Goal: Task Accomplishment & Management: Use online tool/utility

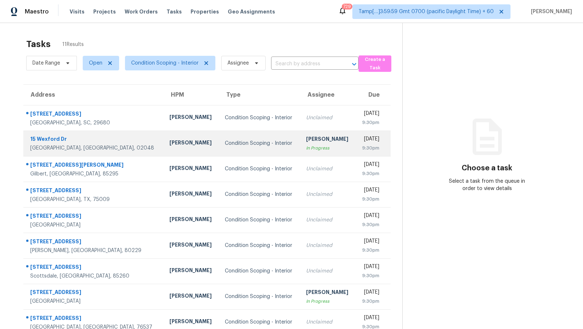
scroll to position [50, 0]
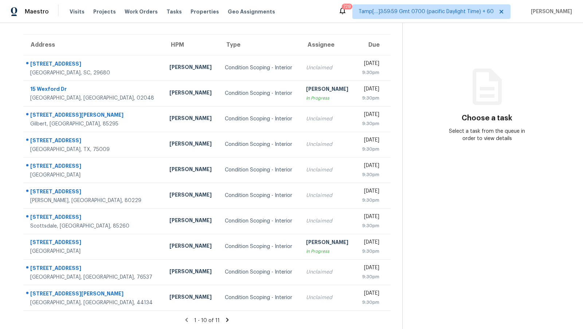
click at [226, 319] on icon at bounding box center [227, 319] width 7 height 7
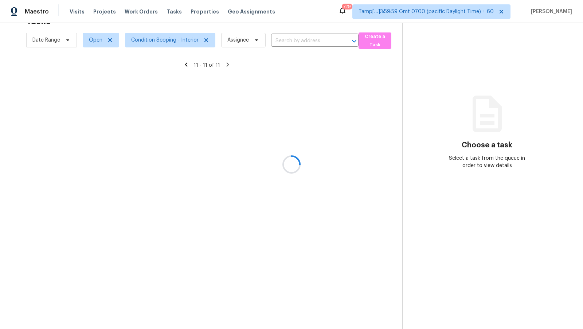
scroll to position [23, 0]
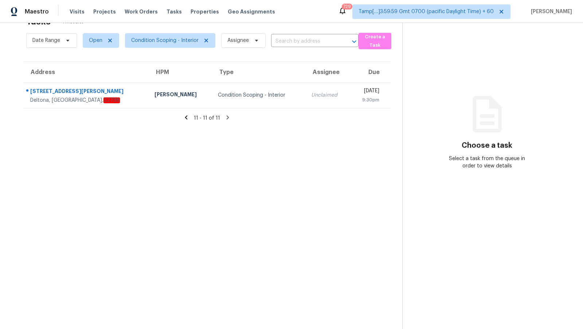
click at [188, 116] on icon at bounding box center [186, 117] width 7 height 7
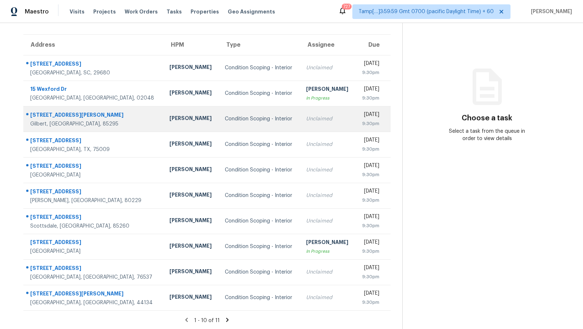
scroll to position [0, 0]
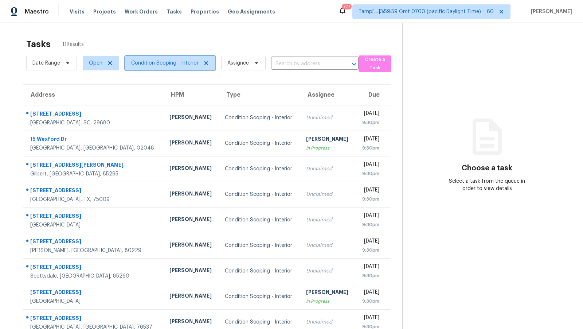
click at [182, 64] on span "Condition Scoping - Interior" at bounding box center [164, 62] width 67 height 7
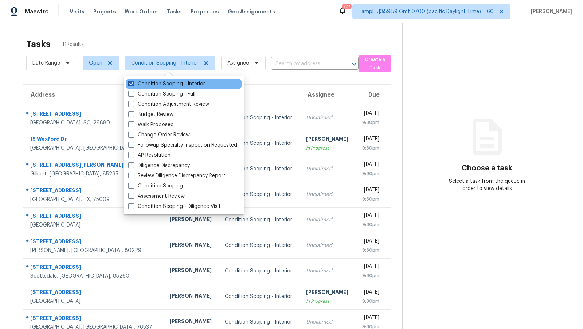
click at [185, 85] on label "Condition Scoping - Interior" at bounding box center [166, 83] width 77 height 7
click at [133, 85] on input "Condition Scoping - Interior" at bounding box center [130, 82] width 5 height 5
checkbox input "false"
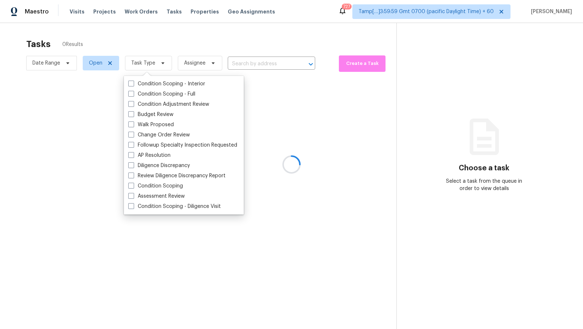
click at [210, 44] on div at bounding box center [291, 164] width 583 height 329
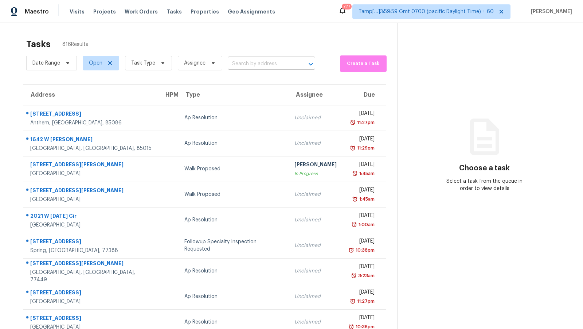
click at [248, 63] on input "text" at bounding box center [261, 63] width 67 height 11
paste input "[STREET_ADDRESS][PERSON_NAME]"
type input "[STREET_ADDRESS][PERSON_NAME]"
click at [262, 77] on li "[STREET_ADDRESS][PERSON_NAME]" at bounding box center [268, 84] width 87 height 20
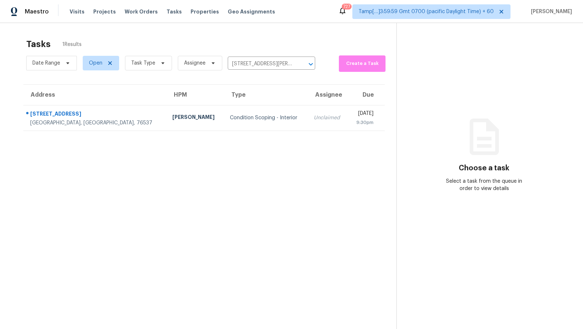
click at [260, 120] on td "Condition Scoping - Interior" at bounding box center [266, 118] width 84 height 26
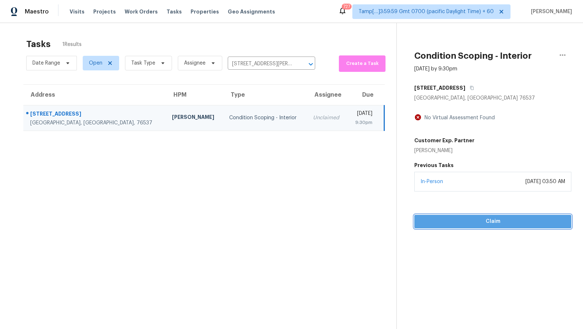
click at [464, 217] on span "Claim" at bounding box center [492, 221] width 145 height 9
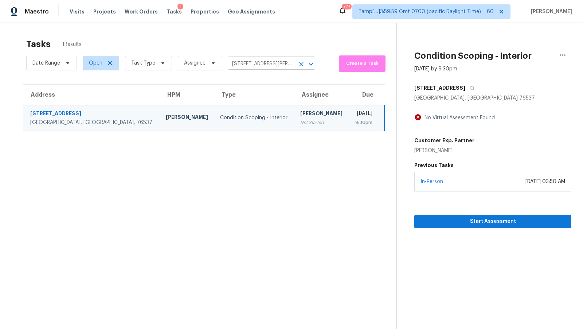
click at [274, 65] on input "[STREET_ADDRESS][PERSON_NAME]" at bounding box center [261, 63] width 67 height 11
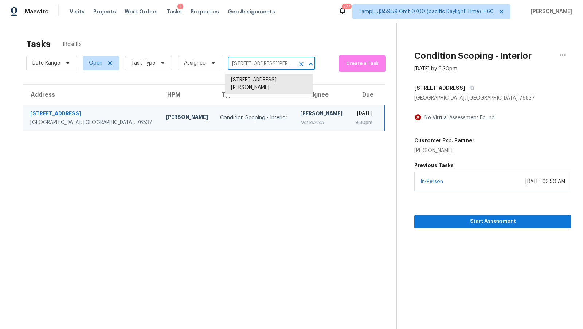
click at [274, 65] on input "[STREET_ADDRESS][PERSON_NAME]" at bounding box center [261, 63] width 67 height 11
paste input "[STREET_ADDRESS]"
type input "[STREET_ADDRESS]"
click at [269, 83] on li "[STREET_ADDRESS]" at bounding box center [268, 80] width 87 height 12
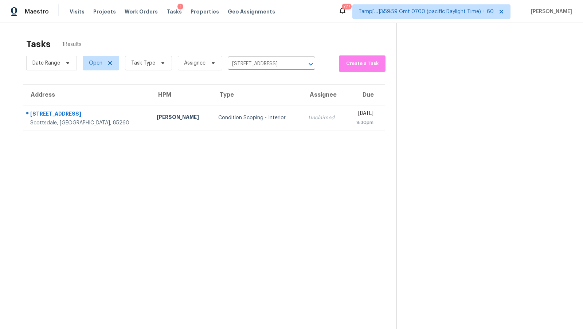
click at [303, 110] on td "Unclaimed" at bounding box center [324, 118] width 43 height 26
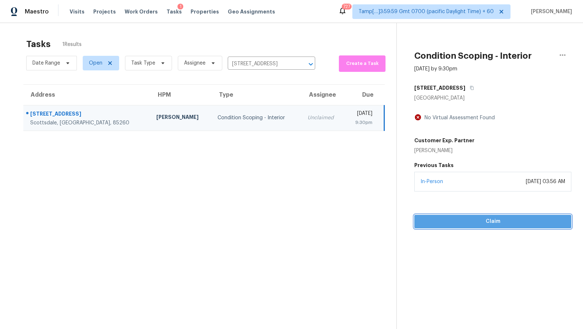
click at [480, 225] on button "Claim" at bounding box center [492, 221] width 157 height 13
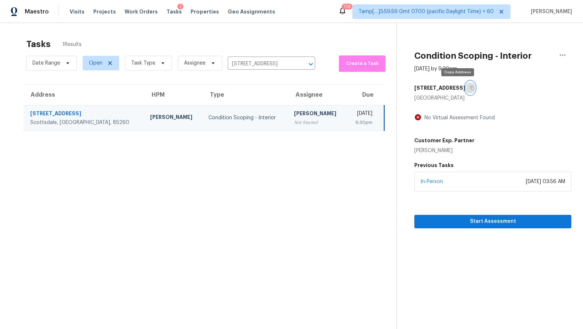
click at [465, 90] on button "button" at bounding box center [470, 87] width 10 height 13
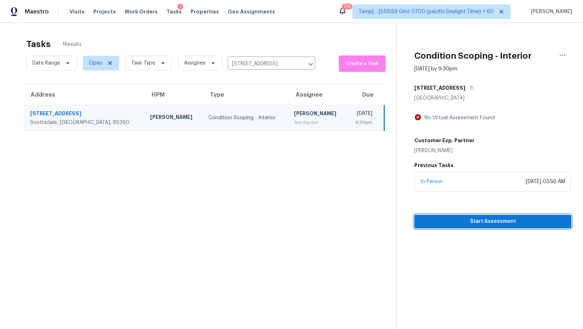
click at [472, 226] on button "Start Assessment" at bounding box center [492, 221] width 157 height 13
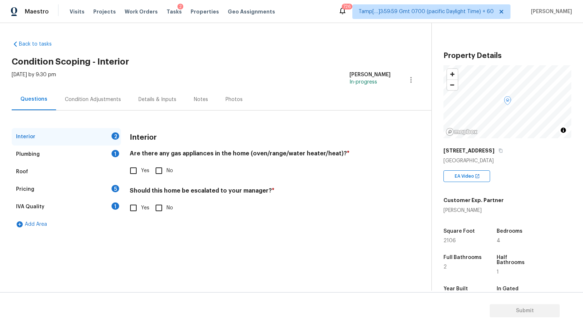
click at [169, 172] on span "No" at bounding box center [170, 171] width 7 height 8
click at [167, 172] on input "No" at bounding box center [158, 170] width 15 height 15
checkbox input "true"
click at [90, 152] on div "Plumbing 1" at bounding box center [66, 153] width 109 height 17
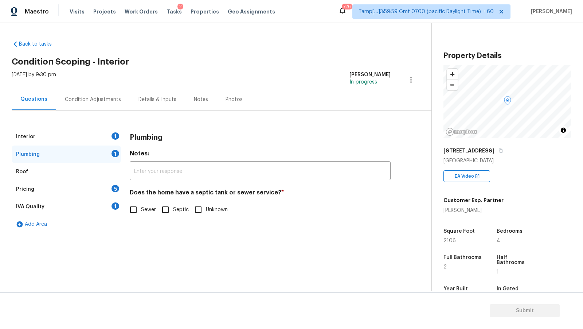
click at [137, 209] on input "Sewer" at bounding box center [133, 209] width 15 height 15
checkbox input "true"
click at [100, 135] on div "Interior 1" at bounding box center [66, 136] width 109 height 17
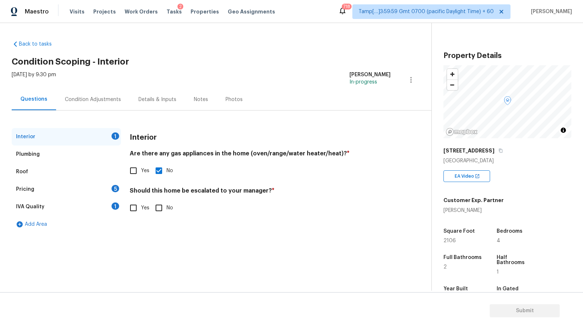
click at [164, 205] on input "No" at bounding box center [158, 207] width 15 height 15
checkbox input "true"
click at [87, 212] on div "IVA Quality 1" at bounding box center [66, 206] width 109 height 17
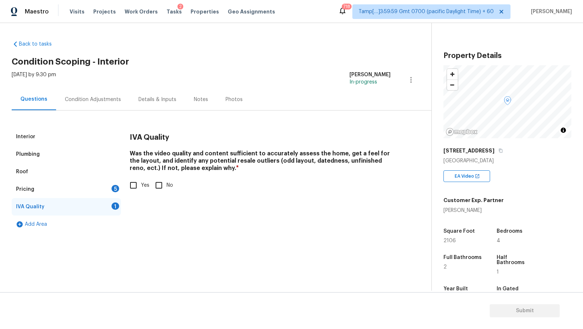
click at [143, 182] on span "Yes" at bounding box center [145, 186] width 8 height 8
click at [141, 182] on input "Yes" at bounding box center [133, 185] width 15 height 15
checkbox input "true"
click at [100, 200] on div "IVA Quality" at bounding box center [66, 206] width 109 height 17
click at [100, 189] on div "Pricing 5" at bounding box center [66, 188] width 109 height 17
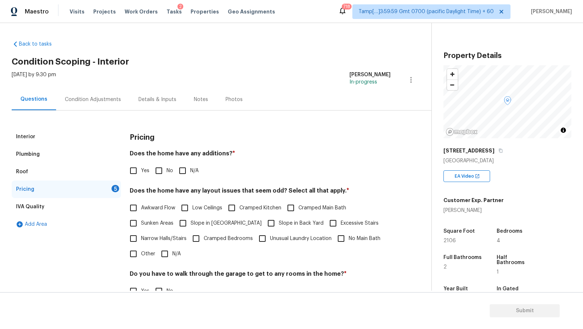
click at [170, 171] on span "No" at bounding box center [170, 171] width 7 height 8
click at [167, 171] on input "No" at bounding box center [158, 170] width 15 height 15
checkbox input "true"
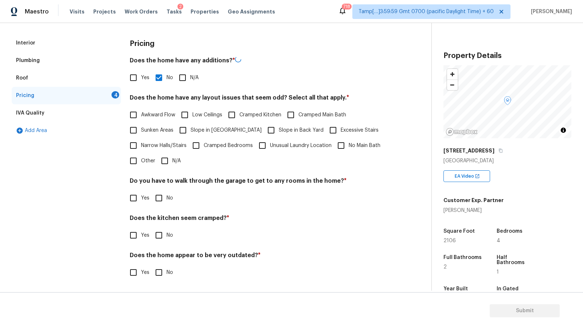
scroll to position [93, 0]
click at [173, 158] on span "N/A" at bounding box center [176, 161] width 8 height 8
click at [172, 158] on input "N/A" at bounding box center [164, 160] width 15 height 15
checkbox input "true"
click at [154, 196] on input "No" at bounding box center [158, 198] width 15 height 15
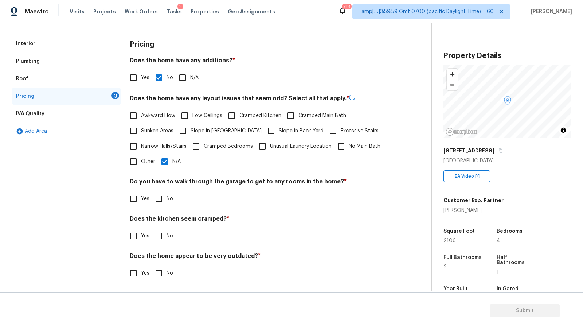
checkbox input "true"
click at [172, 232] on span "No" at bounding box center [170, 236] width 7 height 8
click at [167, 232] on input "No" at bounding box center [158, 235] width 15 height 15
checkbox input "true"
click at [157, 274] on input "No" at bounding box center [158, 272] width 15 height 15
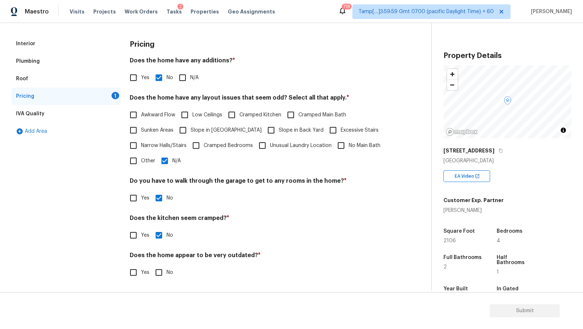
checkbox input "true"
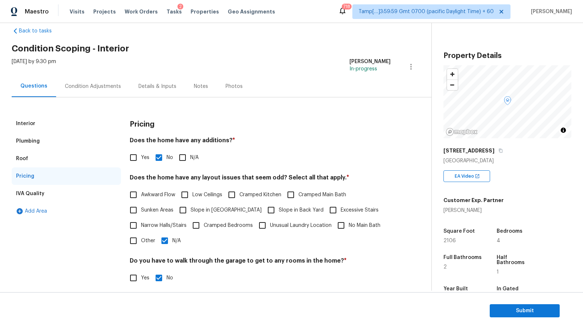
scroll to position [0, 0]
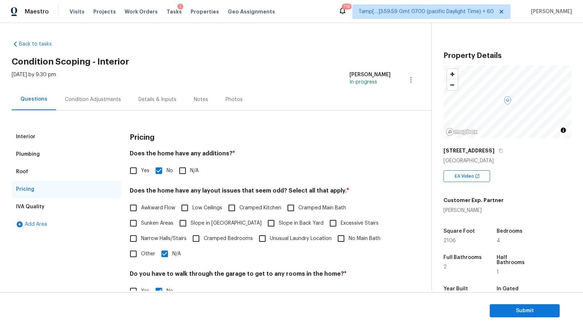
click at [96, 98] on div "Condition Adjustments" at bounding box center [93, 99] width 56 height 7
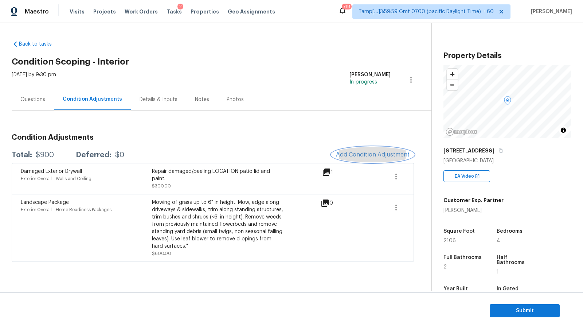
click at [351, 157] on span "Add Condition Adjustment" at bounding box center [373, 154] width 74 height 7
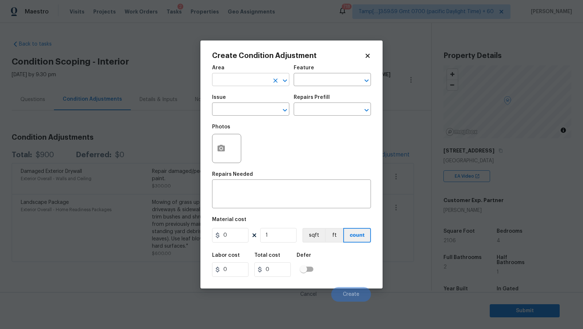
click at [249, 85] on input "text" at bounding box center [240, 80] width 57 height 11
type input "Interior Overall"
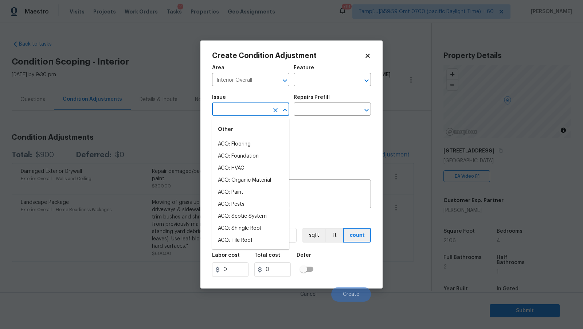
click at [250, 113] on input "text" at bounding box center [240, 109] width 57 height 11
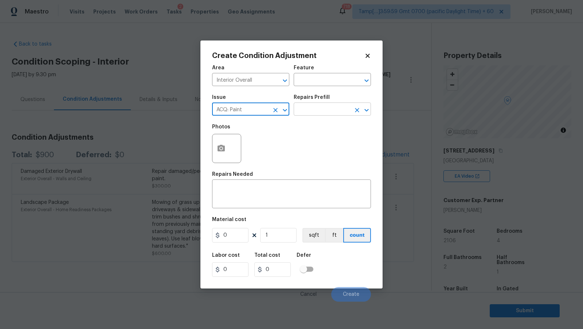
type input "ACQ: Paint"
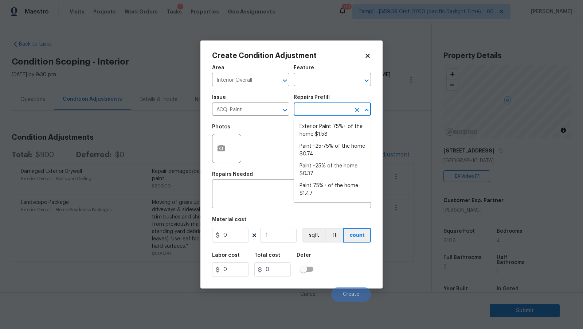
click at [341, 112] on input "text" at bounding box center [322, 109] width 57 height 11
click at [334, 154] on li "Paint ~25-75% of the home $0.74" at bounding box center [332, 150] width 77 height 20
type input "Acquisition"
type textarea "Acquisition Scope: ~25 - 75% of the home needs interior paint"
type input "0.74"
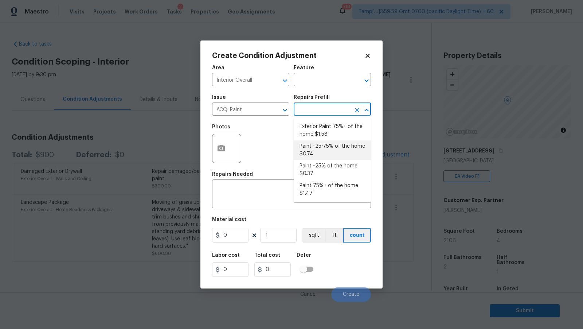
type input "0.74"
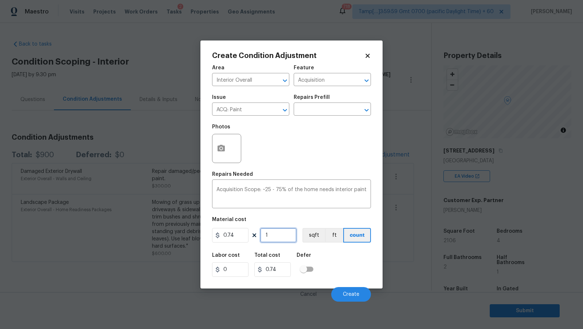
click at [279, 236] on input "1" at bounding box center [278, 235] width 36 height 15
type input "2"
type input "1.48"
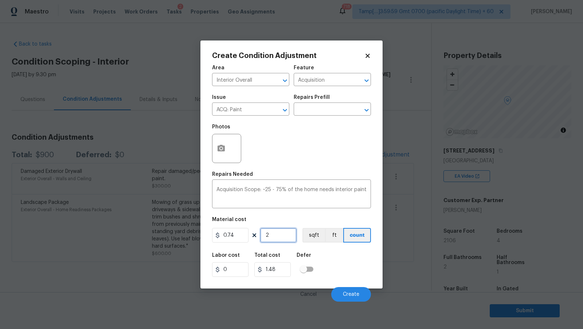
type input "21"
type input "15.54"
type input "210"
type input "155.4"
type input "2106"
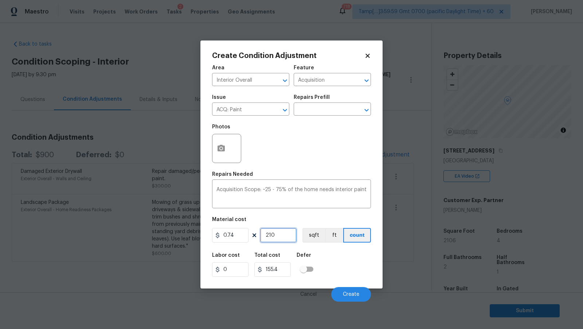
type input "1558.44"
type input "2106"
click at [310, 237] on button "sqft" at bounding box center [314, 235] width 23 height 15
click at [319, 219] on div "Material cost" at bounding box center [291, 221] width 159 height 9
click at [219, 151] on icon "button" at bounding box center [221, 148] width 7 height 7
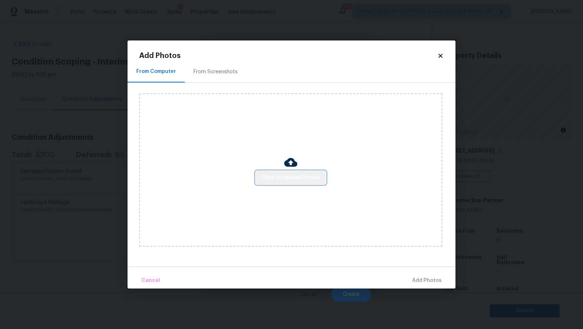
click at [293, 175] on span "Click to Upload Photos" at bounding box center [291, 177] width 58 height 9
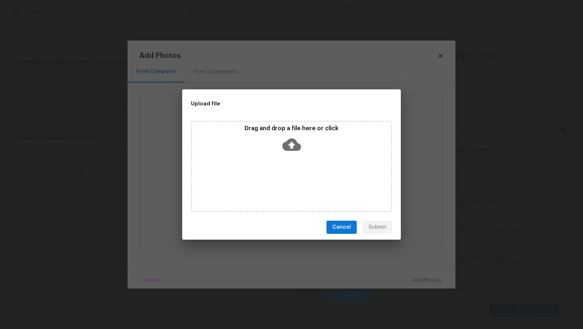
click at [293, 151] on icon at bounding box center [291, 144] width 19 height 19
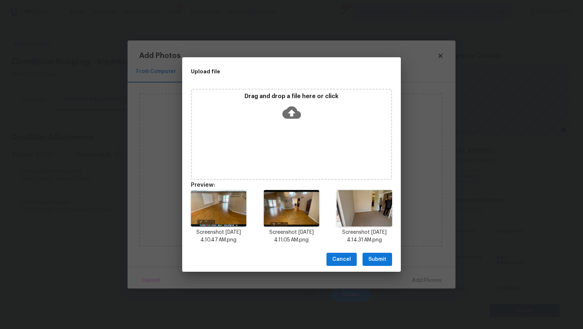
click at [379, 260] on span "Submit" at bounding box center [378, 259] width 18 height 9
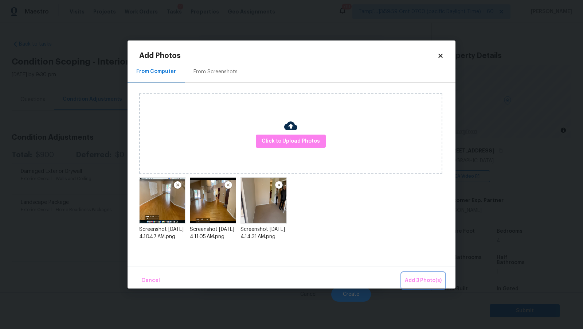
click at [409, 280] on span "Add 3 Photo(s)" at bounding box center [423, 280] width 37 height 9
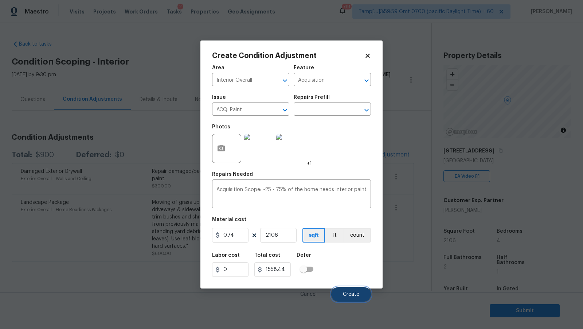
click at [341, 293] on button "Create" at bounding box center [351, 294] width 40 height 15
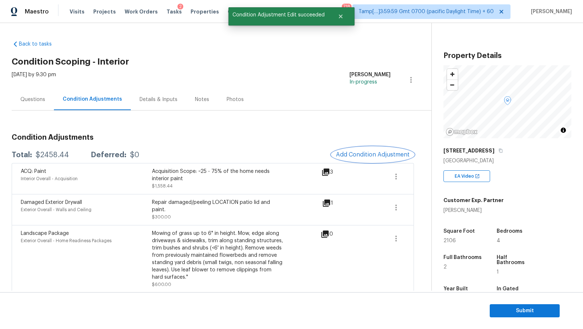
click at [371, 155] on span "Add Condition Adjustment" at bounding box center [373, 154] width 74 height 7
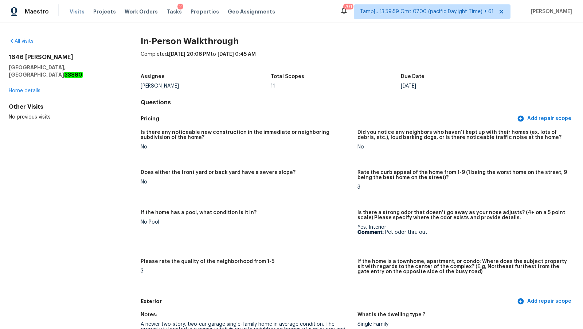
scroll to position [964, 0]
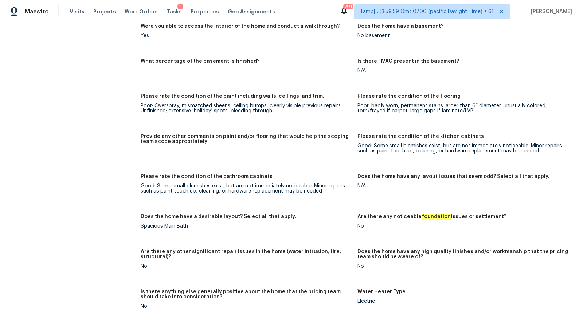
click at [48, 15] on div "Maestro Visits Projects Work Orders Tasks 2 Properties Geo Assignments" at bounding box center [142, 11] width 284 height 15
click at [60, 14] on div "Maestro Visits Projects Work Orders Tasks 2 Properties Geo Assignments" at bounding box center [142, 11] width 284 height 15
click at [70, 14] on span "Visits" at bounding box center [77, 11] width 15 height 7
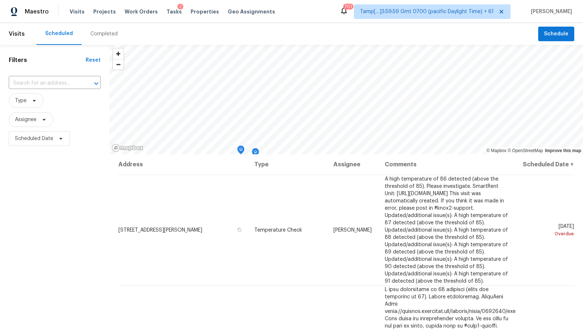
click at [95, 34] on div "Completed" at bounding box center [103, 33] width 27 height 7
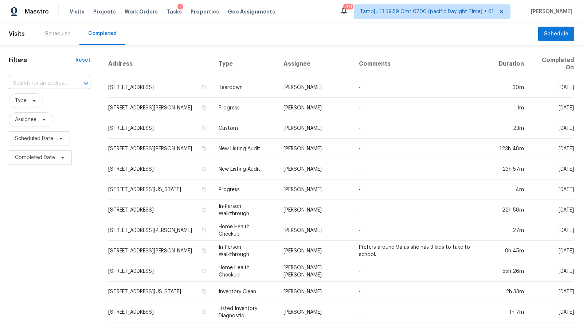
click at [48, 85] on input "text" at bounding box center [39, 83] width 61 height 11
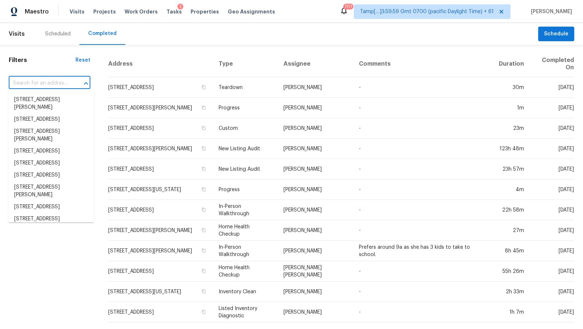
paste input "[STREET_ADDRESS]"
type input "[STREET_ADDRESS]"
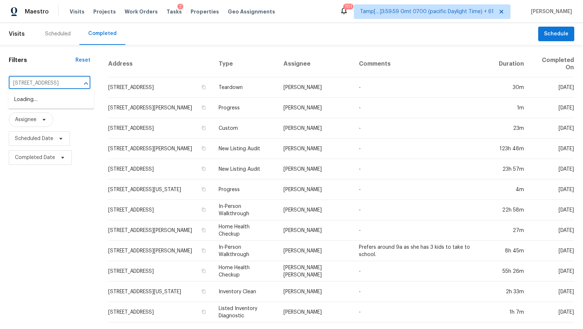
scroll to position [0, 30]
click at [51, 100] on li "[STREET_ADDRESS]" at bounding box center [51, 100] width 86 height 12
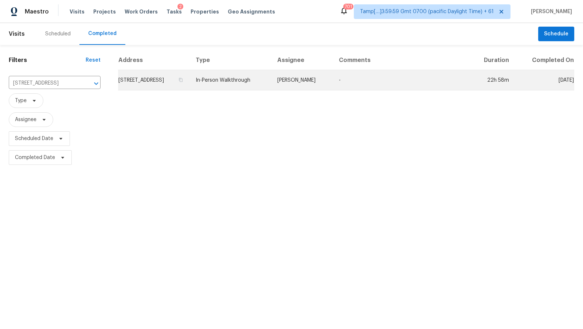
click at [239, 78] on td "In-Person Walkthrough" at bounding box center [231, 80] width 82 height 20
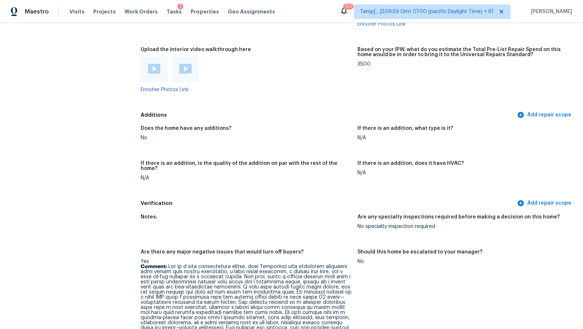
scroll to position [1584, 0]
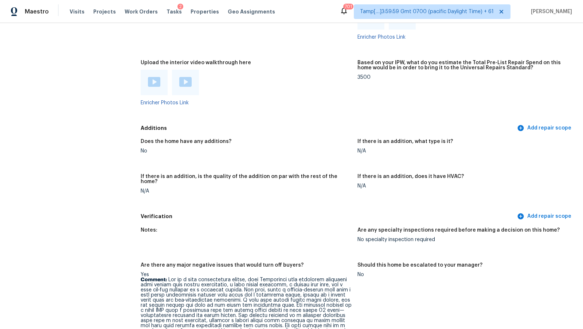
click at [157, 93] on div at bounding box center [154, 83] width 27 height 26
click at [157, 86] on div at bounding box center [154, 82] width 12 height 11
click at [182, 83] on img at bounding box center [185, 82] width 12 height 10
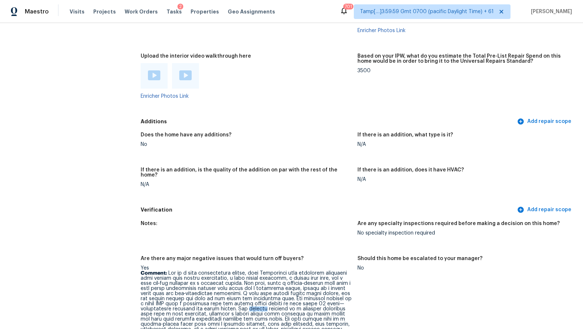
scroll to position [1588, 0]
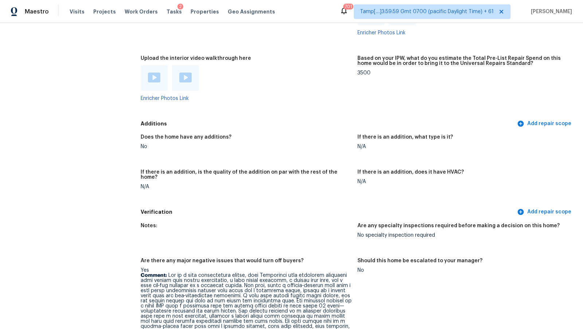
click at [154, 85] on div at bounding box center [154, 78] width 27 height 26
click at [157, 75] on img at bounding box center [154, 78] width 12 height 10
click at [186, 76] on img at bounding box center [185, 78] width 12 height 10
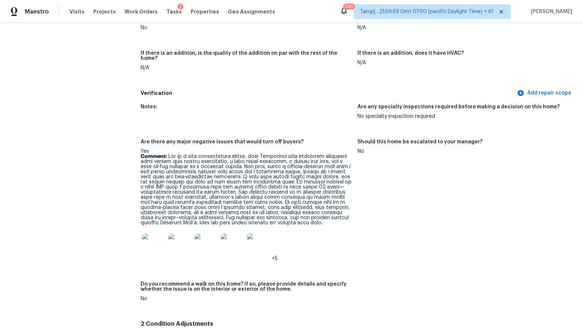
scroll to position [1869, 0]
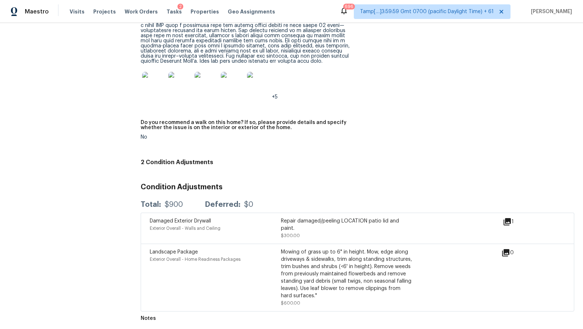
click at [292, 218] on div "Repair damaged/peeling LOCATION patio lid and paint." at bounding box center [346, 224] width 131 height 15
click at [520, 219] on div "1" at bounding box center [520, 221] width 34 height 9
click at [512, 219] on div "1" at bounding box center [520, 221] width 34 height 9
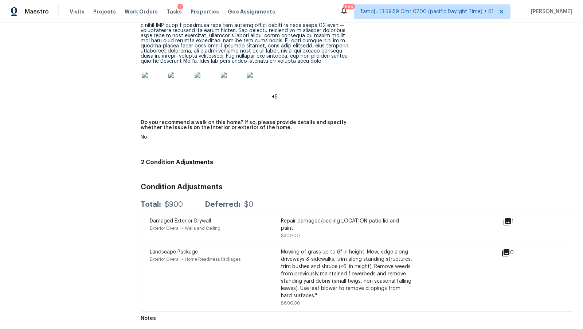
click at [511, 220] on icon at bounding box center [507, 221] width 7 height 7
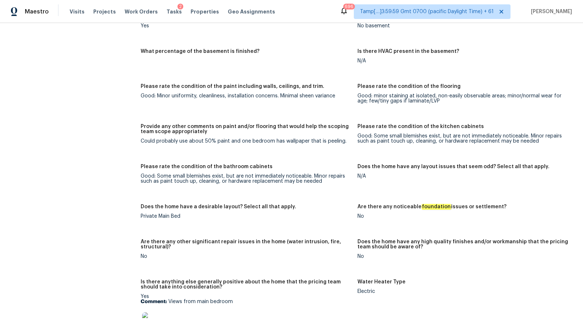
scroll to position [1155, 0]
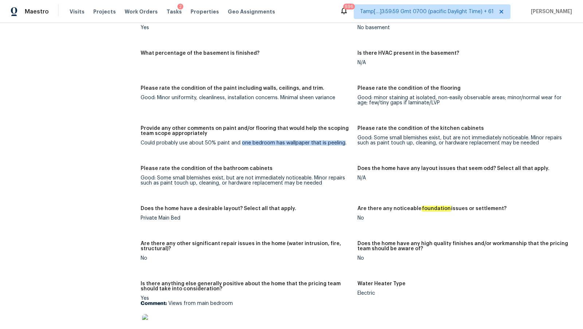
drag, startPoint x: 240, startPoint y: 142, endPoint x: 341, endPoint y: 141, distance: 100.6
click at [340, 141] on div "Could probably use about 50% paint and one bedroom has wallpaper that is peelin…" at bounding box center [246, 142] width 211 height 5
copy div "one bedroom has wallpaper that is peeling"
click at [30, 13] on span "Maestro" at bounding box center [37, 11] width 24 height 7
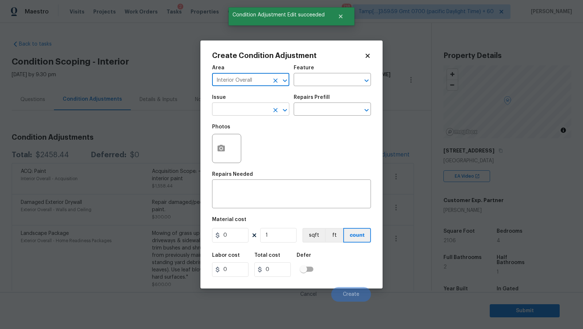
click at [269, 109] on div "​" at bounding box center [250, 109] width 77 height 11
type input "Interior Overall"
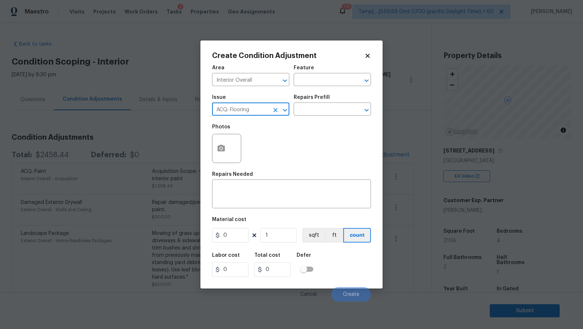
type input "ACQ: Flooring"
click at [349, 96] on div "Repairs Prefill" at bounding box center [332, 99] width 77 height 9
click at [331, 110] on input "text" at bounding box center [322, 109] width 57 height 11
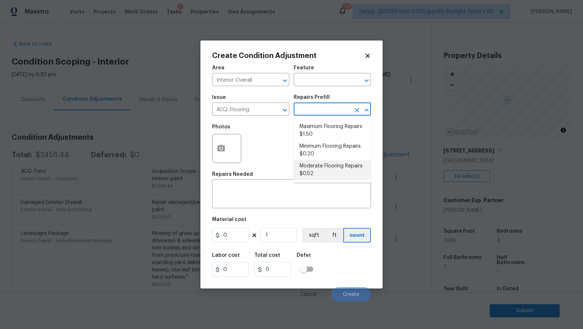
click at [321, 169] on li "Moderate Flooring Repairs $0.52" at bounding box center [332, 170] width 77 height 20
type input "Acquisition"
type input "0.52"
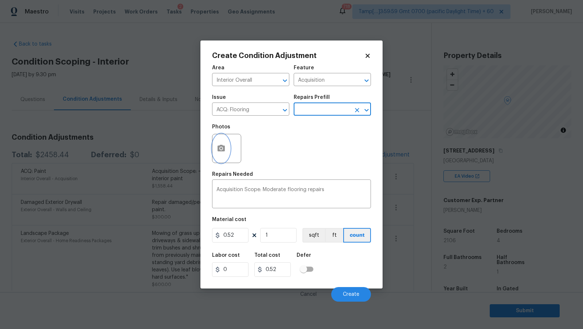
click at [227, 151] on button "button" at bounding box center [221, 148] width 17 height 28
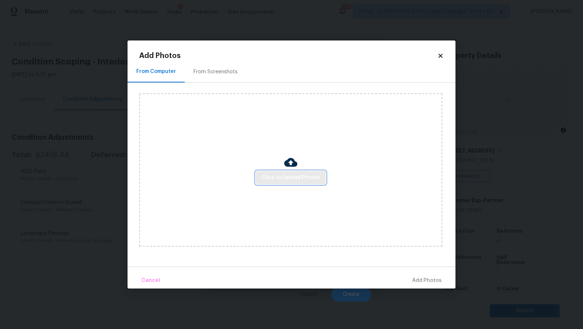
click at [286, 182] on button "Click to Upload Photos" at bounding box center [291, 177] width 70 height 13
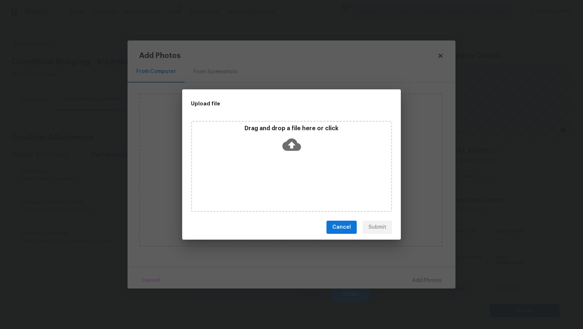
click at [289, 140] on icon at bounding box center [291, 145] width 19 height 12
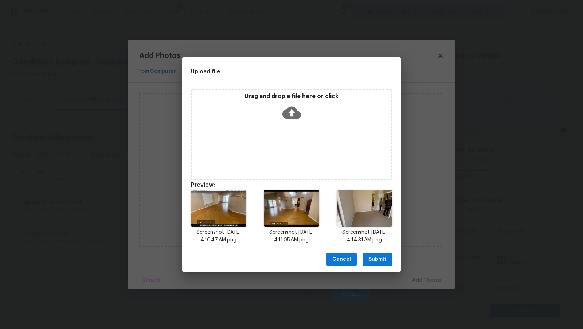
click at [366, 254] on button "Submit" at bounding box center [378, 259] width 30 height 13
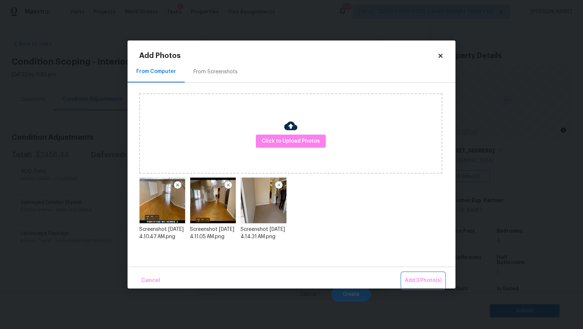
click at [419, 279] on span "Add 3 Photo(s)" at bounding box center [423, 280] width 37 height 9
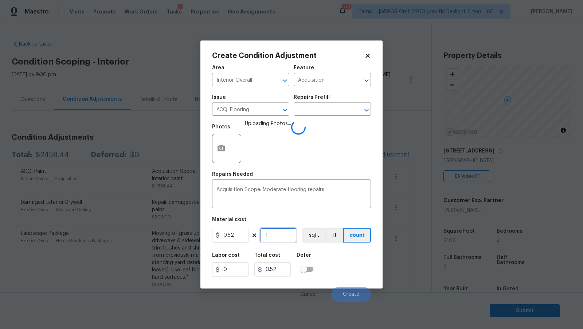
click at [284, 235] on input "1" at bounding box center [278, 235] width 36 height 15
type input "2"
type input "1.04"
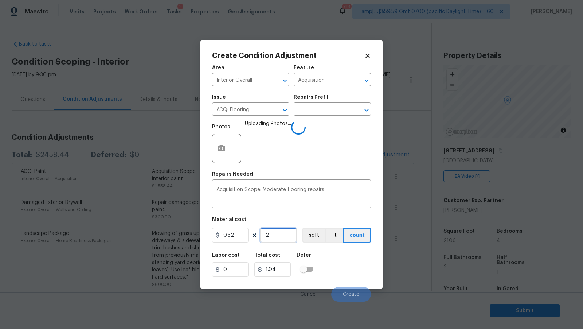
type input "21"
type input "10.92"
type input "210"
type input "109.2"
type input "2106"
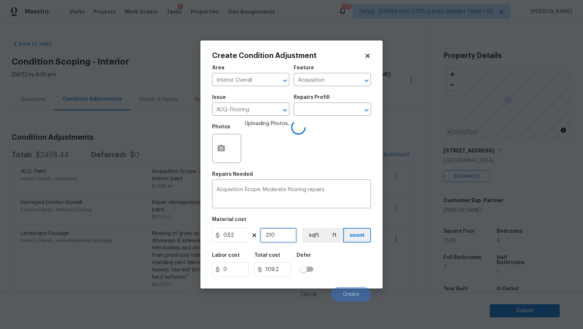
type input "1095.12"
type input "2106"
click at [298, 149] on div "Photos Uploading Photos..." at bounding box center [291, 143] width 159 height 47
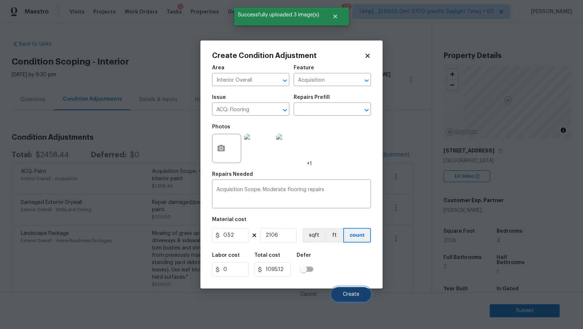
click at [352, 295] on span "Create" at bounding box center [351, 294] width 16 height 5
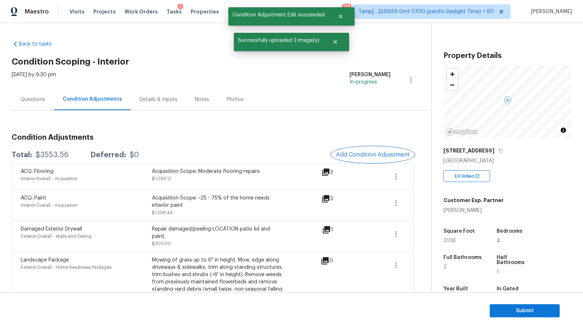
click at [367, 152] on span "Add Condition Adjustment" at bounding box center [373, 154] width 74 height 7
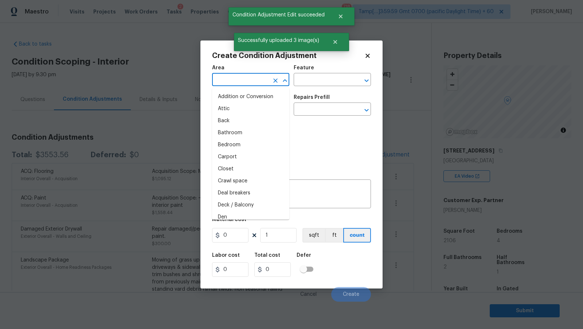
click at [259, 82] on input "text" at bounding box center [240, 80] width 57 height 11
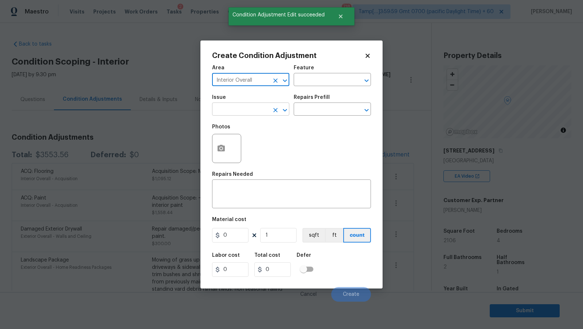
type input "Interior Overall"
click at [246, 110] on input "text" at bounding box center [240, 109] width 57 height 11
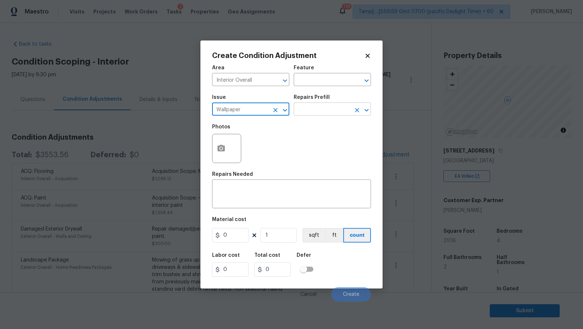
click at [324, 106] on input "text" at bounding box center [322, 109] width 57 height 11
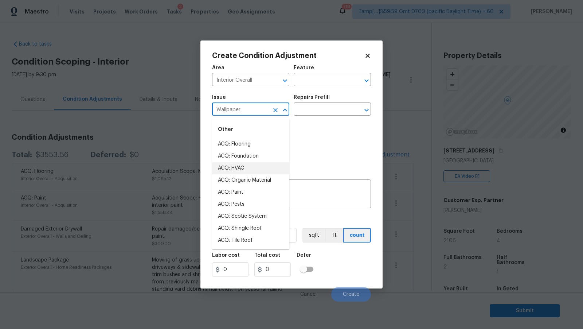
click at [253, 110] on input "Wallpaper" at bounding box center [240, 109] width 57 height 11
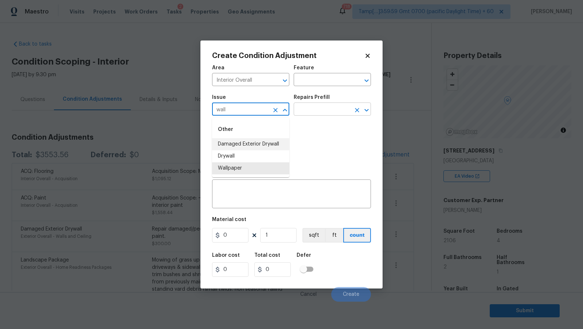
type input "Wallpaper"
click at [313, 112] on input "text" at bounding box center [322, 109] width 57 height 11
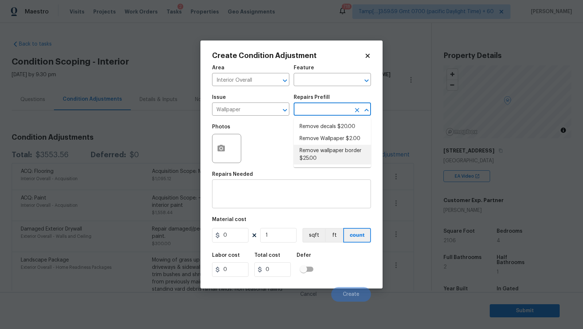
click at [274, 188] on textarea at bounding box center [292, 194] width 150 height 15
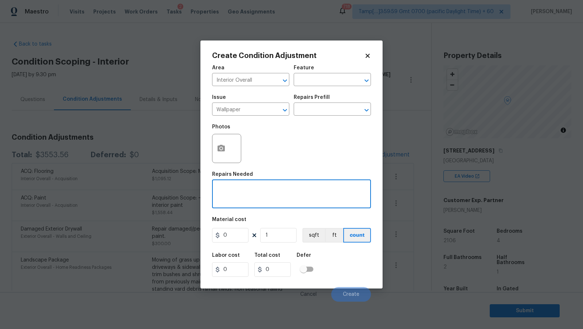
paste textarea "one bedroom has wallpaper that is peeling"
click at [217, 191] on textarea "one bedroom has wallpaper that is peeling" at bounding box center [292, 194] width 150 height 15
drag, startPoint x: 286, startPoint y: 190, endPoint x: 359, endPoint y: 189, distance: 72.5
click at [359, 189] on textarea "One bedroom has wallpaper that is peeling" at bounding box center [292, 194] width 150 height 15
type textarea "One bedroom has wallpaper - Should be removed"
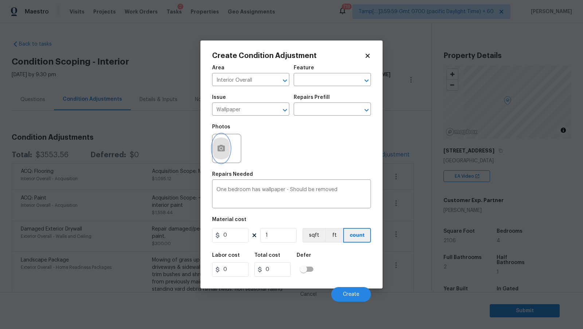
click at [224, 149] on icon "button" at bounding box center [221, 148] width 7 height 7
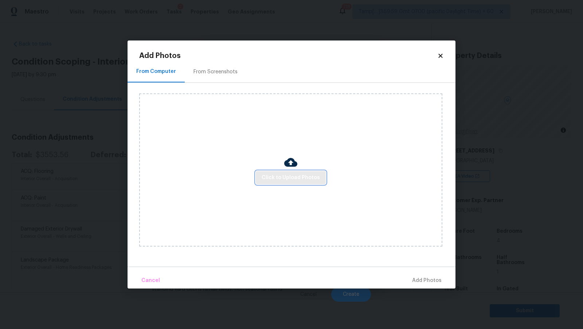
click at [299, 176] on span "Click to Upload Photos" at bounding box center [291, 177] width 58 height 9
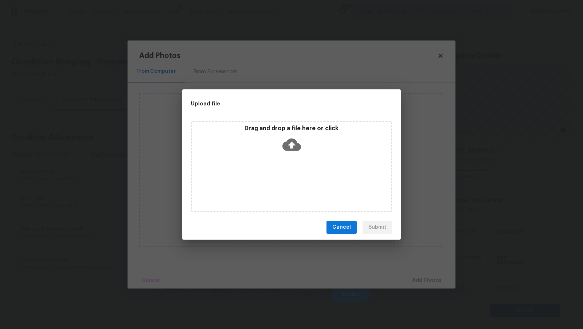
click at [281, 136] on div "Drag and drop a file here or click" at bounding box center [291, 140] width 199 height 31
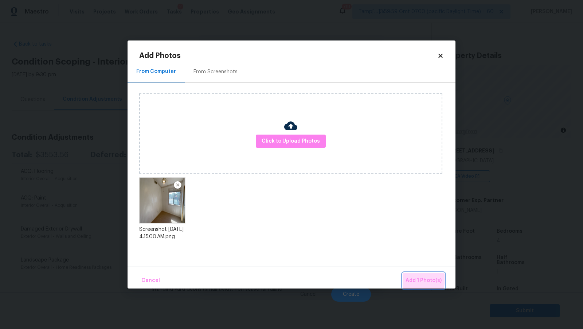
click at [410, 279] on span "Add 1 Photo(s)" at bounding box center [424, 280] width 36 height 9
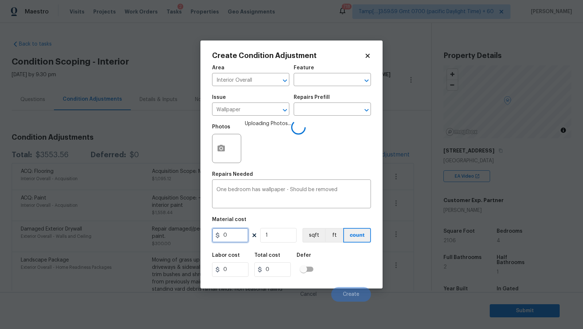
click at [238, 233] on input "0" at bounding box center [230, 235] width 36 height 15
type input "100"
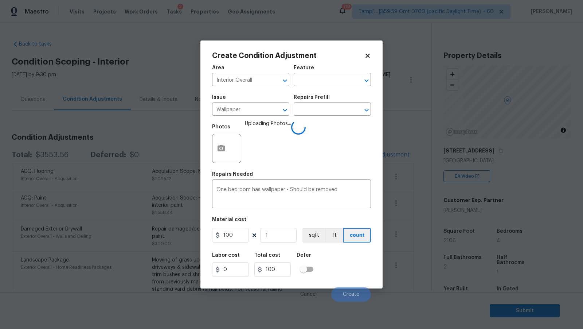
click at [281, 155] on span "Uploading Photos..." at bounding box center [268, 143] width 46 height 47
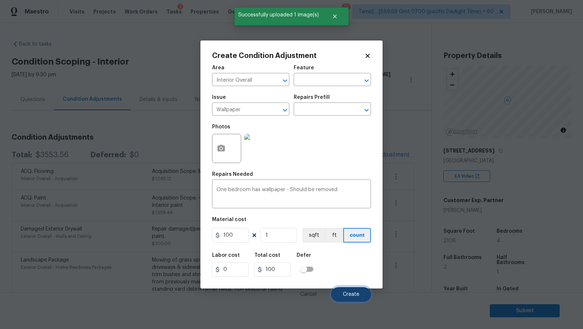
click at [350, 291] on button "Create" at bounding box center [351, 294] width 40 height 15
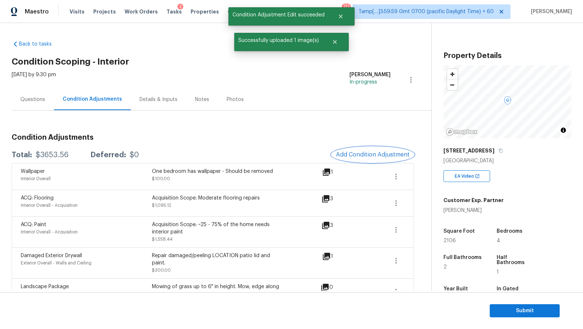
click at [365, 157] on span "Add Condition Adjustment" at bounding box center [373, 154] width 74 height 7
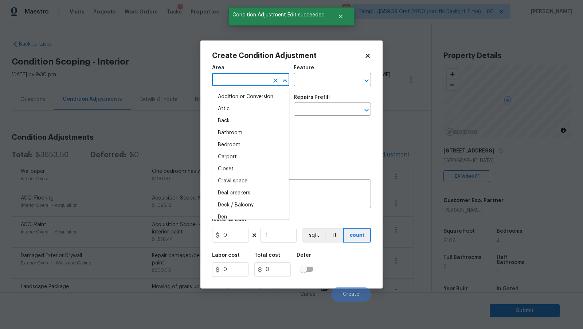
click at [259, 83] on input "text" at bounding box center [240, 80] width 57 height 11
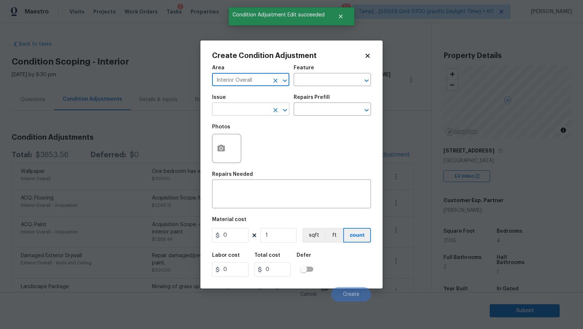
type input "Interior Overall"
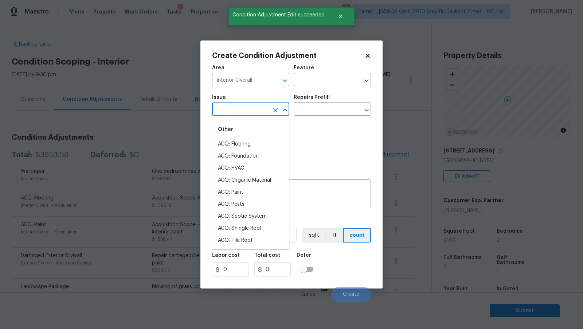
click at [239, 110] on input "text" at bounding box center [240, 109] width 57 height 11
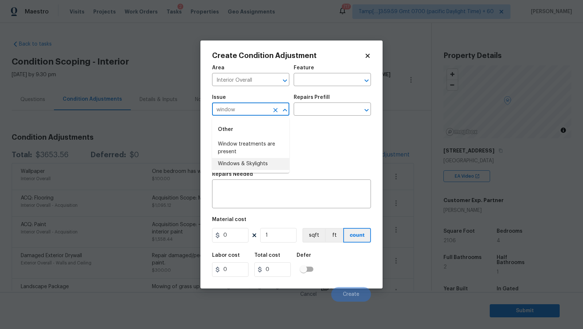
click at [254, 164] on li "Windows & Skylights" at bounding box center [250, 164] width 77 height 12
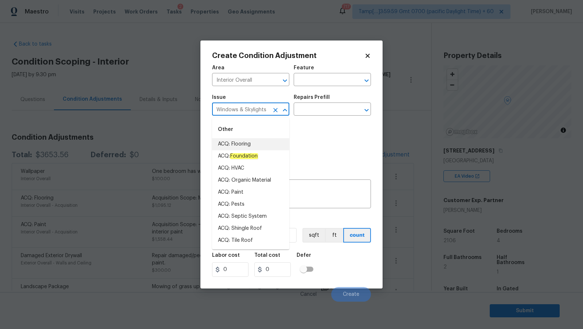
click at [315, 140] on div "Photos" at bounding box center [291, 143] width 159 height 47
click at [259, 112] on input "Windows & Skylights" at bounding box center [240, 109] width 57 height 11
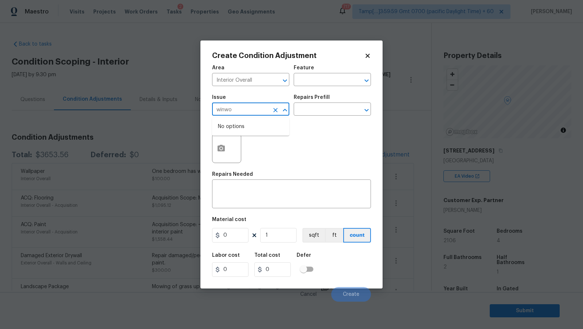
type input "Windows & Skylights"
click at [315, 159] on div "Photos" at bounding box center [291, 143] width 159 height 47
click at [276, 113] on icon "Clear" at bounding box center [275, 109] width 7 height 7
click at [225, 148] on icon "button" at bounding box center [221, 148] width 9 height 9
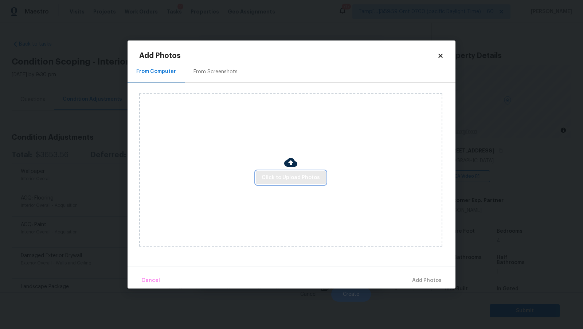
click at [290, 176] on span "Click to Upload Photos" at bounding box center [291, 177] width 58 height 9
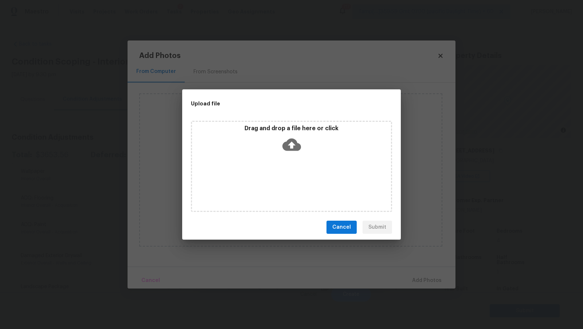
click at [300, 146] on icon at bounding box center [291, 145] width 19 height 12
click at [296, 79] on div "Upload file Drag and drop a file here or click Cancel Submit" at bounding box center [291, 164] width 583 height 329
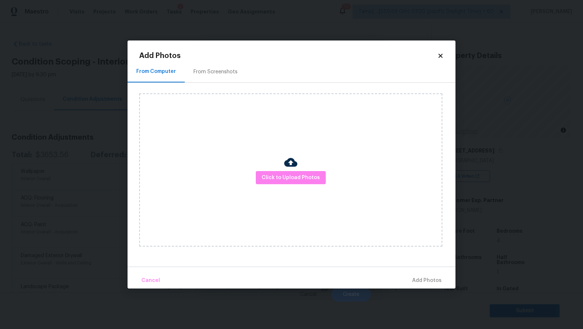
click at [441, 55] on icon at bounding box center [440, 56] width 4 height 4
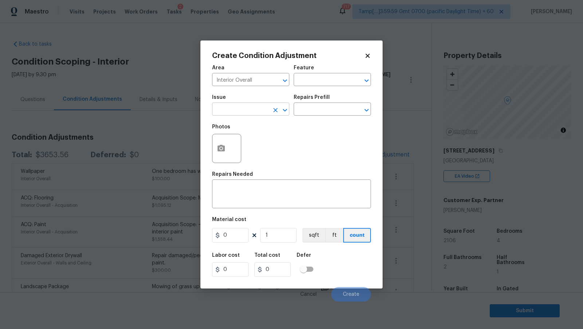
click at [249, 111] on input "text" at bounding box center [240, 109] width 57 height 11
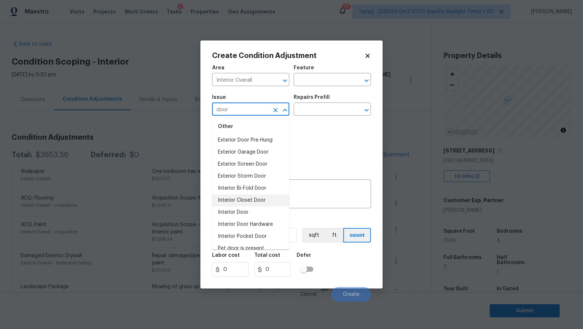
scroll to position [36, 0]
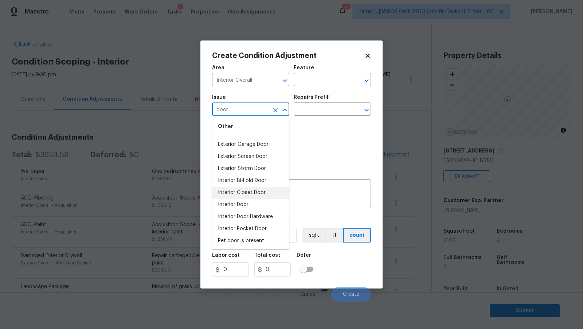
type input "door"
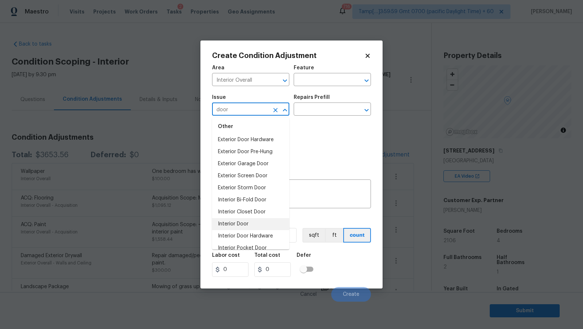
click at [253, 225] on li "Interior Door" at bounding box center [250, 224] width 77 height 12
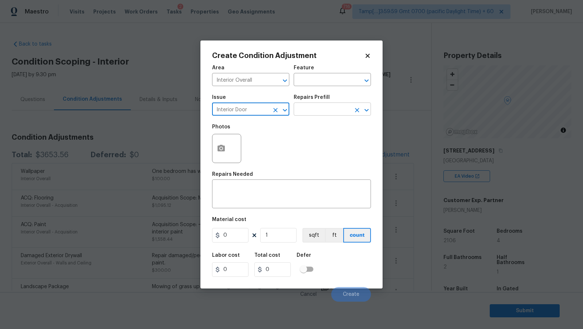
type input "Interior Door"
click at [327, 116] on input "text" at bounding box center [322, 109] width 57 height 11
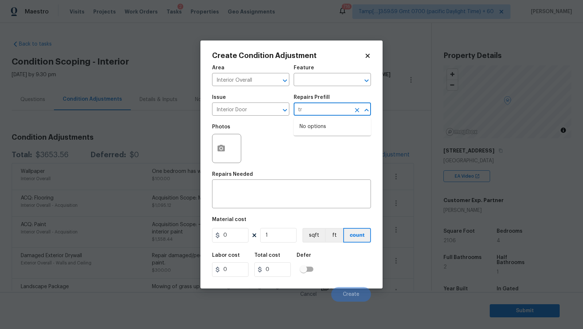
type input "t"
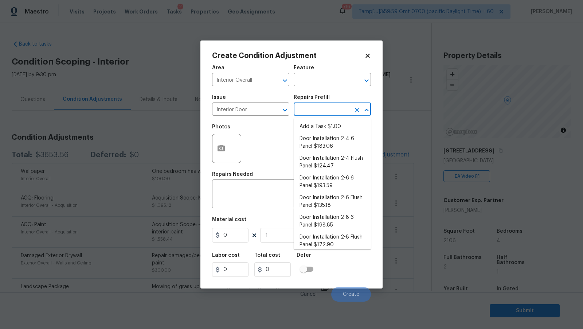
click at [260, 140] on div "Photos" at bounding box center [291, 143] width 159 height 47
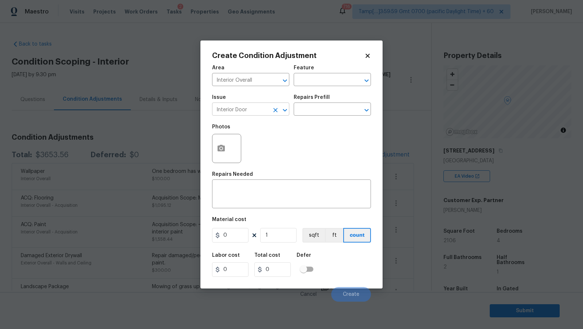
click at [250, 114] on input "Interior Door" at bounding box center [240, 109] width 57 height 11
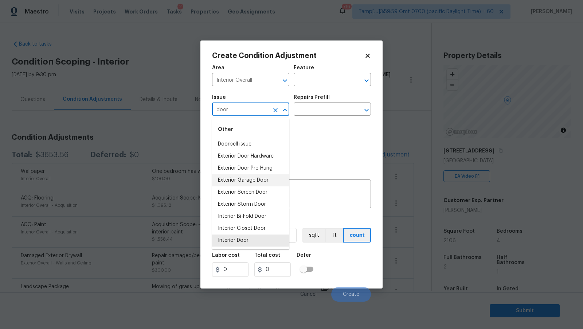
scroll to position [1, 0]
type input "Interior Door"
click at [321, 145] on div "Photos" at bounding box center [291, 143] width 159 height 47
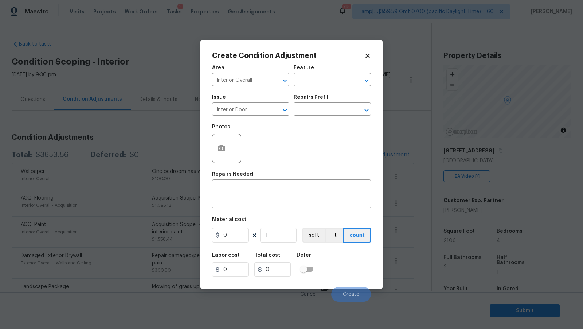
click at [284, 137] on div "Photos" at bounding box center [291, 143] width 159 height 47
click at [253, 191] on textarea at bounding box center [292, 194] width 150 height 15
paste textarea "urrounding trim"
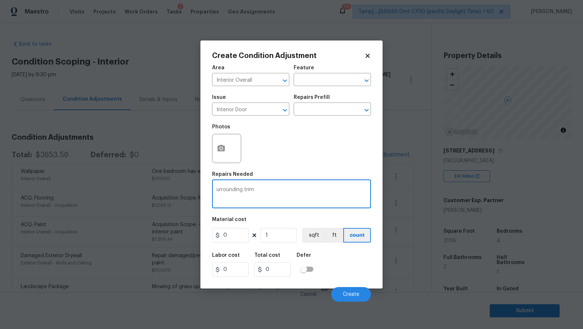
click at [218, 190] on textarea "urrounding trim" at bounding box center [292, 194] width 150 height 15
click at [301, 184] on div "Patch work in surrounding trim x ​" at bounding box center [291, 194] width 159 height 27
click at [298, 189] on textarea "Patch work in surrounding trim" at bounding box center [292, 194] width 150 height 15
type textarea "Patch work in surrounding trim"
click at [223, 151] on icon "button" at bounding box center [221, 148] width 7 height 7
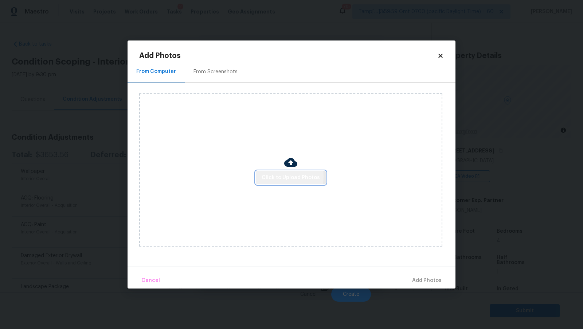
click at [273, 176] on span "Click to Upload Photos" at bounding box center [291, 177] width 58 height 9
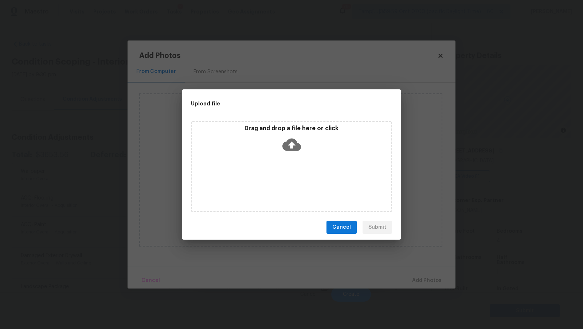
click at [298, 146] on icon at bounding box center [291, 145] width 19 height 12
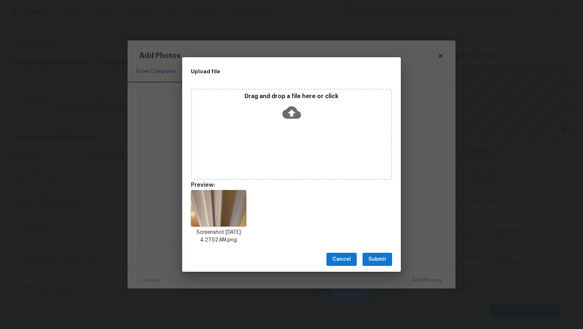
click at [373, 253] on button "Submit" at bounding box center [378, 259] width 30 height 13
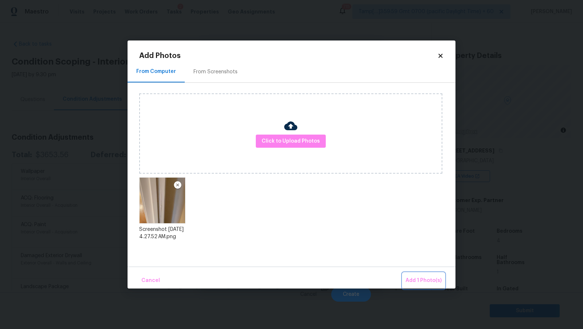
click at [424, 278] on span "Add 1 Photo(s)" at bounding box center [424, 280] width 36 height 9
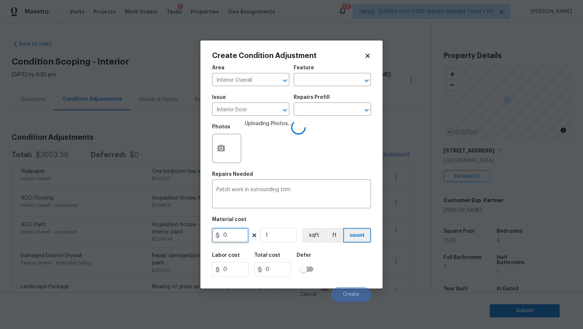
click at [236, 237] on input "0" at bounding box center [230, 235] width 36 height 15
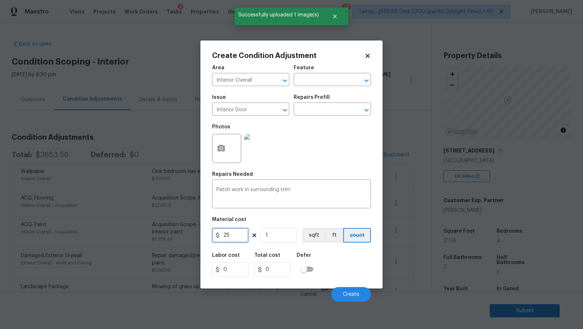
type input "25"
click at [305, 149] on div "Photos" at bounding box center [291, 143] width 159 height 47
click at [353, 292] on span "Create" at bounding box center [351, 294] width 16 height 5
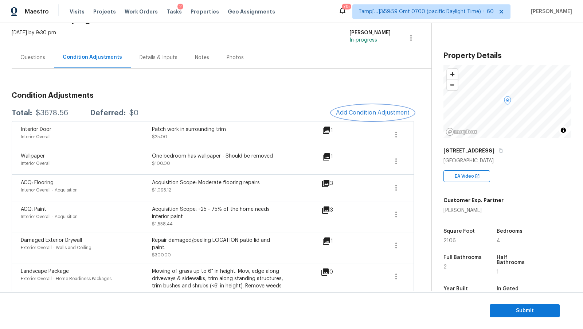
scroll to position [0, 0]
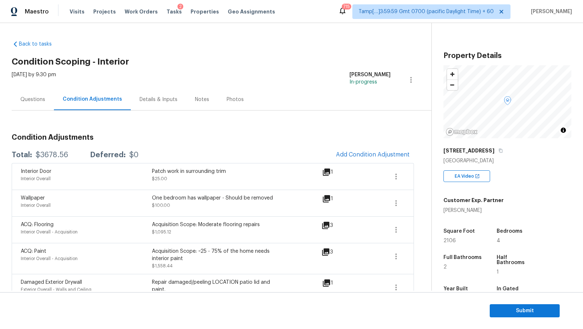
click at [356, 161] on span "Add Condition Adjustment" at bounding box center [373, 155] width 82 height 16
click at [356, 156] on span "Add Condition Adjustment" at bounding box center [373, 154] width 74 height 7
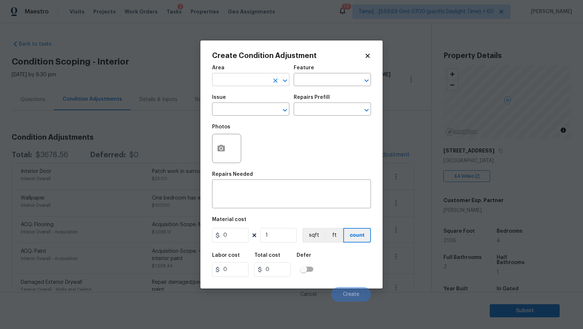
click at [245, 75] on input "text" at bounding box center [240, 80] width 57 height 11
type input "Interior Overall"
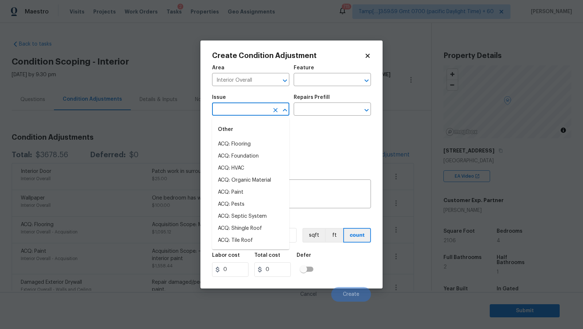
click at [241, 108] on input "text" at bounding box center [240, 109] width 57 height 11
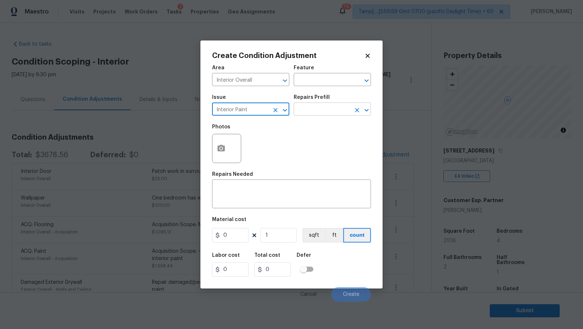
type input "Interior Paint"
click at [311, 112] on input "text" at bounding box center [322, 109] width 57 height 11
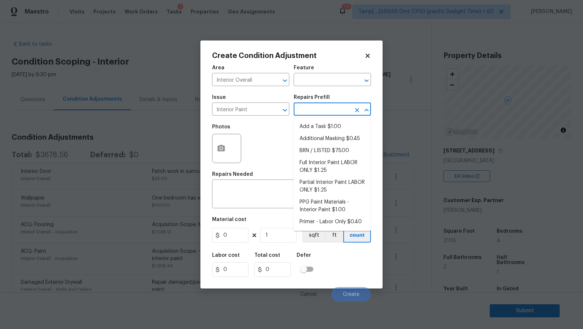
type input "o"
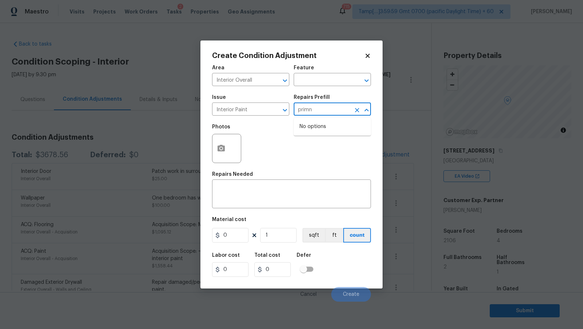
type input "prim"
type input "Overall Paint"
type textarea "Interior primer - PRIMER PROVIDED BY OPENDOOR - All nails, screws, drywall anch…"
type input "0.4"
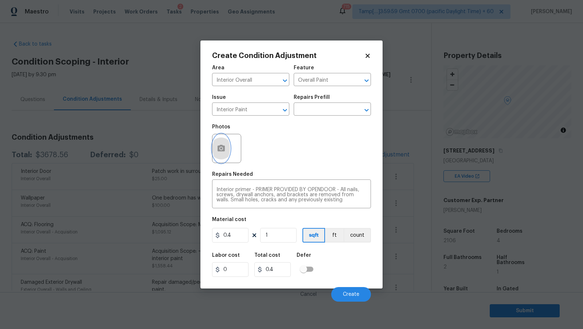
click at [227, 147] on button "button" at bounding box center [221, 148] width 17 height 28
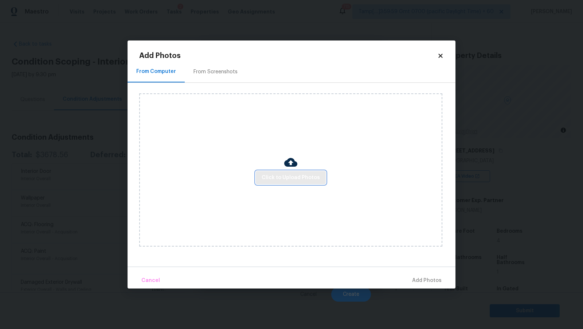
click at [280, 178] on span "Click to Upload Photos" at bounding box center [291, 177] width 58 height 9
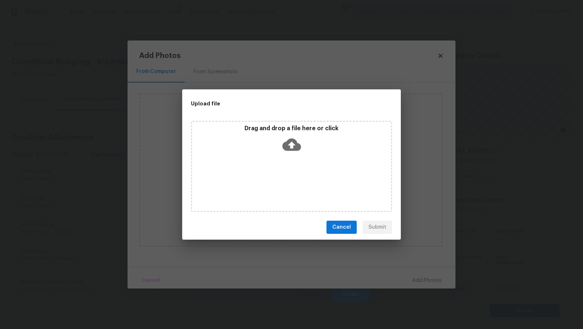
click at [298, 144] on icon at bounding box center [291, 145] width 19 height 12
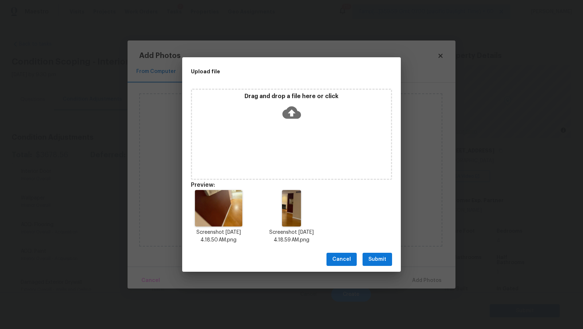
click at [370, 253] on button "Submit" at bounding box center [378, 259] width 30 height 13
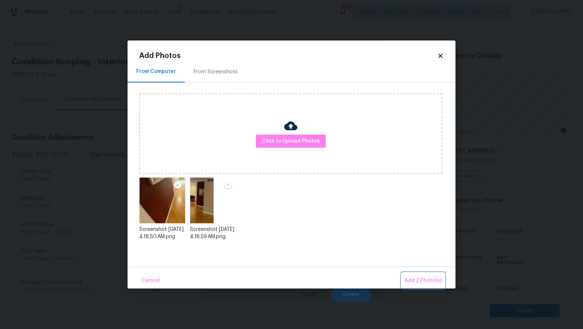
click at [436, 288] on button "Add 2 Photo(s)" at bounding box center [423, 281] width 43 height 16
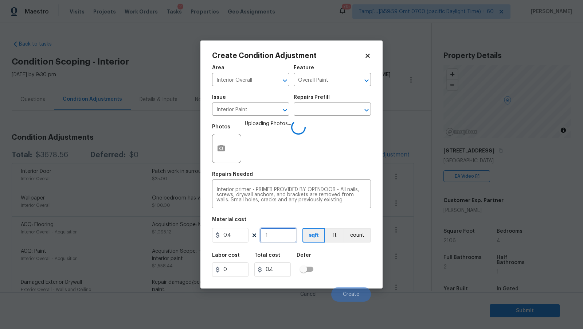
click at [281, 234] on input "1" at bounding box center [278, 235] width 36 height 15
type input "5"
type input "2"
type input "50"
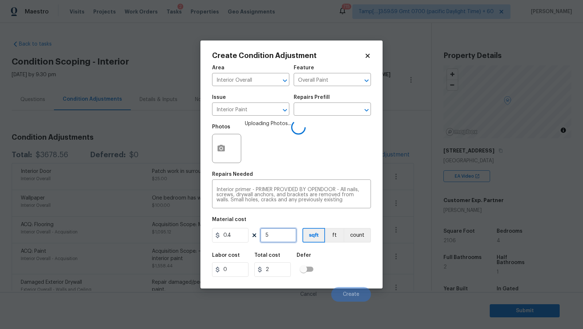
type input "20"
click at [299, 178] on div "Repairs Needed" at bounding box center [291, 176] width 159 height 9
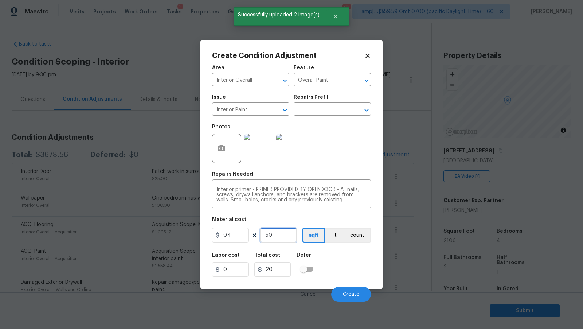
click at [280, 236] on input "50" at bounding box center [278, 235] width 36 height 15
type input "6"
type input "2.4"
type input "60"
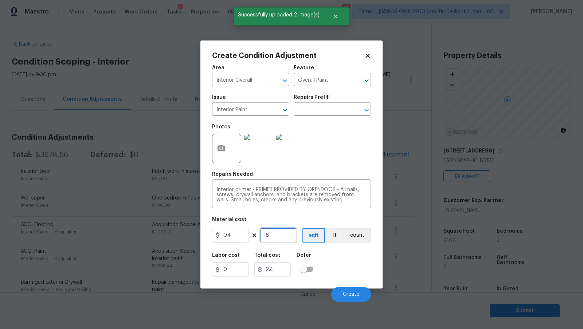
type input "24"
type input "6"
type input "2.4"
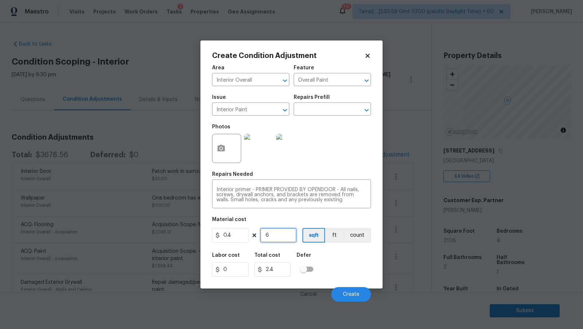
type input "65"
type input "26"
type input "6"
type input "2.4"
type input "0"
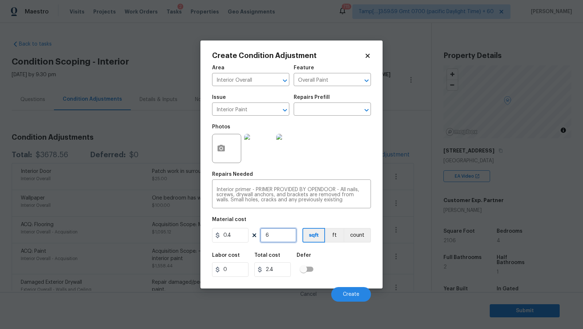
type input "0"
type input "5"
type input "2"
type input "50"
type input "20"
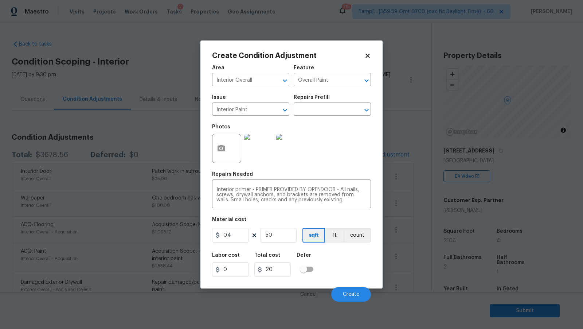
click at [340, 143] on div "Photos" at bounding box center [291, 143] width 159 height 47
click at [282, 238] on input "50" at bounding box center [278, 235] width 36 height 15
click at [238, 240] on input "0.4" at bounding box center [230, 235] width 36 height 15
click at [295, 235] on input "50" at bounding box center [278, 235] width 36 height 15
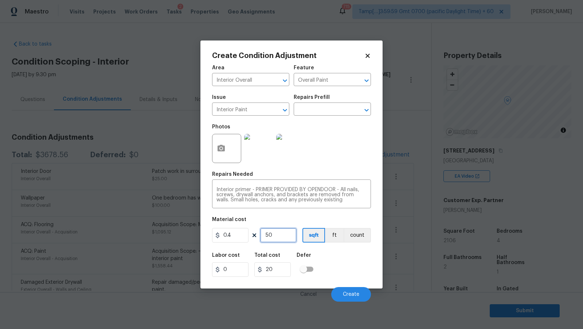
click at [295, 235] on input "50" at bounding box center [278, 235] width 36 height 15
type input "1"
type input "0.4"
type input "1"
click at [264, 225] on div "Material cost" at bounding box center [291, 221] width 159 height 9
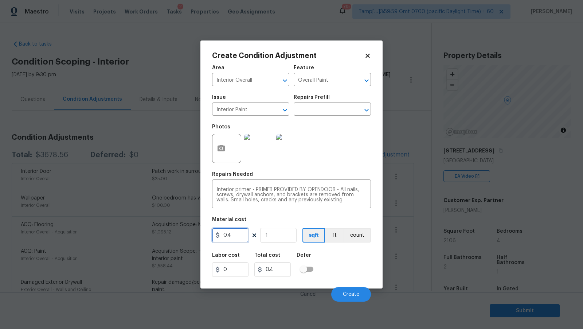
click at [235, 235] on input "0.4" at bounding box center [230, 235] width 36 height 15
type input "100"
click at [272, 223] on div "Material cost" at bounding box center [291, 221] width 159 height 9
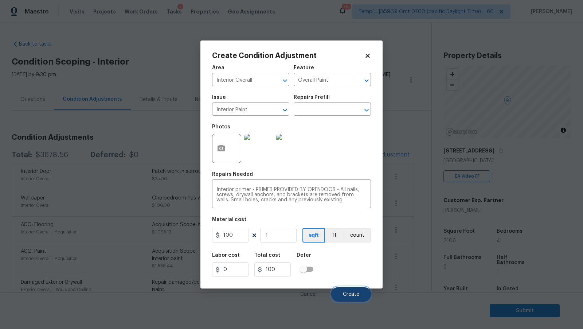
click at [350, 289] on button "Create" at bounding box center [351, 294] width 40 height 15
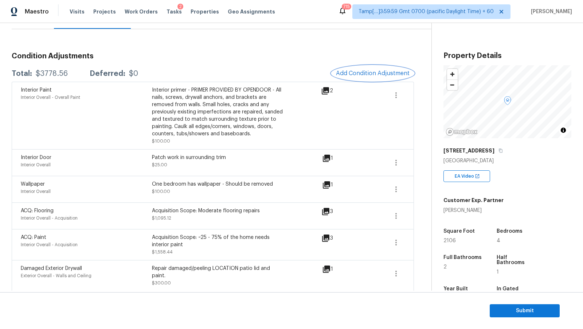
scroll to position [65, 0]
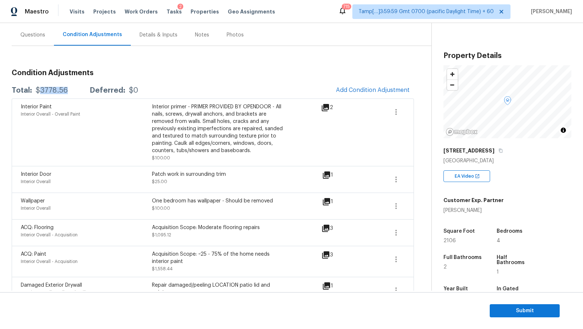
drag, startPoint x: 37, startPoint y: 91, endPoint x: 66, endPoint y: 90, distance: 28.9
click at [66, 90] on div "Total: $3778.56 Deferred: $0" at bounding box center [75, 90] width 126 height 7
click at [66, 90] on div "$3778.56" at bounding box center [52, 90] width 32 height 7
drag, startPoint x: 36, startPoint y: 90, endPoint x: 69, endPoint y: 89, distance: 32.8
click at [69, 89] on div "Total: $3778.56 Deferred: $0" at bounding box center [75, 90] width 126 height 7
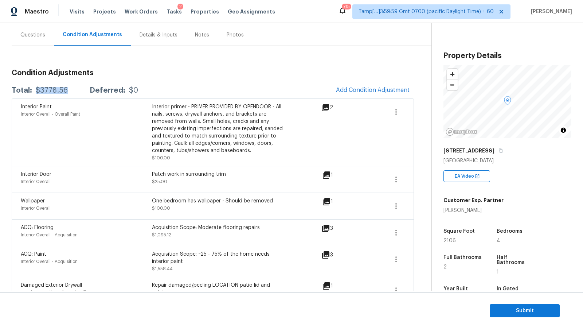
copy div "$3778.56"
click at [499, 152] on icon "button" at bounding box center [501, 150] width 4 height 4
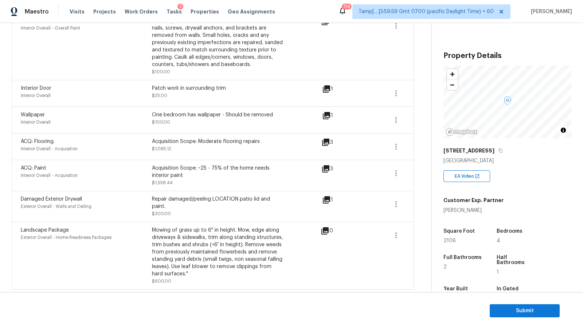
scroll to position [0, 0]
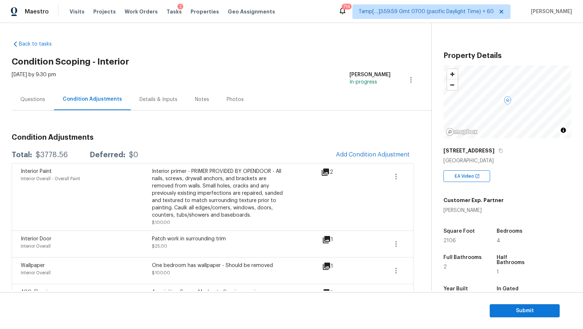
click at [52, 154] on div "$3778.56" at bounding box center [52, 154] width 32 height 7
copy div "$3778.56"
click at [516, 310] on span "Submit" at bounding box center [525, 310] width 58 height 9
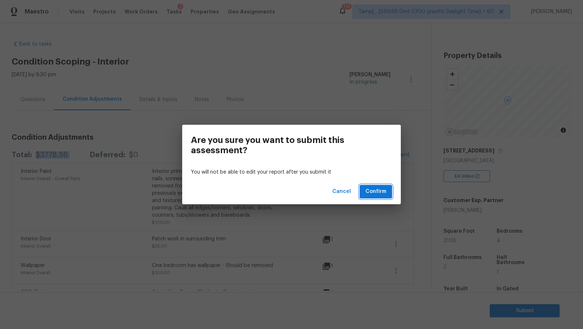
click at [377, 192] on span "Confirm" at bounding box center [376, 191] width 21 height 9
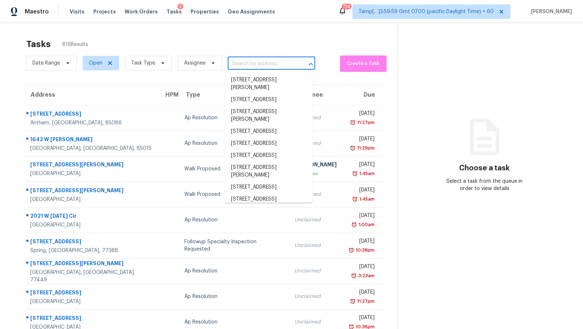
click at [246, 59] on input "text" at bounding box center [261, 63] width 67 height 11
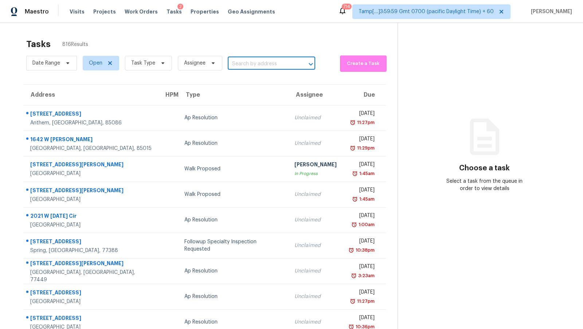
paste input "12707 N 95th Pl Scottsdale, AZ, 85260"
type input "12707 N 95th Pl Scottsdale, AZ, 85260"
click at [237, 81] on li "12707 N 95th Pl, Scottsdale, AZ 85260" at bounding box center [268, 80] width 87 height 12
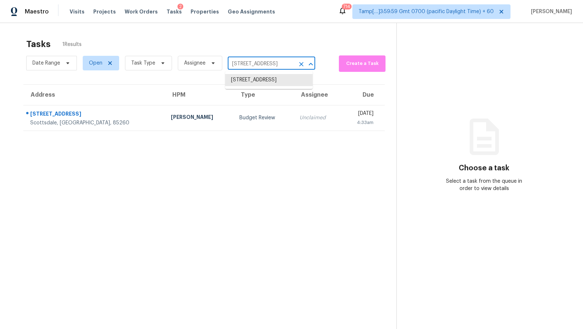
click at [289, 65] on input "12707 N 95th Pl, Scottsdale, AZ 85260" at bounding box center [261, 63] width 67 height 11
paste input "325 Bedford Falls Ln Jarrell, TX, 76537"
type input "325 Bedford Falls Ln Jarrell, TX, 76537"
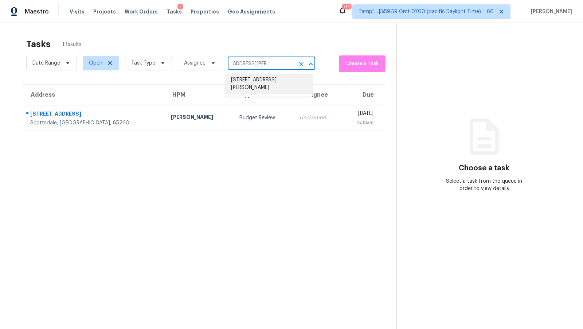
click at [262, 93] on li "325 Bedford Falls Ln, Jarrell, TX 76537" at bounding box center [268, 84] width 87 height 20
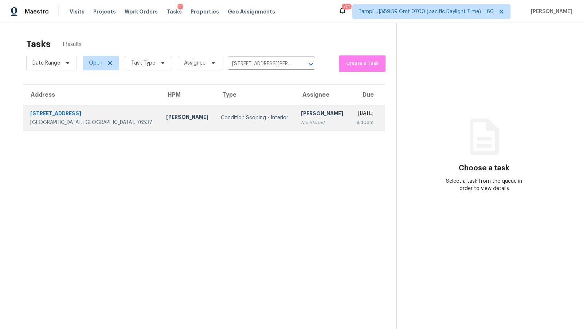
click at [301, 125] on div "Not Started" at bounding box center [322, 122] width 43 height 7
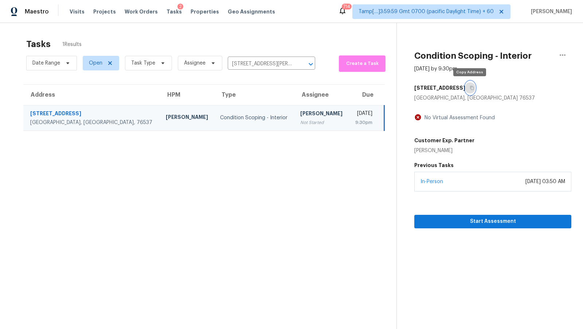
click at [473, 89] on button "button" at bounding box center [470, 87] width 10 height 13
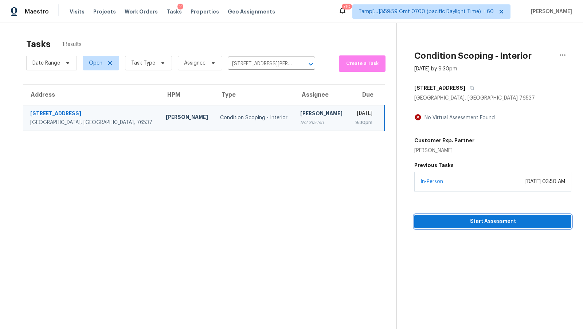
click at [476, 217] on span "Start Assessment" at bounding box center [492, 221] width 145 height 9
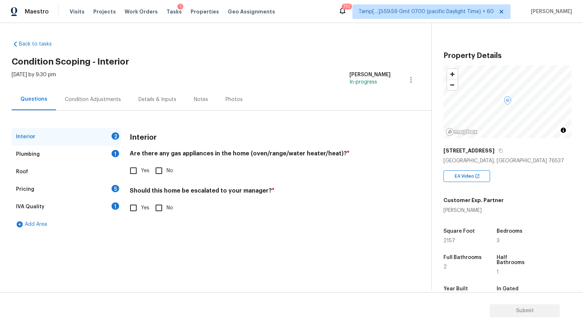
click at [246, 53] on div "Back to tasks Condition Scoping - Interior Thu, Oct 16 2025 by 9:30 pm Dineshku…" at bounding box center [222, 135] width 420 height 200
click at [163, 172] on input "No" at bounding box center [158, 170] width 15 height 15
checkbox input "true"
click at [83, 149] on div "Plumbing 1" at bounding box center [66, 153] width 109 height 17
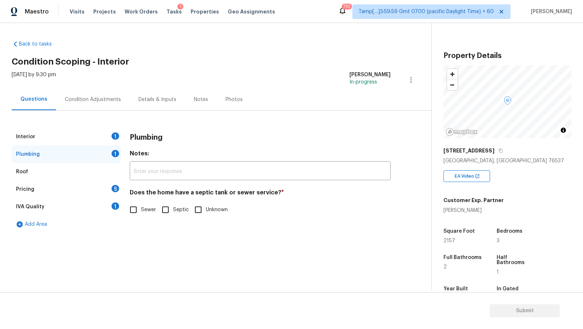
click at [150, 213] on span "Sewer" at bounding box center [148, 210] width 15 height 8
click at [141, 213] on input "Sewer" at bounding box center [133, 209] width 15 height 15
checkbox input "true"
click at [74, 140] on div "Interior 1" at bounding box center [66, 136] width 109 height 17
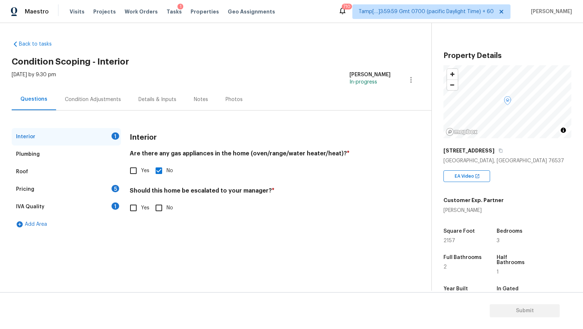
click at [165, 210] on input "No" at bounding box center [158, 207] width 15 height 15
checkbox input "true"
click at [104, 204] on div "IVA Quality 1" at bounding box center [66, 206] width 109 height 17
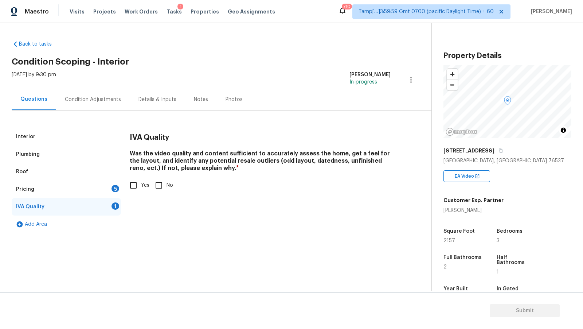
click at [148, 180] on label "Yes" at bounding box center [138, 185] width 24 height 15
click at [141, 180] on input "Yes" at bounding box center [133, 185] width 15 height 15
checkbox input "true"
click at [114, 193] on div "Pricing 5" at bounding box center [66, 188] width 109 height 17
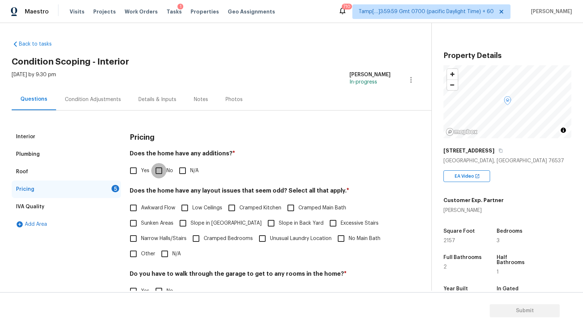
click at [155, 172] on input "No" at bounding box center [158, 170] width 15 height 15
checkbox input "true"
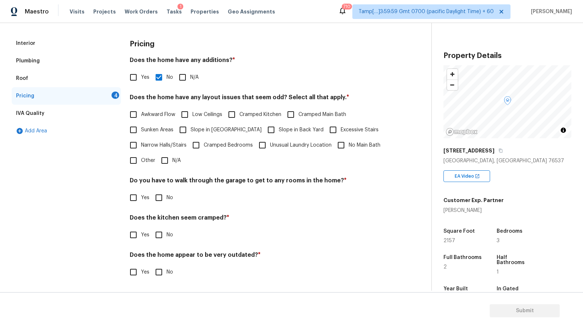
scroll to position [93, 0]
click at [167, 165] on input "N/A" at bounding box center [164, 160] width 15 height 15
checkbox input "true"
click at [169, 203] on label "No" at bounding box center [162, 197] width 22 height 15
click at [167, 203] on input "No" at bounding box center [158, 197] width 15 height 15
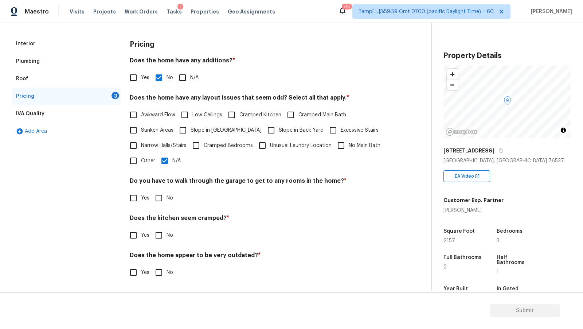
checkbox input "true"
click at [160, 230] on input "No" at bounding box center [158, 235] width 15 height 15
checkbox input "true"
click at [164, 261] on h4 "Does the home appear to be very outdated? *" at bounding box center [260, 257] width 261 height 10
click at [159, 270] on input "No" at bounding box center [158, 272] width 15 height 15
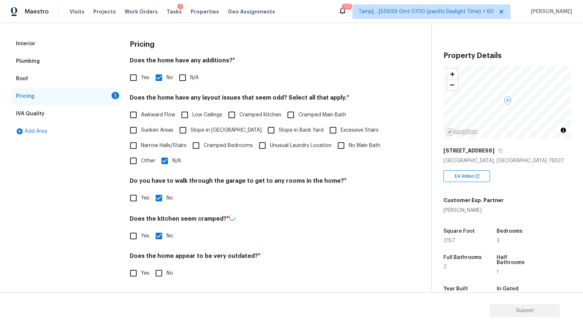
checkbox input "true"
click at [57, 120] on div "IVA Quality" at bounding box center [66, 113] width 109 height 17
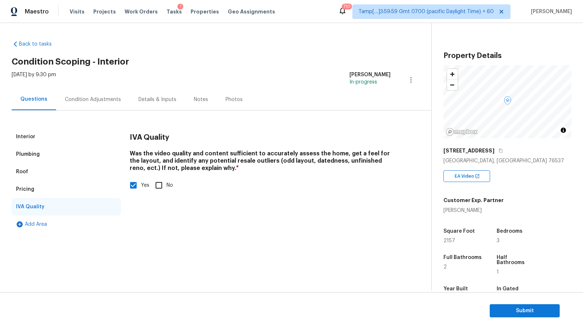
click at [98, 98] on div "Condition Adjustments" at bounding box center [93, 99] width 56 height 7
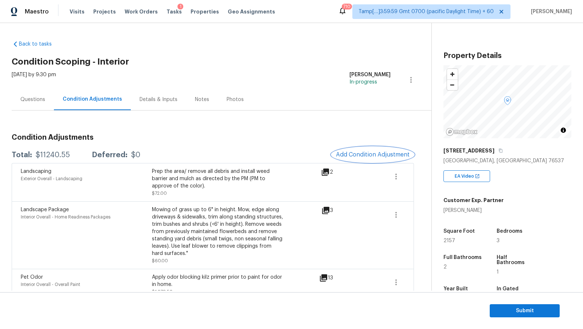
click at [339, 155] on span "Add Condition Adjustment" at bounding box center [373, 154] width 74 height 7
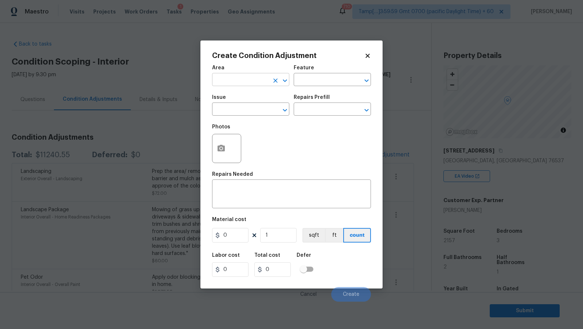
click at [256, 85] on input "text" at bounding box center [240, 80] width 57 height 11
type input "Interior Overall"
click at [249, 112] on input "text" at bounding box center [240, 109] width 57 height 11
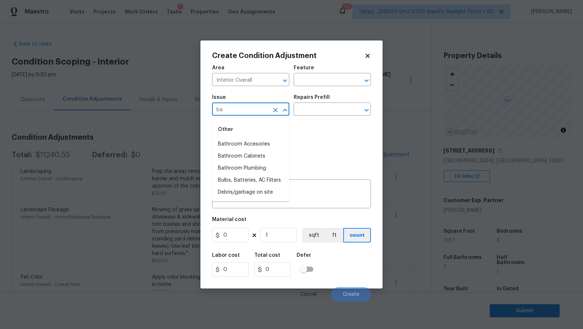
type input "b"
click at [260, 217] on li "Interior Door" at bounding box center [250, 217] width 77 height 12
type input "Interior Door"
click at [338, 112] on input "text" at bounding box center [322, 109] width 57 height 11
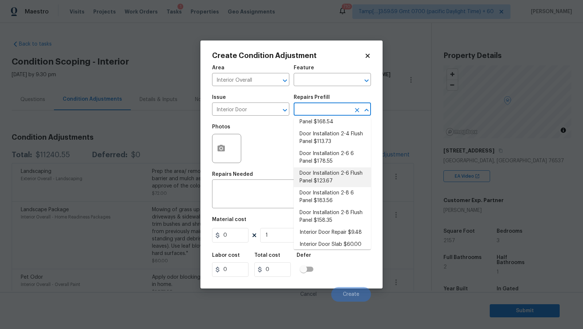
scroll to position [28, 0]
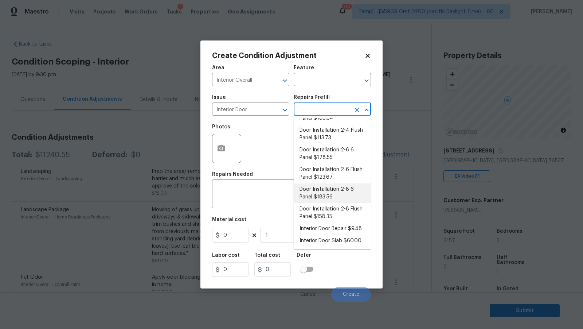
click at [241, 153] on div at bounding box center [227, 148] width 31 height 29
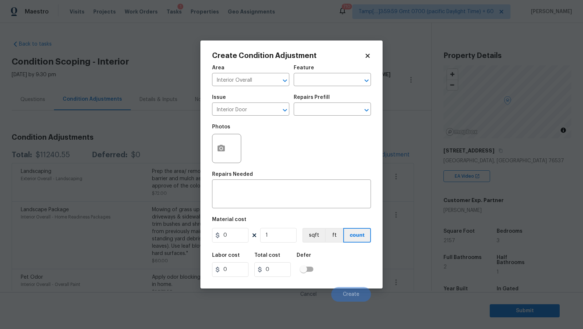
click at [203, 148] on div "Create Condition Adjustment Area Interior Overall ​ Feature ​ Issue Interior Do…" at bounding box center [291, 164] width 182 height 248
click at [228, 148] on button "button" at bounding box center [221, 148] width 17 height 28
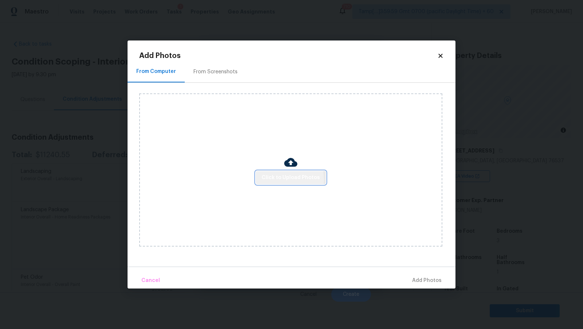
click at [284, 180] on span "Click to Upload Photos" at bounding box center [291, 177] width 58 height 9
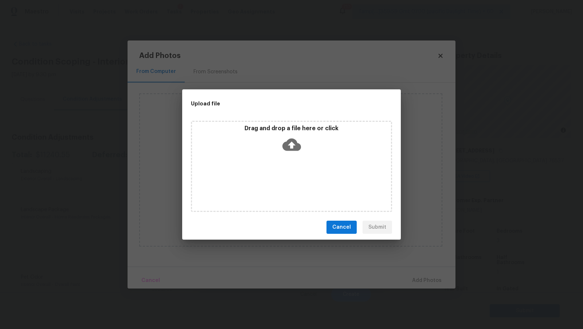
click at [289, 153] on icon at bounding box center [291, 144] width 19 height 19
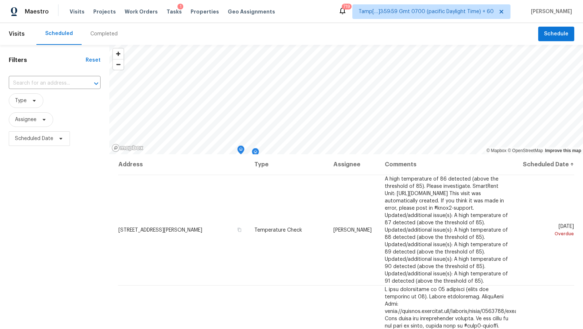
click at [90, 31] on div "Completed" at bounding box center [103, 33] width 27 height 7
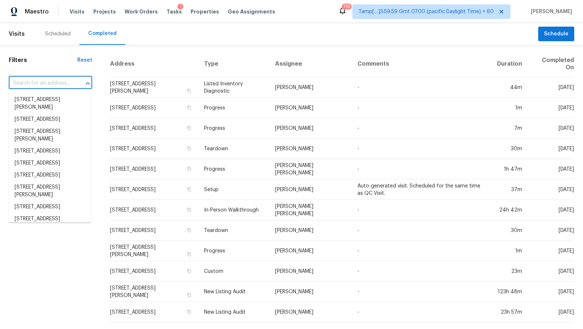
click at [44, 79] on input "text" at bounding box center [40, 83] width 63 height 11
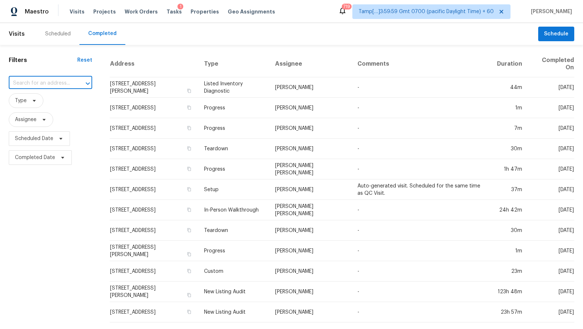
paste input "[STREET_ADDRESS][PERSON_NAME]"
type input "[STREET_ADDRESS][PERSON_NAME]"
click at [52, 98] on li "[STREET_ADDRESS][PERSON_NAME]" at bounding box center [50, 104] width 82 height 20
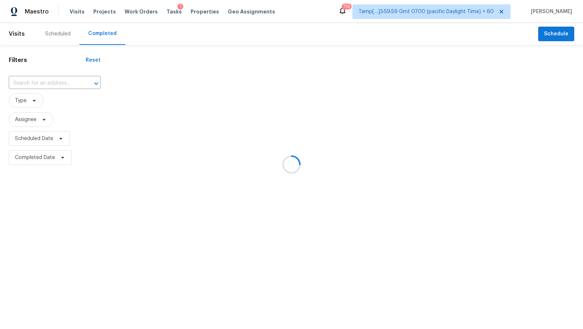
type input "[STREET_ADDRESS][PERSON_NAME]"
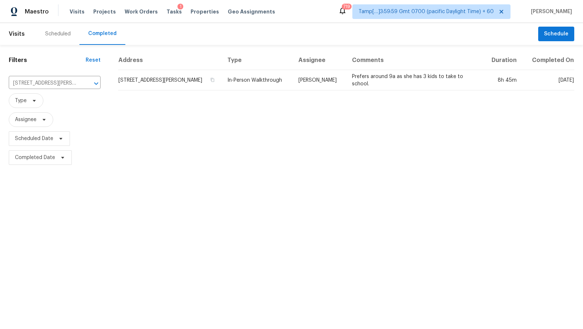
click at [201, 97] on div "Address Type Assignee Comments Duration Completed On [STREET_ADDRESS][PERSON_NA…" at bounding box center [346, 109] width 474 height 116
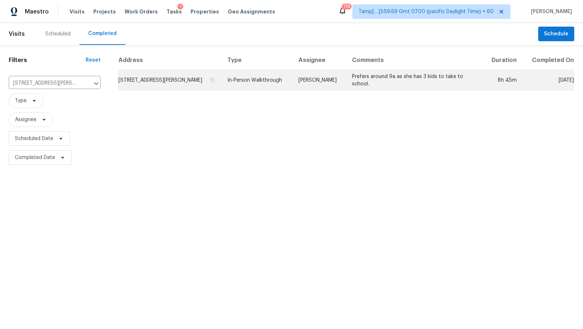
click at [201, 82] on td "[STREET_ADDRESS][PERSON_NAME]" at bounding box center [170, 80] width 104 height 20
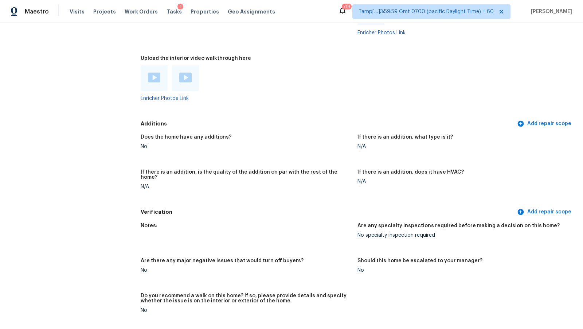
scroll to position [1264, 0]
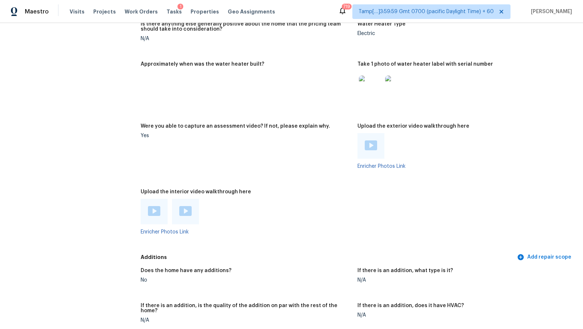
click at [151, 211] on img at bounding box center [154, 211] width 12 height 10
click at [188, 215] on img at bounding box center [185, 211] width 12 height 10
click at [543, 37] on figure "Water Heater Type Electric" at bounding box center [466, 37] width 217 height 31
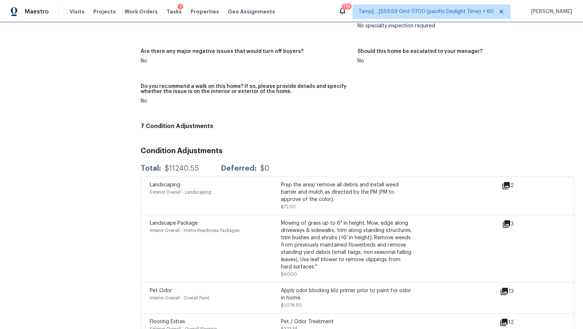
scroll to position [1711, 0]
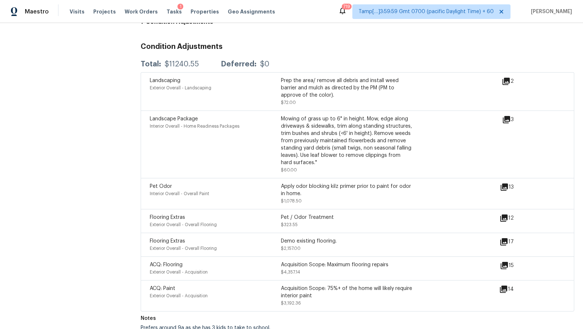
click at [199, 280] on div "ACQ: Paint Exterior Overall - Acquisition Acquisition Scope: 75%+ of the home w…" at bounding box center [358, 295] width 434 height 31
click at [242, 157] on div "Landscape Package Interior Overall - Home Readiness Packages" at bounding box center [215, 144] width 131 height 58
click at [160, 325] on div "Prefers around 9a as she has 3 kids to take to school." at bounding box center [206, 327] width 130 height 5
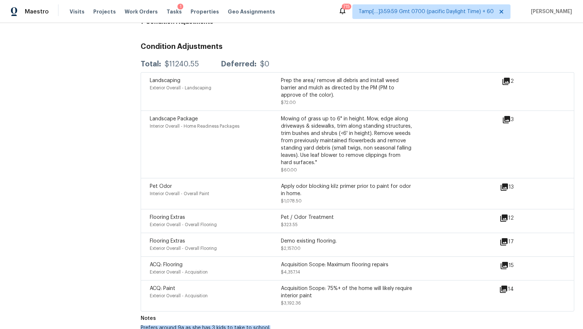
click at [506, 285] on icon at bounding box center [503, 288] width 7 height 7
click at [511, 119] on div "3" at bounding box center [519, 144] width 35 height 58
click at [509, 115] on icon at bounding box center [506, 119] width 9 height 9
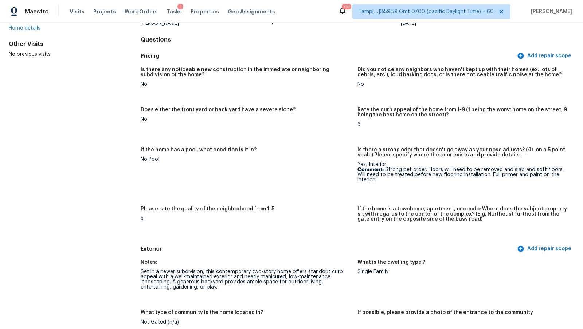
scroll to position [0, 0]
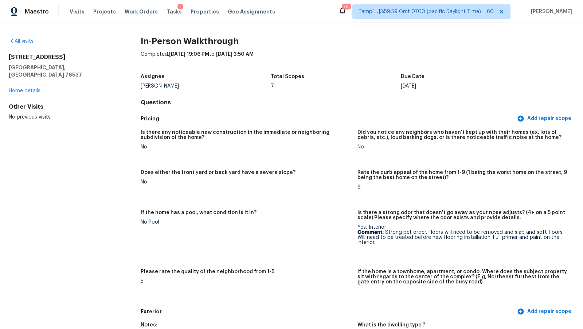
click at [74, 16] on div "Visits Projects Work Orders Tasks 1 Properties Geo Assignments" at bounding box center [177, 11] width 214 height 15
click at [74, 15] on div "Visits Projects Work Orders Tasks 1 Properties Geo Assignments" at bounding box center [177, 11] width 214 height 15
click at [75, 12] on span "Visits" at bounding box center [77, 11] width 15 height 7
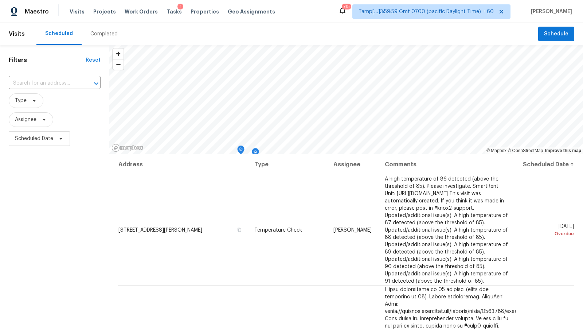
click at [93, 35] on div "Completed" at bounding box center [103, 33] width 27 height 7
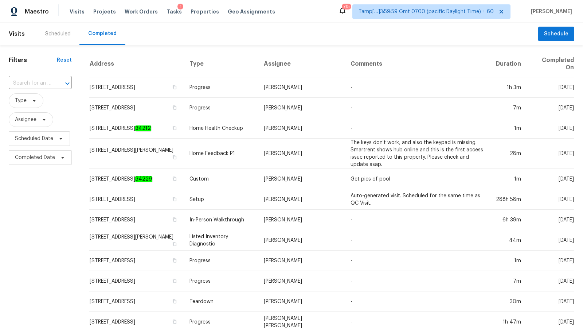
click at [53, 85] on div at bounding box center [62, 83] width 19 height 10
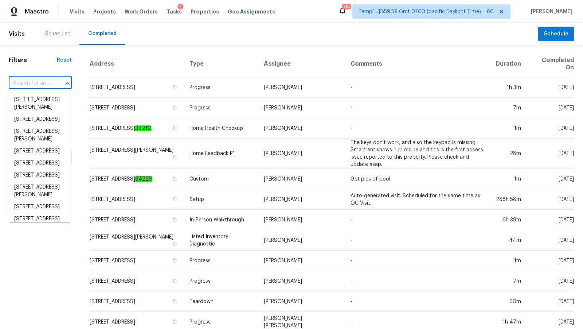
paste input "[STREET_ADDRESS]"
type input "[STREET_ADDRESS]"
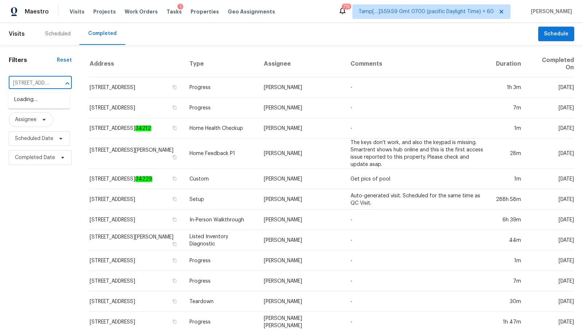
scroll to position [0, 4]
click at [50, 102] on li "[STREET_ADDRESS]" at bounding box center [39, 100] width 62 height 12
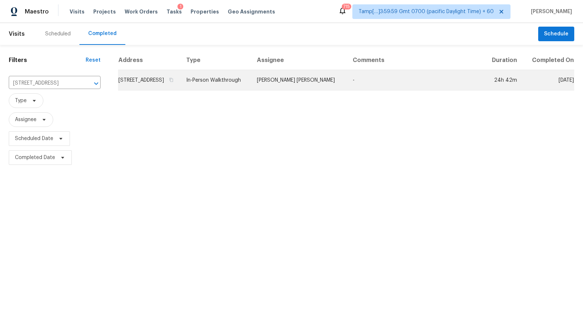
click at [241, 90] on td "In-Person Walkthrough" at bounding box center [215, 80] width 71 height 20
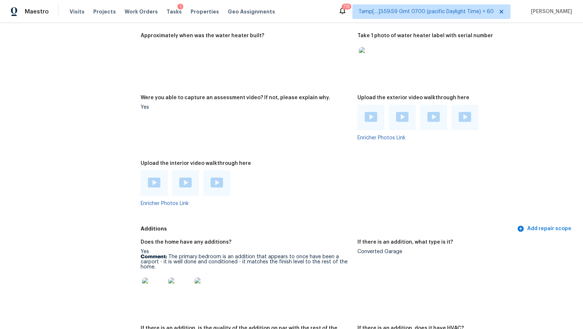
scroll to position [1311, 0]
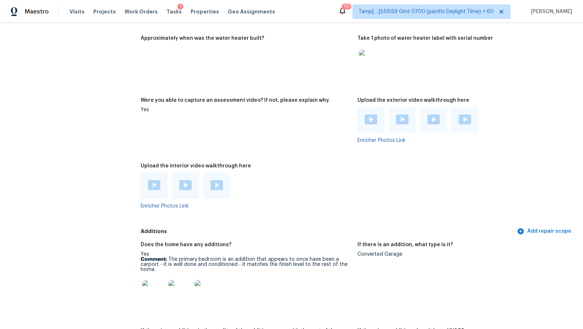
click at [154, 186] on img at bounding box center [154, 185] width 12 height 10
click at [186, 180] on img at bounding box center [185, 185] width 12 height 10
click at [222, 187] on img at bounding box center [217, 185] width 12 height 10
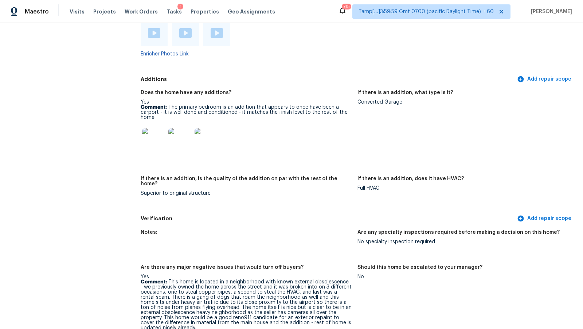
scroll to position [1445, 0]
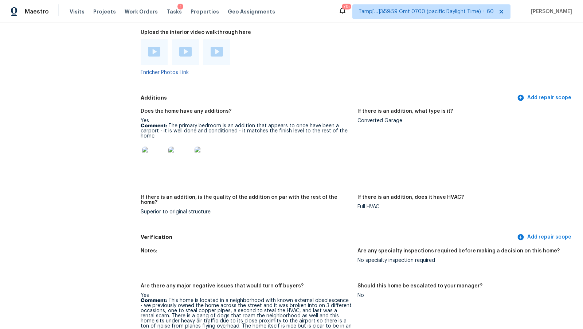
click at [151, 154] on img at bounding box center [153, 158] width 23 height 23
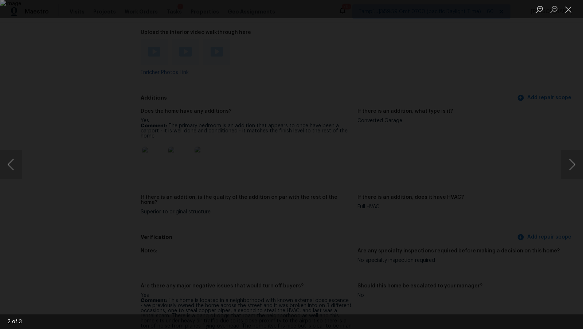
click at [242, 16] on div "Lightbox" at bounding box center [291, 9] width 583 height 18
click at [197, 22] on div "Lightbox" at bounding box center [291, 164] width 583 height 329
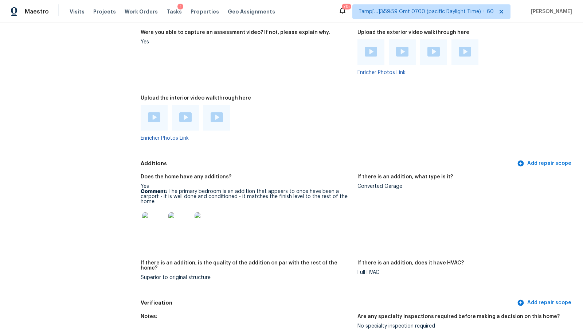
scroll to position [1378, 0]
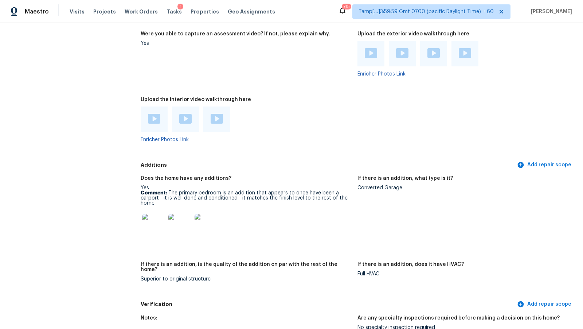
click at [154, 119] on img at bounding box center [154, 119] width 12 height 10
click at [197, 119] on div at bounding box center [185, 119] width 27 height 26
click at [189, 119] on img at bounding box center [185, 119] width 12 height 10
click at [209, 121] on div at bounding box center [216, 119] width 27 height 26
click at [212, 120] on img at bounding box center [217, 119] width 12 height 10
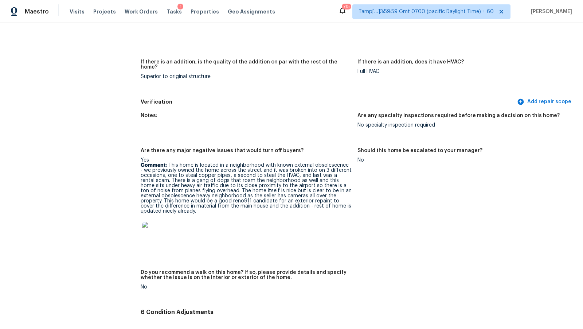
scroll to position [1407, 0]
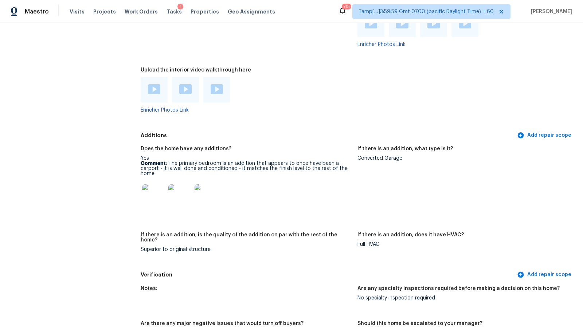
click at [285, 132] on h5 "Additions" at bounding box center [328, 136] width 375 height 8
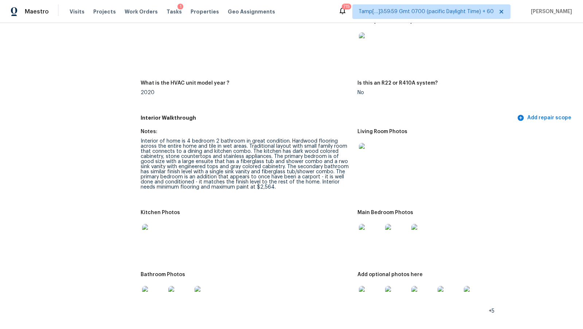
scroll to position [1366, 0]
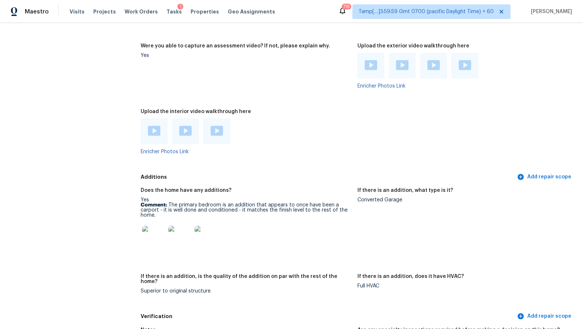
click at [152, 237] on img at bounding box center [153, 237] width 23 height 23
click at [285, 113] on div "Upload the interior video walkthrough here" at bounding box center [246, 113] width 211 height 9
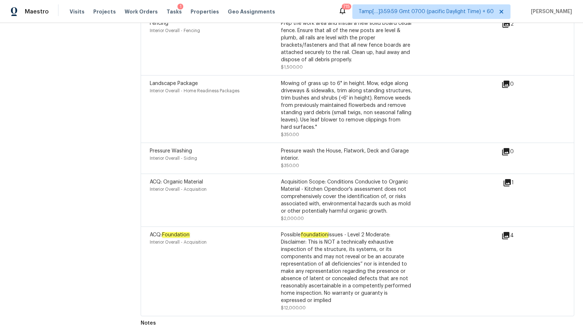
scroll to position [169, 0]
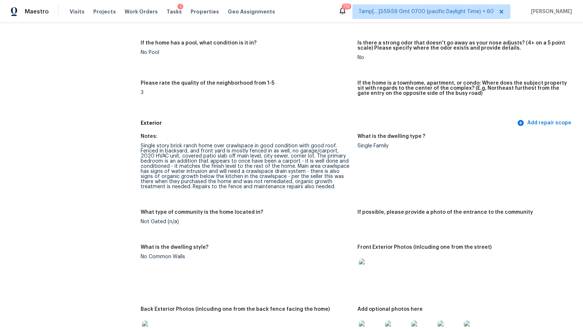
click at [313, 109] on figure "Please rate the quality of the neighborhood from 1-5 3" at bounding box center [249, 96] width 217 height 31
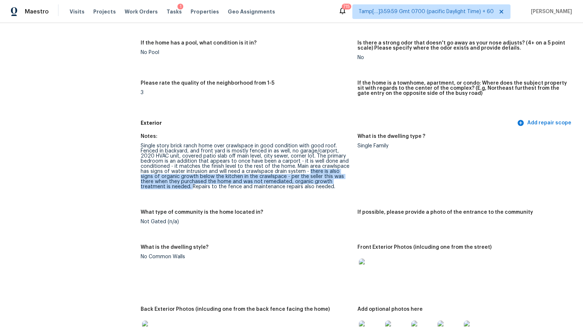
drag, startPoint x: 307, startPoint y: 169, endPoint x: 162, endPoint y: 187, distance: 146.1
click at [162, 187] on div "Single story brick ranch home over crawlspace in good condition with good roof.…" at bounding box center [246, 166] width 211 height 46
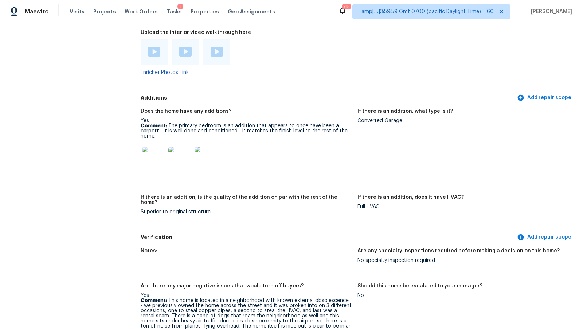
scroll to position [1450, 0]
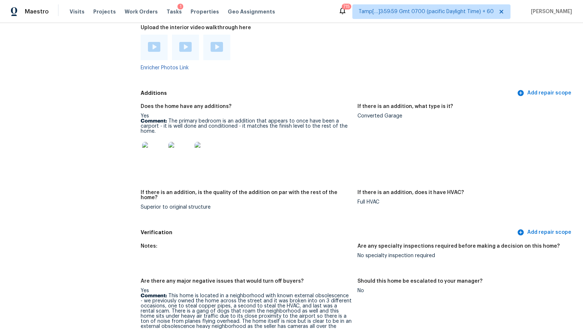
click at [338, 176] on figure "Does the home have any additions? Yes Comment: The primary bedroom is an additi…" at bounding box center [249, 142] width 217 height 77
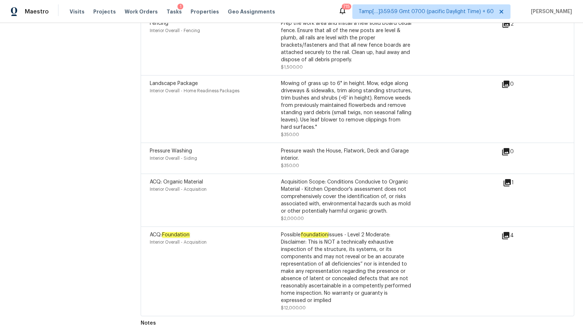
scroll to position [169, 0]
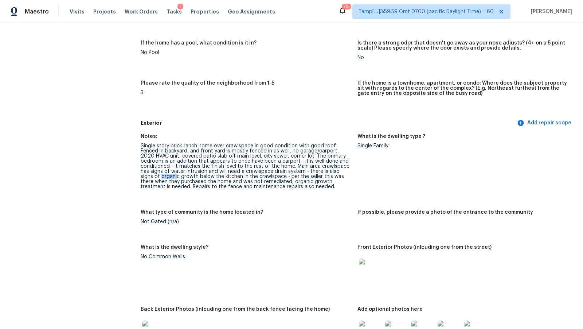
click at [148, 177] on div "Single story brick ranch home over crawlspace in good condition with good roof.…" at bounding box center [246, 166] width 211 height 46
drag, startPoint x: 147, startPoint y: 177, endPoint x: 186, endPoint y: 176, distance: 38.3
click at [186, 176] on div "Single story brick ranch home over crawlspace in good condition with good roof.…" at bounding box center [246, 166] width 211 height 46
copy div "organic growth"
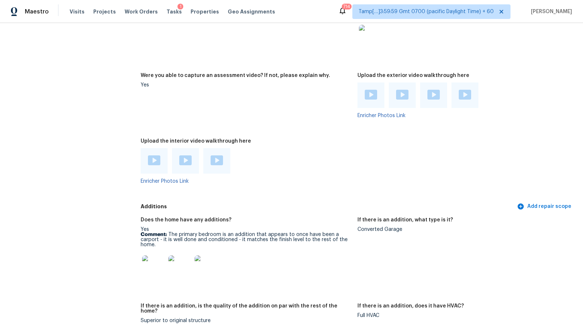
scroll to position [1338, 0]
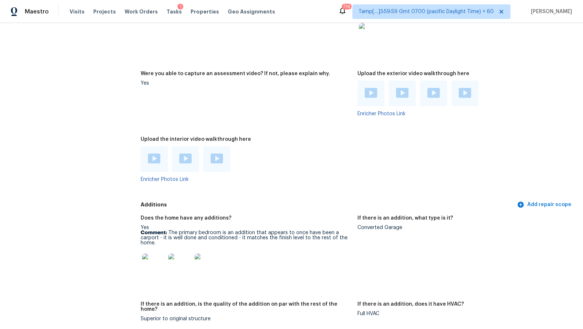
click at [149, 154] on img at bounding box center [154, 158] width 12 height 10
click at [183, 155] on img at bounding box center [185, 158] width 12 height 10
click at [220, 153] on img at bounding box center [217, 158] width 12 height 10
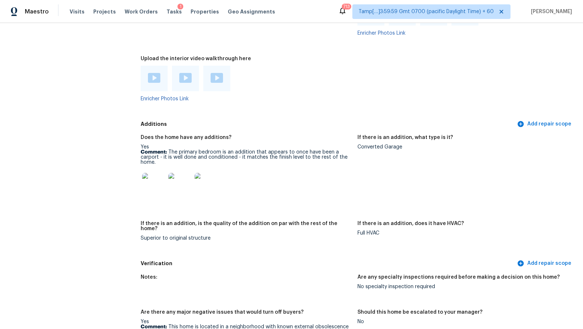
scroll to position [1420, 0]
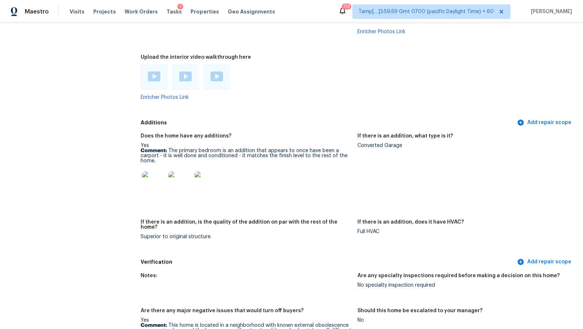
click at [377, 146] on div "Converted Garage" at bounding box center [463, 145] width 211 height 5
copy div "Converted Garage"
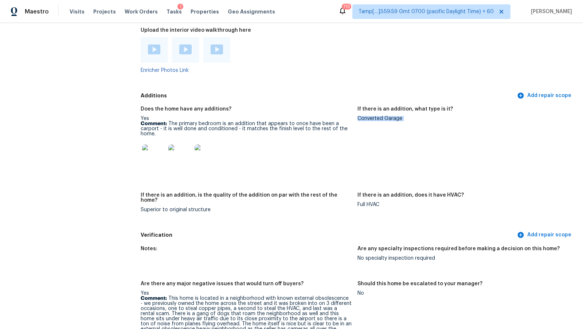
scroll to position [1448, 0]
click at [373, 120] on div "Converted Garage" at bounding box center [463, 117] width 211 height 5
click at [184, 206] on div "Superior to original structure" at bounding box center [246, 208] width 211 height 5
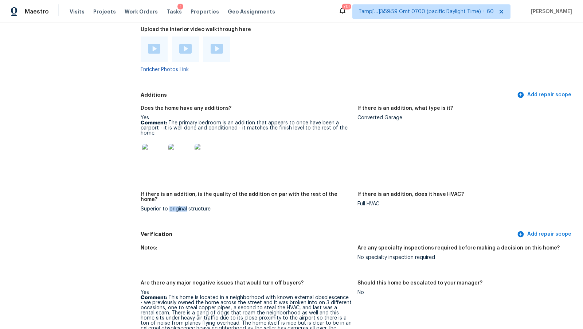
click at [184, 206] on div "Superior to original structure" at bounding box center [246, 208] width 211 height 5
copy div "Superior to original structure"
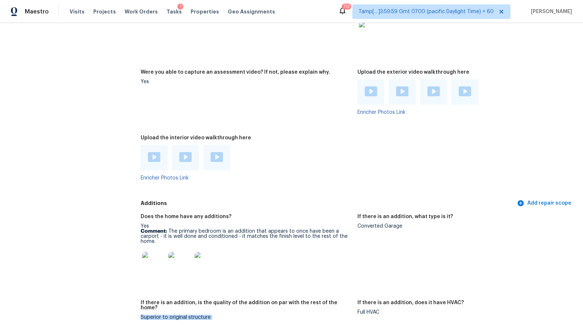
scroll to position [1329, 0]
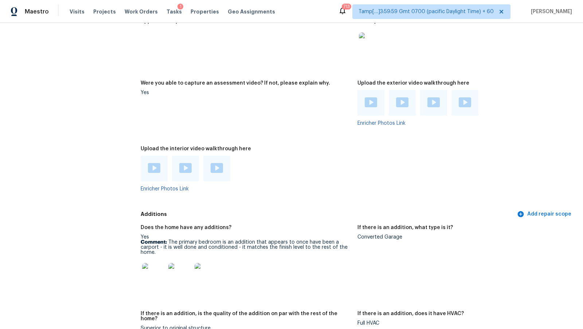
click at [378, 100] on div at bounding box center [371, 103] width 27 height 26
click at [373, 101] on img at bounding box center [371, 102] width 12 height 10
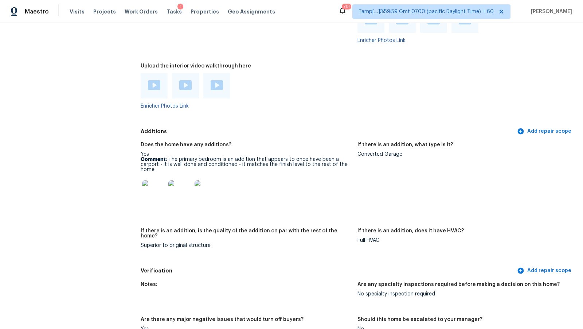
scroll to position [1412, 0]
click at [148, 186] on img at bounding box center [153, 191] width 23 height 23
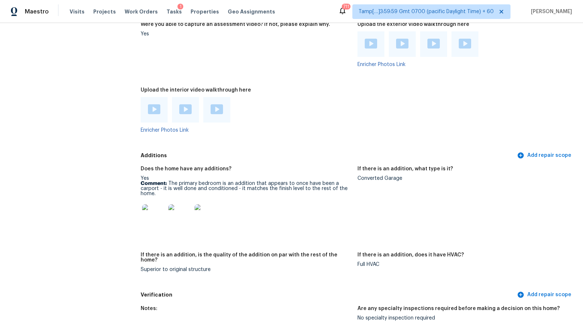
click at [396, 40] on div at bounding box center [402, 44] width 27 height 26
click at [402, 43] on img at bounding box center [402, 44] width 12 height 10
click at [433, 39] on img at bounding box center [434, 44] width 12 height 10
click at [463, 36] on div at bounding box center [465, 44] width 27 height 26
click at [462, 41] on img at bounding box center [465, 44] width 12 height 10
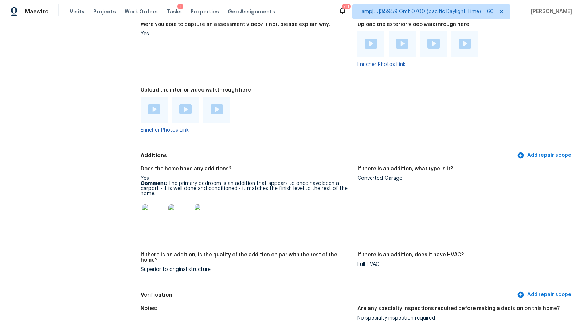
click at [369, 41] on img at bounding box center [371, 44] width 12 height 10
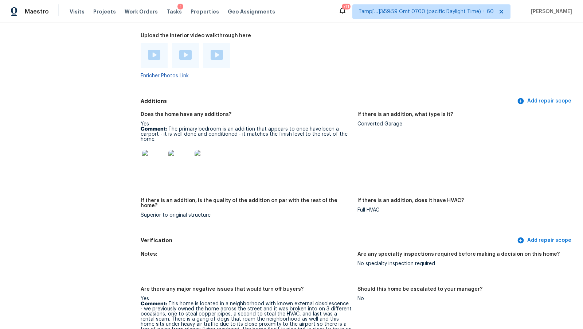
scroll to position [1456, 0]
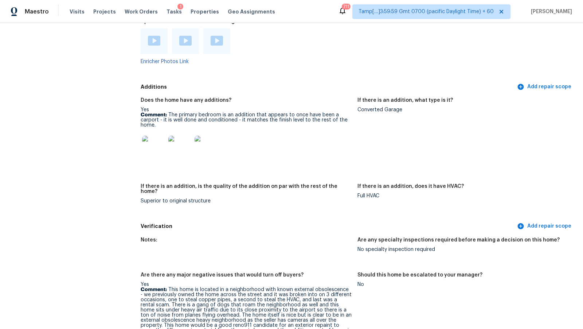
click at [175, 198] on div "Superior to original structure" at bounding box center [246, 200] width 211 height 5
copy div "Superior to original structure"
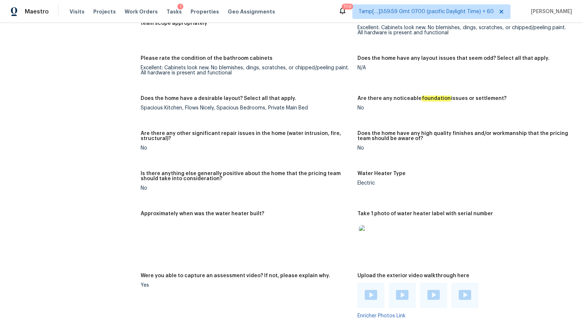
scroll to position [768, 0]
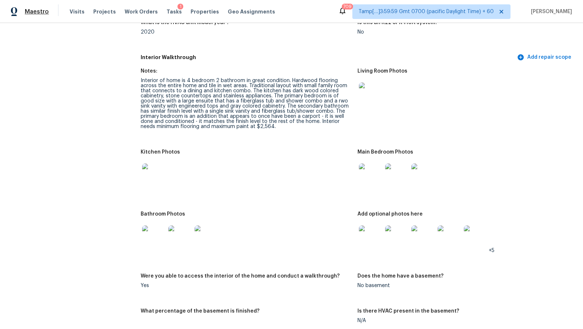
click at [34, 14] on span "Maestro" at bounding box center [37, 11] width 24 height 7
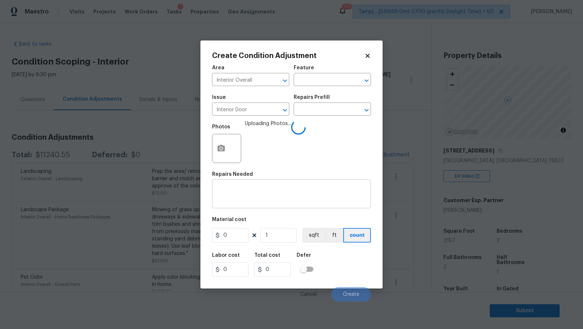
click at [257, 185] on div "x ​" at bounding box center [291, 194] width 159 height 27
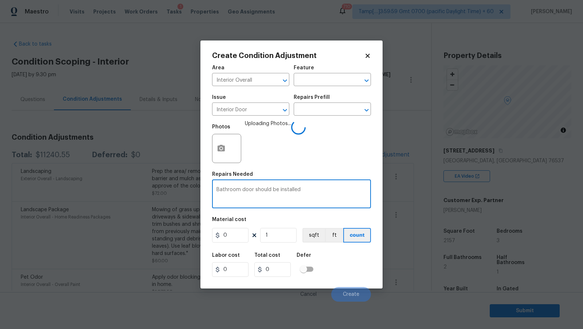
type textarea "Bathroom door should be installed"
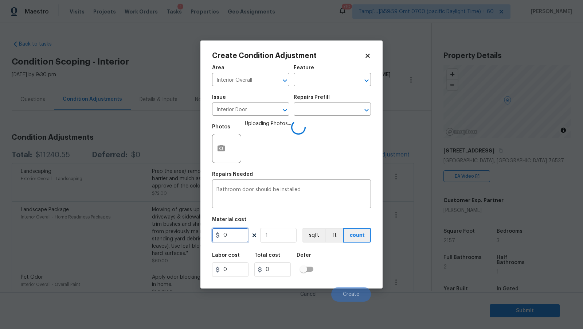
click at [235, 235] on input "0" at bounding box center [230, 235] width 36 height 15
type input "150"
type input "2"
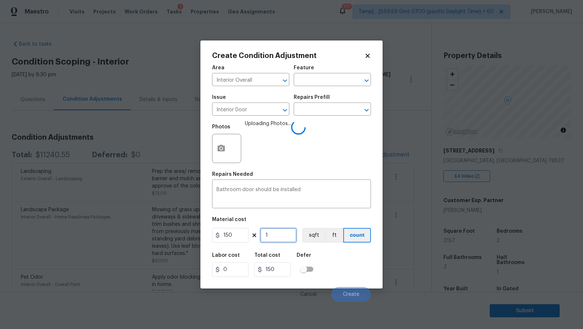
type input "300"
type input "2"
click at [297, 139] on div "Photos Uploading Photos..." at bounding box center [291, 143] width 159 height 47
click at [351, 290] on button "Create" at bounding box center [351, 294] width 40 height 15
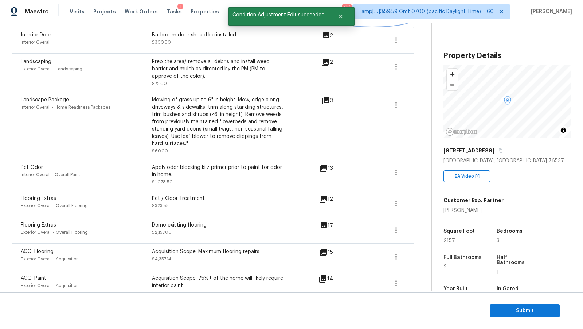
scroll to position [148, 0]
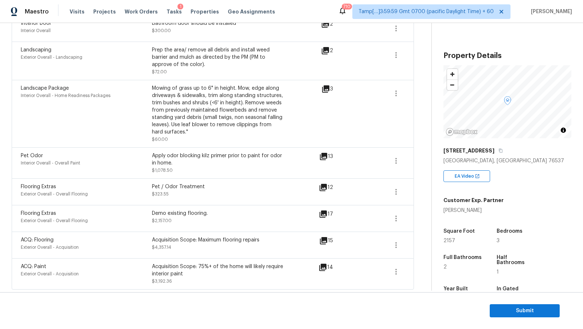
click at [327, 218] on div "17" at bounding box center [338, 218] width 38 height 17
click at [327, 217] on icon at bounding box center [323, 214] width 9 height 9
click at [326, 185] on icon at bounding box center [323, 187] width 7 height 7
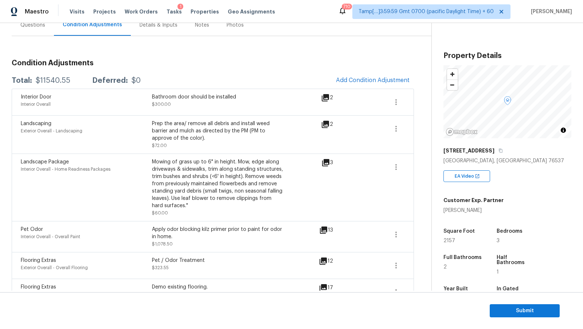
scroll to position [74, 0]
drag, startPoint x: 35, startPoint y: 81, endPoint x: 74, endPoint y: 82, distance: 39.4
click at [74, 82] on div "Total: $11540.55 Deferred: $0" at bounding box center [76, 80] width 129 height 7
copy div "$11540.55"
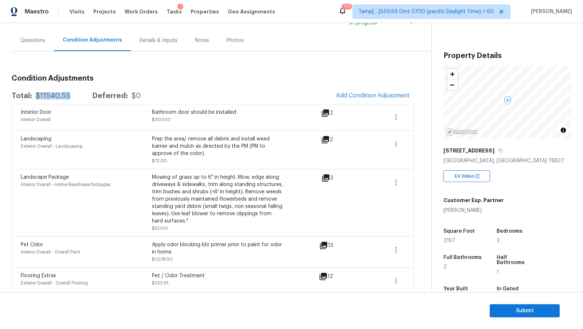
scroll to position [0, 0]
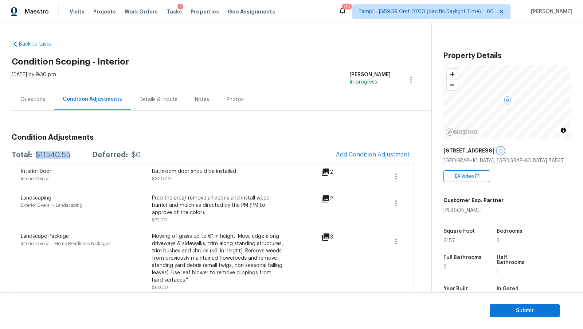
click at [501, 152] on button "button" at bounding box center [501, 150] width 7 height 7
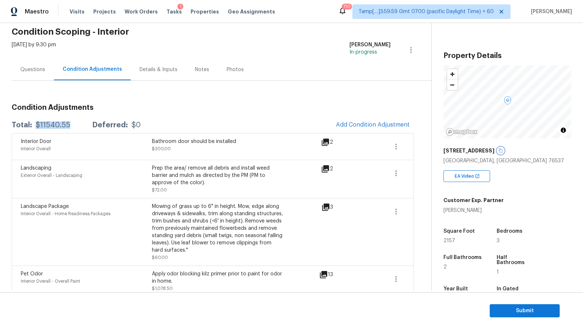
scroll to position [31, 0]
click at [504, 312] on span "Submit" at bounding box center [525, 310] width 58 height 9
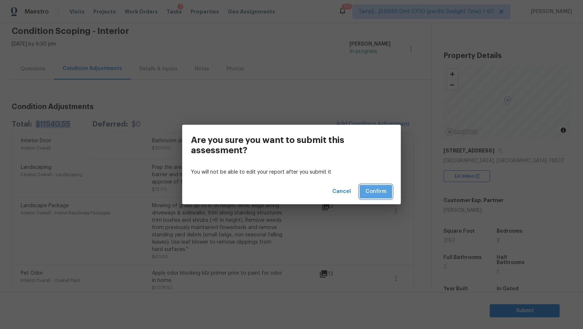
click at [374, 190] on span "Confirm" at bounding box center [376, 191] width 21 height 9
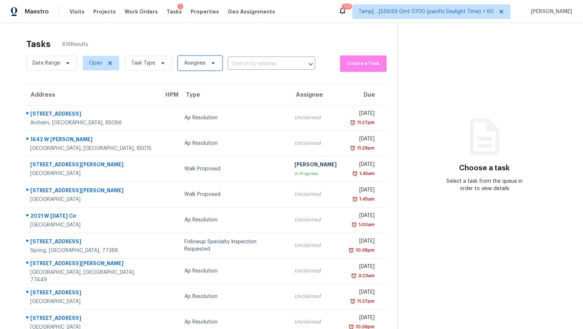
click at [195, 62] on span "Assignee" at bounding box center [195, 62] width 22 height 7
click at [210, 90] on input "text" at bounding box center [230, 86] width 67 height 12
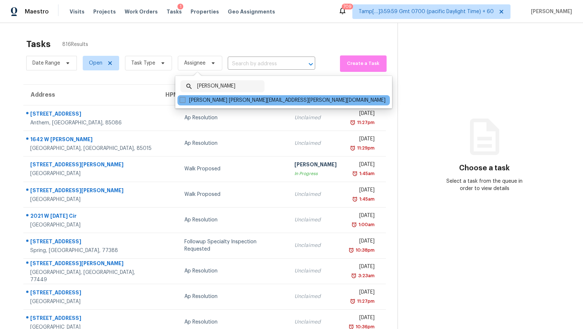
type input "Dineshkumar V"
click at [291, 99] on label "Dineshkumar Velayutham dineshkumar.velayutham@opendoor.com" at bounding box center [283, 100] width 206 height 7
click at [184, 99] on input "Dineshkumar Velayutham dineshkumar.velayutham@opendoor.com" at bounding box center [182, 99] width 5 height 5
checkbox input "true"
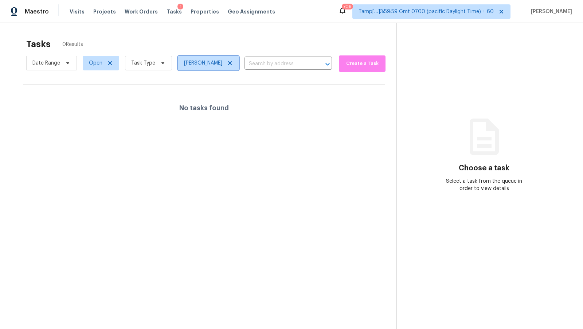
click at [233, 61] on icon at bounding box center [230, 63] width 6 height 6
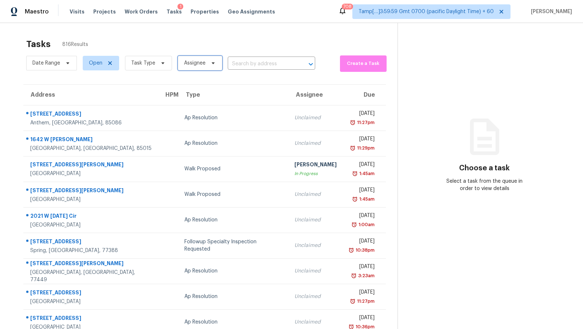
click at [203, 63] on span "Assignee" at bounding box center [195, 62] width 22 height 7
click at [192, 47] on div "Tasks 816 Results" at bounding box center [211, 44] width 371 height 19
click at [155, 58] on span "Task Type" at bounding box center [148, 63] width 47 height 15
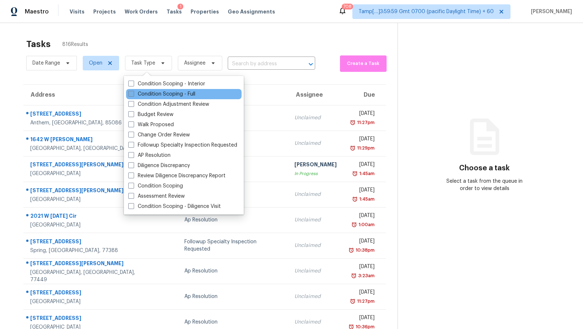
click at [154, 91] on label "Condition Scoping - Full" at bounding box center [161, 93] width 67 height 7
click at [133, 91] on input "Condition Scoping - Full" at bounding box center [130, 92] width 5 height 5
checkbox input "true"
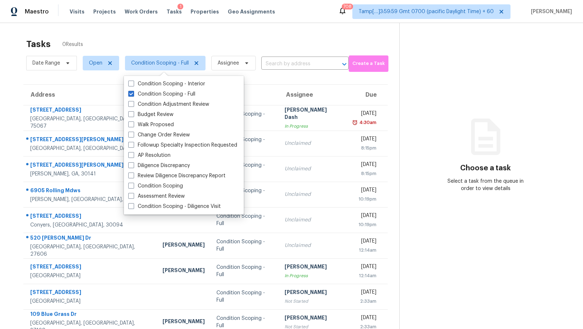
click at [279, 85] on th "Assignee" at bounding box center [313, 95] width 68 height 20
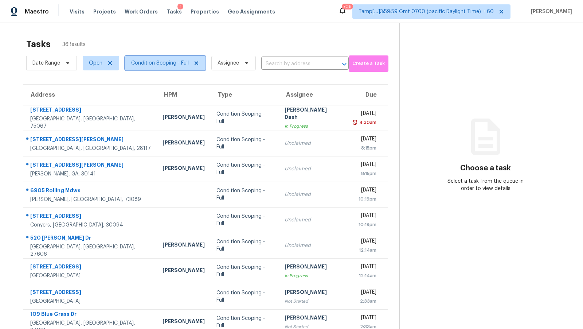
click at [145, 66] on span "Condition Scoping - Full" at bounding box center [160, 62] width 58 height 7
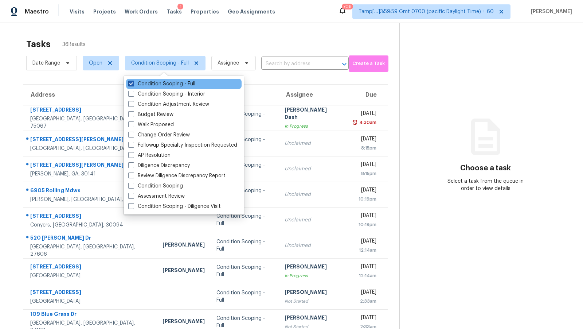
click at [178, 87] on label "Condition Scoping - Full" at bounding box center [161, 83] width 67 height 7
click at [133, 85] on input "Condition Scoping - Full" at bounding box center [130, 82] width 5 height 5
checkbox input "false"
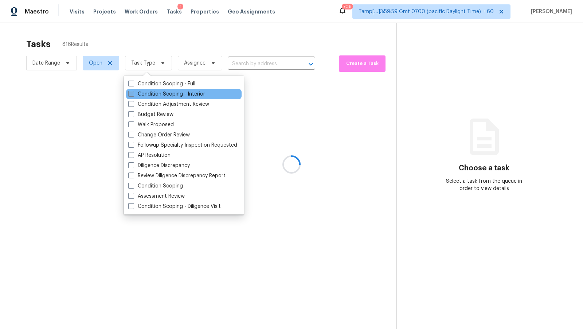
click at [177, 94] on label "Condition Scoping - Interior" at bounding box center [166, 93] width 77 height 7
click at [133, 94] on input "Condition Scoping - Interior" at bounding box center [130, 92] width 5 height 5
checkbox input "true"
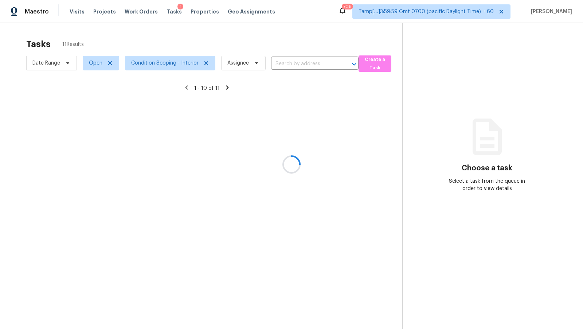
click at [249, 38] on div at bounding box center [291, 164] width 583 height 329
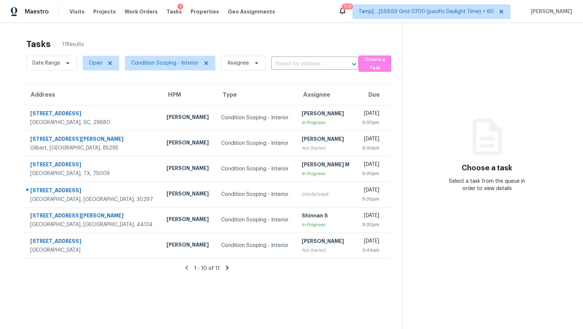
click at [227, 266] on icon at bounding box center [227, 267] width 3 height 4
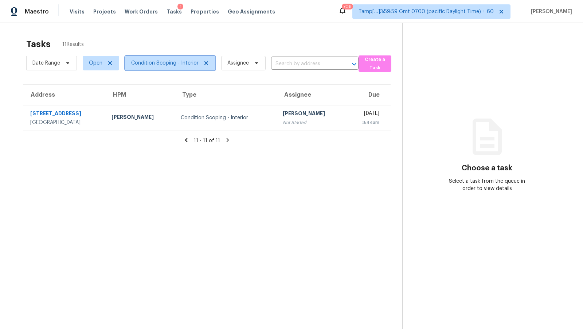
click at [206, 65] on icon at bounding box center [206, 63] width 6 height 6
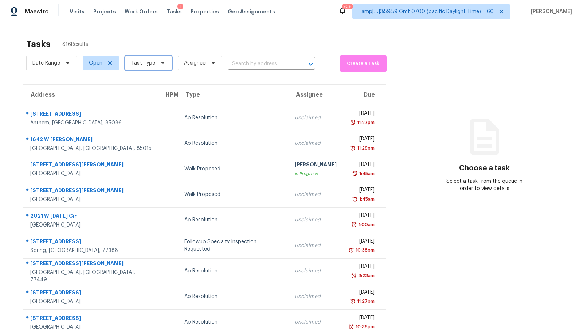
click at [141, 67] on span "Task Type" at bounding box center [148, 63] width 47 height 15
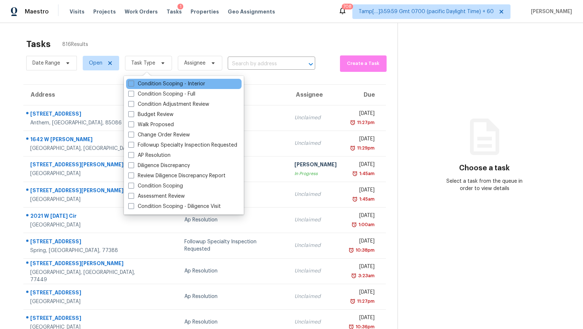
click at [141, 88] on div "Condition Scoping - Interior" at bounding box center [184, 84] width 116 height 10
click at [141, 81] on label "Condition Scoping - Interior" at bounding box center [166, 83] width 77 height 7
click at [133, 81] on input "Condition Scoping - Interior" at bounding box center [130, 82] width 5 height 5
checkbox input "true"
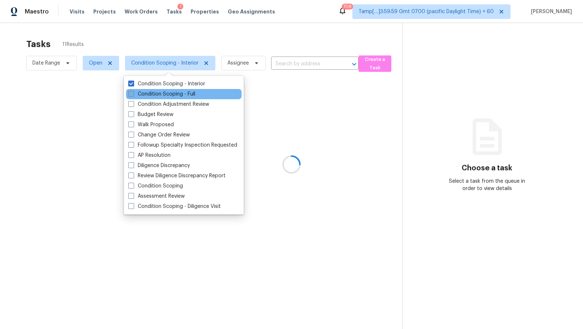
click at [141, 91] on label "Condition Scoping - Full" at bounding box center [161, 93] width 67 height 7
click at [133, 91] on input "Condition Scoping - Full" at bounding box center [130, 92] width 5 height 5
checkbox input "true"
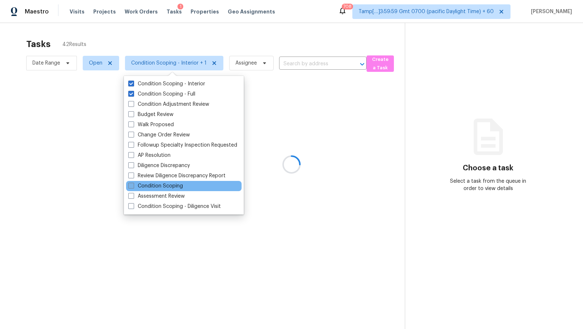
click at [147, 188] on label "Condition Scoping" at bounding box center [155, 185] width 55 height 7
click at [133, 187] on input "Condition Scoping" at bounding box center [130, 184] width 5 height 5
checkbox input "true"
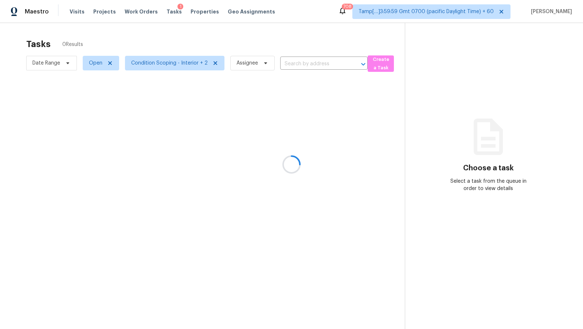
click at [156, 47] on div at bounding box center [291, 164] width 583 height 329
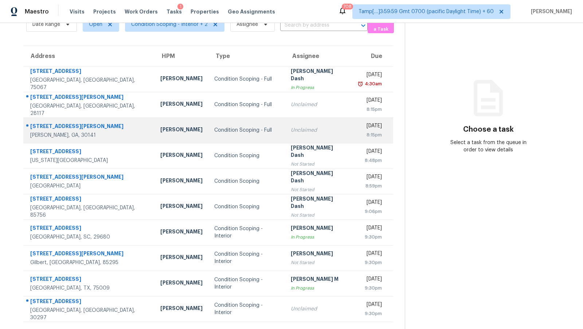
scroll to position [50, 0]
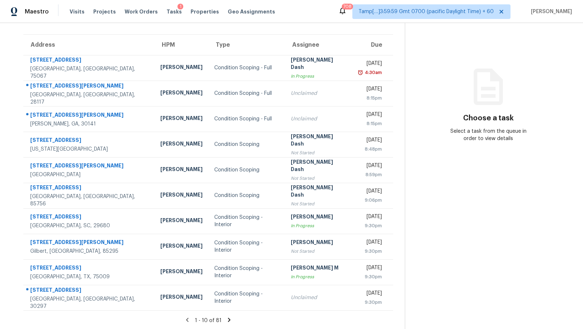
click at [228, 318] on icon at bounding box center [229, 319] width 3 height 4
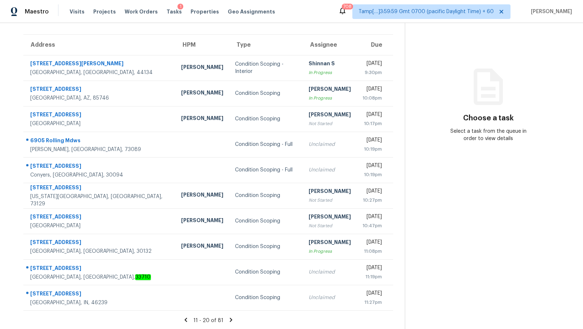
click at [229, 320] on icon at bounding box center [231, 319] width 7 height 7
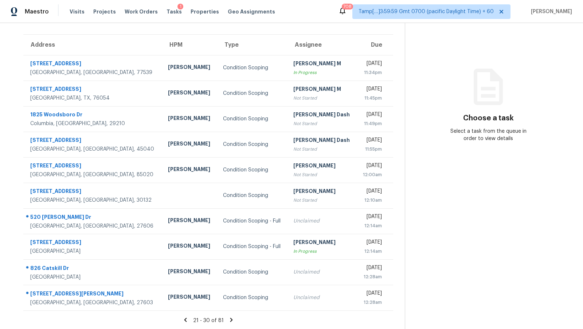
click at [230, 320] on icon at bounding box center [231, 319] width 3 height 4
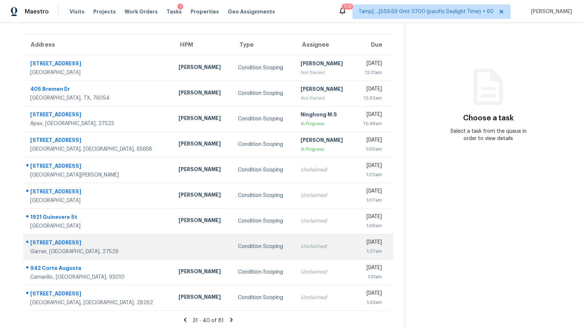
scroll to position [0, 0]
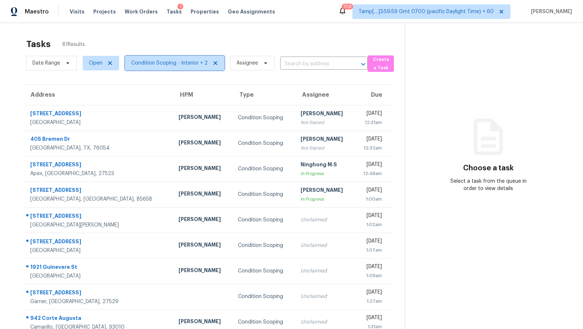
click at [181, 69] on span "Condition Scoping - Interior + 2" at bounding box center [175, 63] width 100 height 15
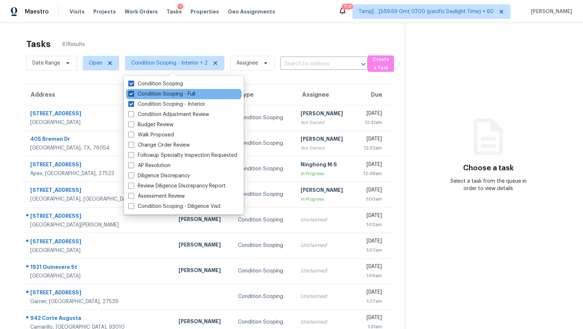
click at [190, 94] on label "Condition Scoping - Full" at bounding box center [161, 93] width 67 height 7
click at [133, 94] on input "Condition Scoping - Full" at bounding box center [130, 92] width 5 height 5
checkbox input "false"
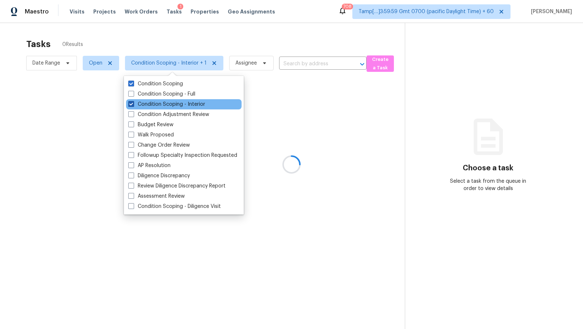
click at [192, 104] on label "Condition Scoping - Interior" at bounding box center [166, 104] width 77 height 7
click at [133, 104] on input "Condition Scoping - Interior" at bounding box center [130, 103] width 5 height 5
checkbox input "false"
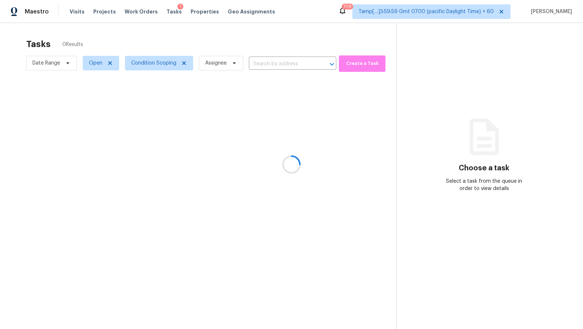
click at [228, 46] on div at bounding box center [291, 164] width 583 height 329
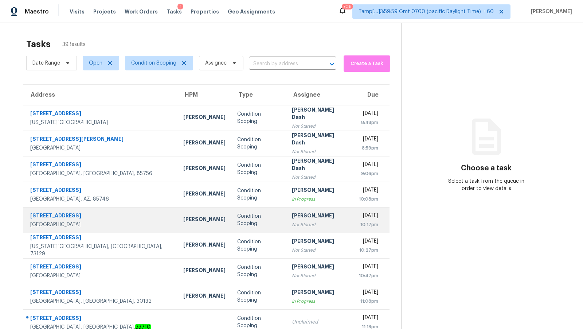
scroll to position [50, 0]
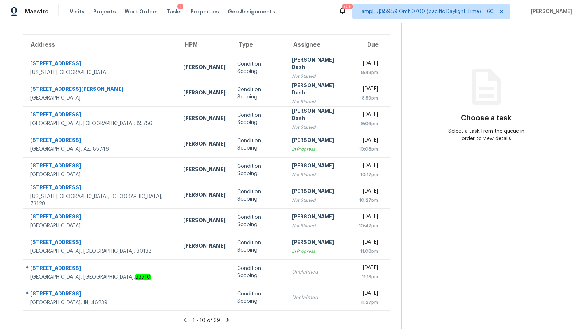
click at [225, 319] on icon at bounding box center [228, 319] width 7 height 7
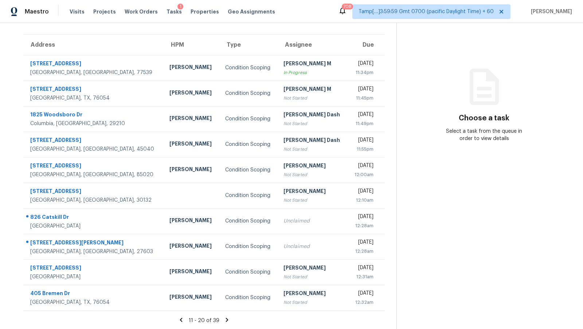
click at [224, 320] on icon at bounding box center [227, 319] width 7 height 7
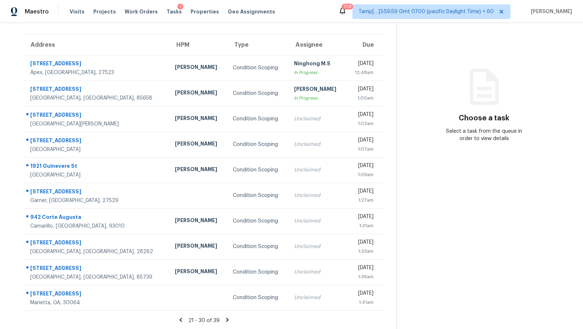
click at [225, 320] on icon at bounding box center [227, 319] width 7 height 7
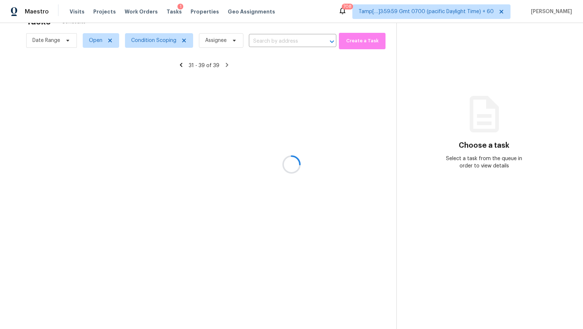
scroll to position [25, 0]
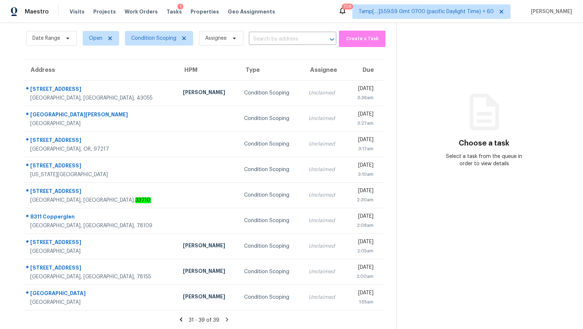
click at [228, 319] on icon at bounding box center [227, 319] width 7 height 7
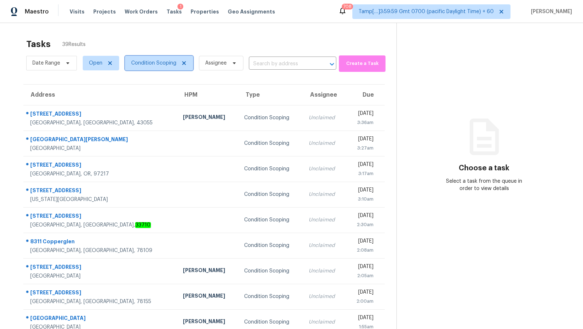
click at [186, 64] on span "Condition Scoping" at bounding box center [159, 63] width 68 height 15
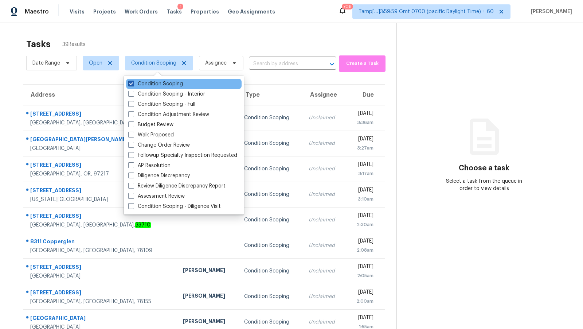
click at [168, 82] on label "Condition Scoping" at bounding box center [155, 83] width 55 height 7
click at [133, 82] on input "Condition Scoping" at bounding box center [130, 82] width 5 height 5
checkbox input "false"
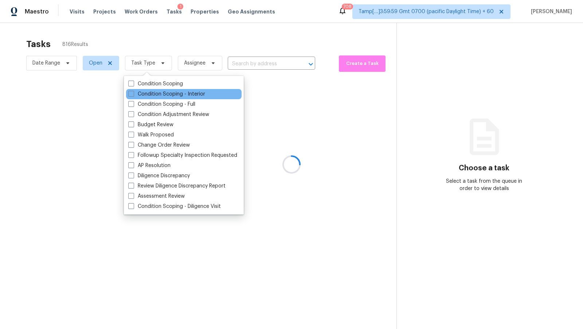
click at [168, 89] on div "Condition Scoping - Interior" at bounding box center [184, 94] width 116 height 10
click at [166, 97] on label "Condition Scoping - Interior" at bounding box center [166, 93] width 77 height 7
click at [133, 95] on input "Condition Scoping - Interior" at bounding box center [130, 92] width 5 height 5
checkbox input "true"
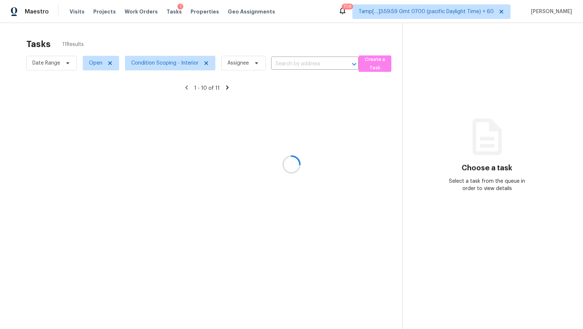
click at [169, 52] on div at bounding box center [291, 164] width 583 height 329
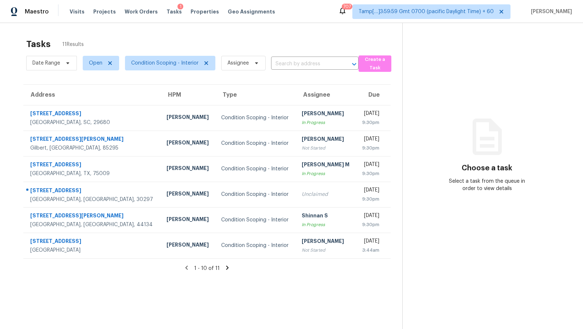
click at [227, 267] on icon at bounding box center [227, 267] width 7 height 7
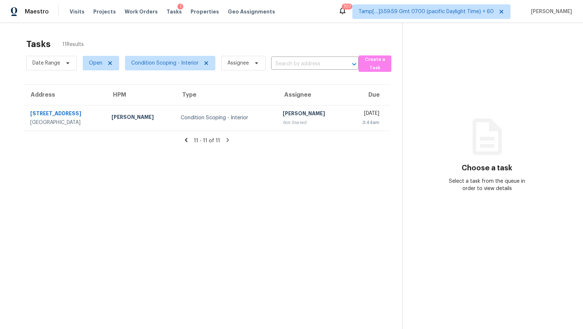
click at [184, 138] on icon at bounding box center [186, 140] width 7 height 7
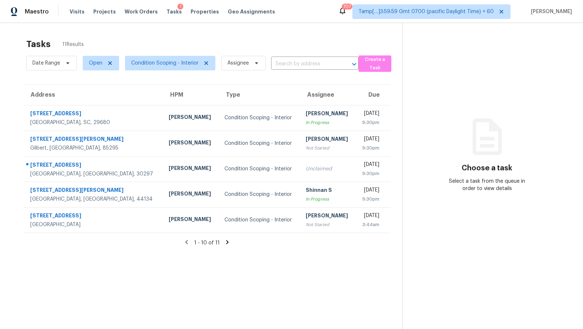
click at [189, 243] on icon at bounding box center [186, 242] width 7 height 7
click at [241, 65] on span "Assignee" at bounding box center [238, 62] width 22 height 7
click at [261, 40] on div "Tasks 11 Results" at bounding box center [214, 44] width 376 height 19
click at [187, 242] on icon at bounding box center [187, 242] width 3 height 4
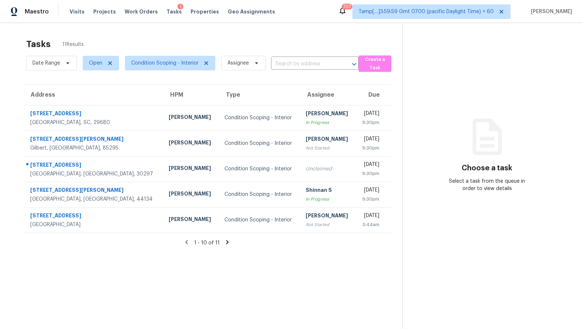
click at [188, 241] on icon at bounding box center [186, 242] width 7 height 7
click at [188, 241] on icon at bounding box center [187, 242] width 3 height 4
click at [187, 253] on section "Tasks 11 Results Date Range Open Condition Scoping - Interior Assignee ​ Create…" at bounding box center [207, 193] width 391 height 317
click at [204, 61] on icon at bounding box center [206, 63] width 6 height 6
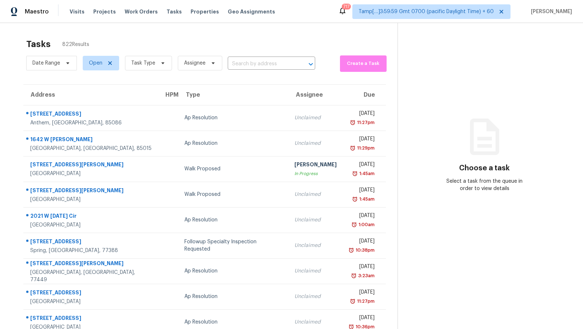
click at [417, 62] on section "Choose a task Select a task from the queue in order to view details" at bounding box center [485, 201] width 174 height 357
click at [239, 58] on input "text" at bounding box center [261, 63] width 67 height 11
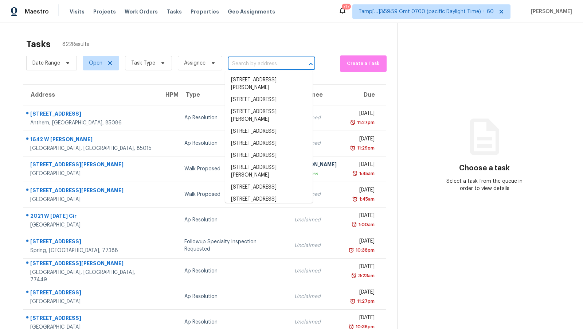
paste input "[STREET_ADDRESS]"
type input "[STREET_ADDRESS]"
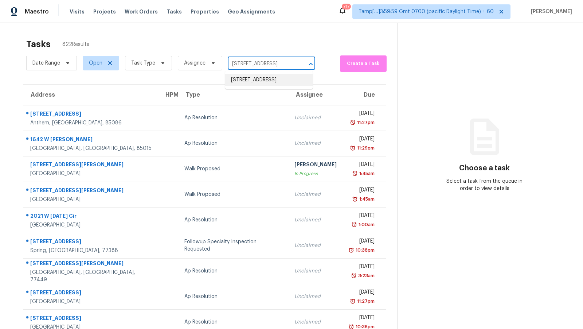
click at [274, 82] on li "[STREET_ADDRESS]" at bounding box center [268, 80] width 87 height 12
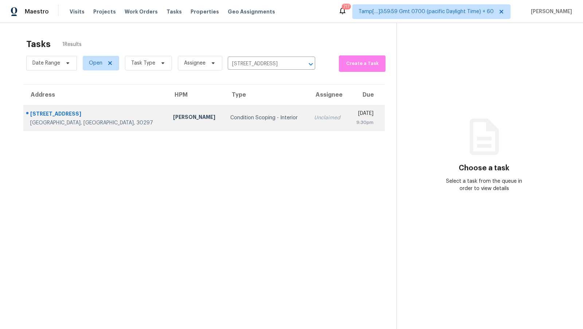
click at [314, 119] on div "Unclaimed" at bounding box center [328, 117] width 28 height 7
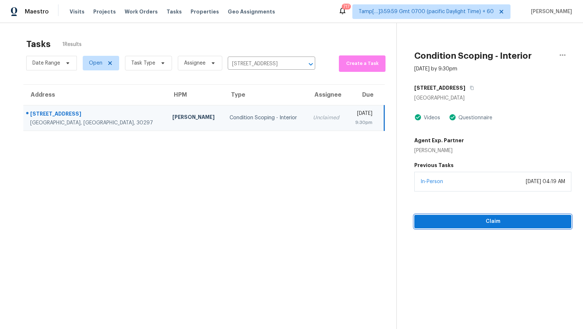
click at [497, 223] on span "Claim" at bounding box center [492, 221] width 145 height 9
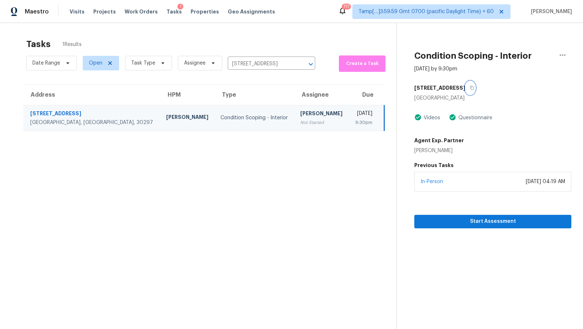
click at [465, 91] on button "button" at bounding box center [470, 87] width 10 height 13
click at [456, 222] on span "Start Assessment" at bounding box center [492, 221] width 145 height 9
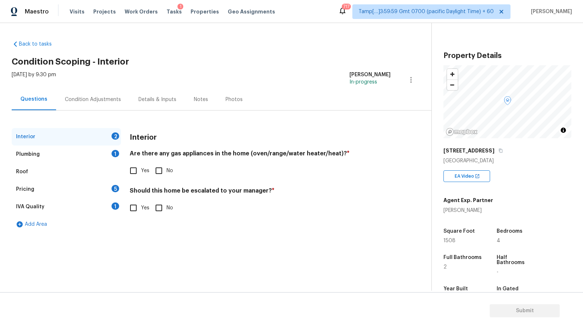
click at [89, 154] on div "Plumbing 1" at bounding box center [66, 153] width 109 height 17
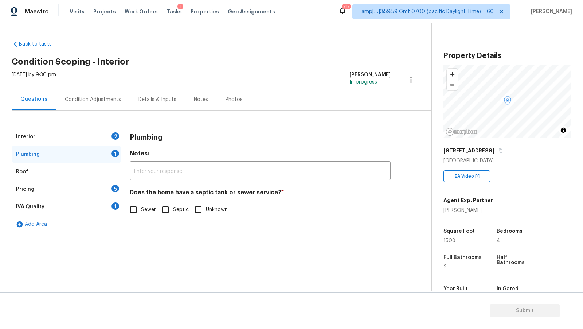
click at [82, 194] on div "Pricing 5" at bounding box center [66, 188] width 109 height 17
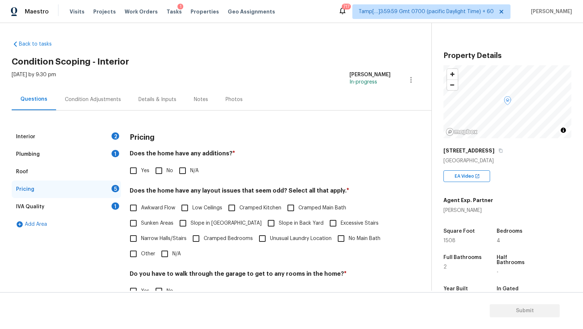
click at [143, 166] on label "Yes" at bounding box center [138, 170] width 24 height 15
click at [141, 166] on input "Yes" at bounding box center [133, 170] width 15 height 15
checkbox input "true"
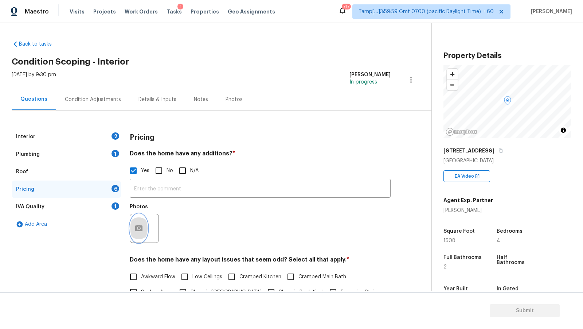
click at [137, 220] on button "button" at bounding box center [138, 228] width 17 height 28
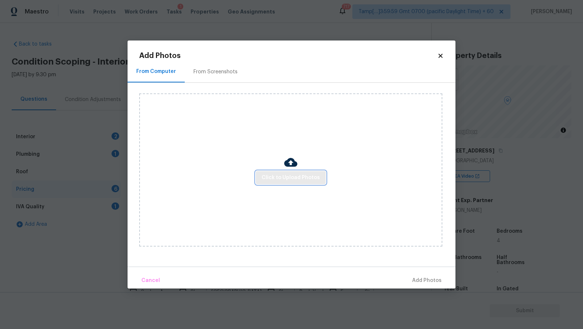
click at [273, 182] on span "Click to Upload Photos" at bounding box center [291, 177] width 58 height 9
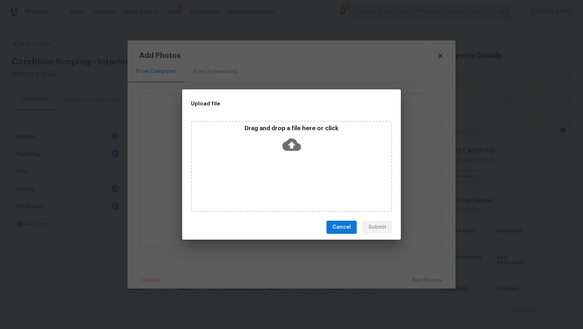
click at [299, 156] on div "Drag and drop a file here or click" at bounding box center [291, 166] width 201 height 91
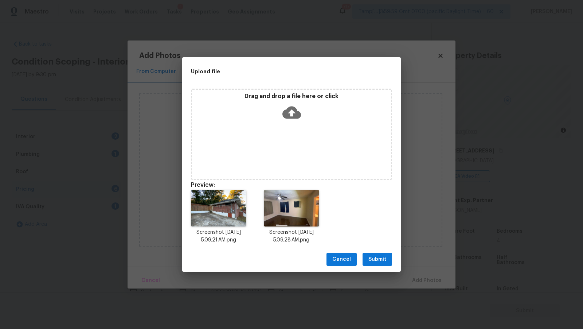
click at [378, 264] on span "Submit" at bounding box center [378, 259] width 18 height 9
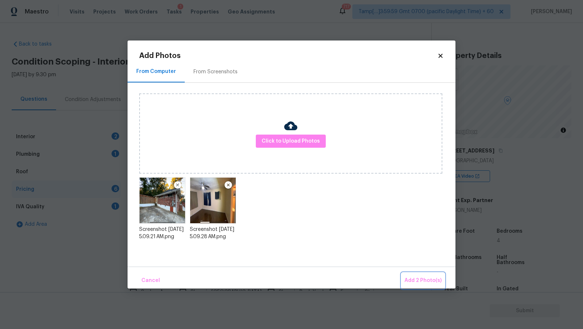
click at [431, 280] on span "Add 2 Photo(s)" at bounding box center [423, 280] width 37 height 9
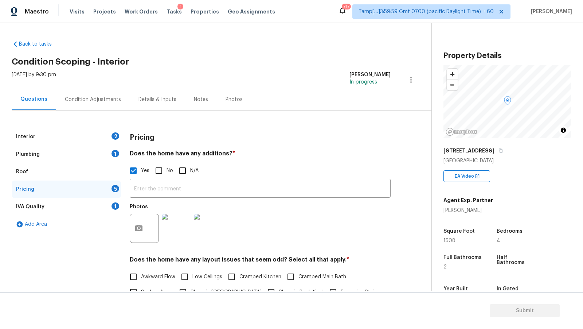
click at [83, 149] on div "Plumbing 1" at bounding box center [66, 153] width 109 height 17
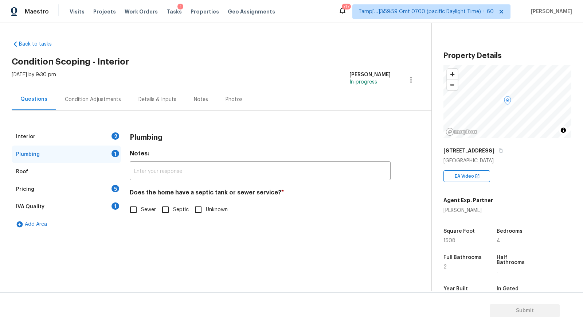
click at [84, 138] on div "Interior 2" at bounding box center [66, 136] width 109 height 17
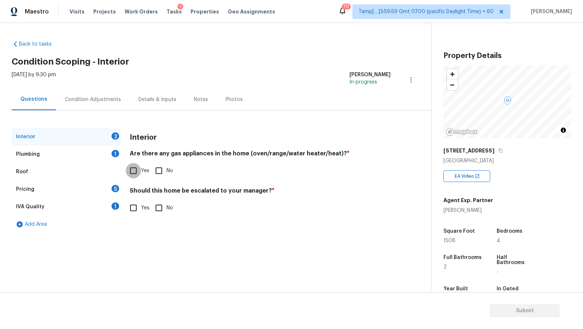
click at [135, 175] on input "Yes" at bounding box center [133, 170] width 15 height 15
checkbox input "true"
click at [95, 153] on div "Plumbing 1" at bounding box center [66, 153] width 109 height 17
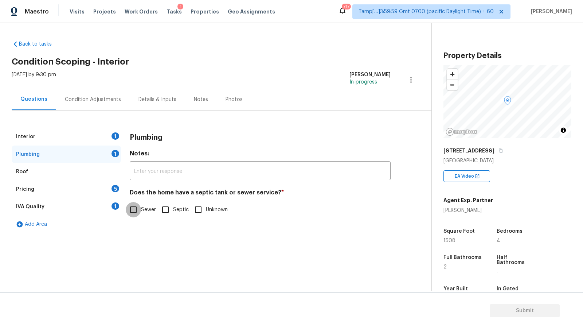
click at [136, 211] on input "Sewer" at bounding box center [133, 209] width 15 height 15
checkbox input "true"
click at [100, 107] on div "Condition Adjustments" at bounding box center [93, 100] width 74 height 22
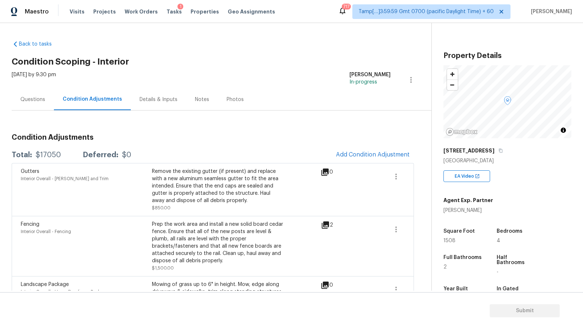
click at [37, 99] on div "Questions" at bounding box center [32, 99] width 25 height 7
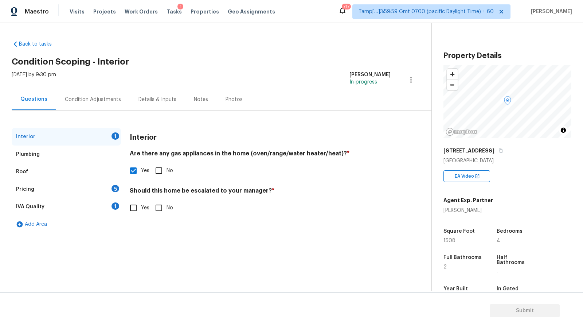
click at [100, 94] on div "Condition Adjustments" at bounding box center [93, 100] width 74 height 22
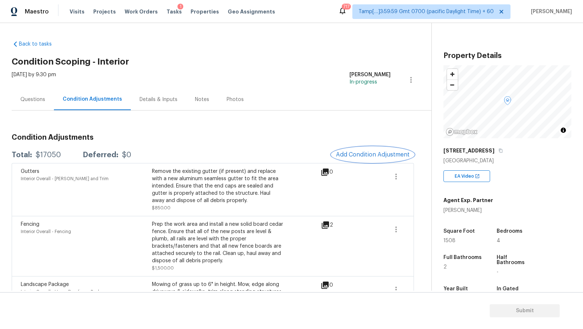
click at [339, 155] on span "Add Condition Adjustment" at bounding box center [373, 154] width 74 height 7
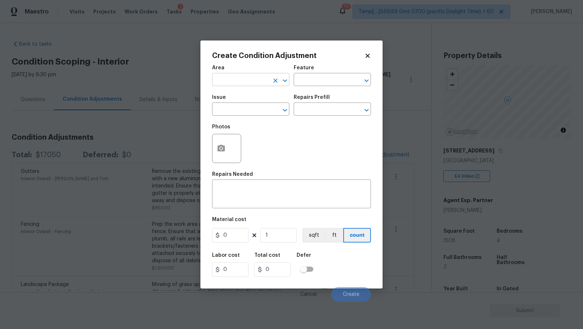
click at [241, 82] on input "text" at bounding box center [240, 80] width 57 height 11
type input "Interior Overall"
click at [252, 104] on div "Issue" at bounding box center [250, 99] width 77 height 9
click at [251, 106] on input "text" at bounding box center [240, 109] width 57 height 11
type input "ACQ: Paint"
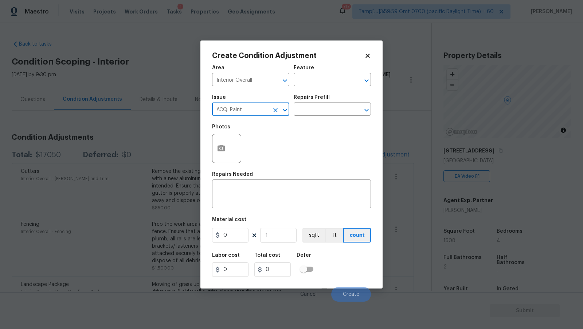
click at [325, 103] on div "Repairs Prefill" at bounding box center [332, 99] width 77 height 9
click at [324, 106] on input "text" at bounding box center [322, 109] width 57 height 11
click at [326, 91] on div "Issue ACQ: Paint ​ Repairs Prefill ​" at bounding box center [291, 105] width 159 height 30
click at [423, 51] on body "Maestro Visits Projects Work Orders Tasks 1 Properties Geo Assignments 717 Tamp…" at bounding box center [291, 164] width 583 height 329
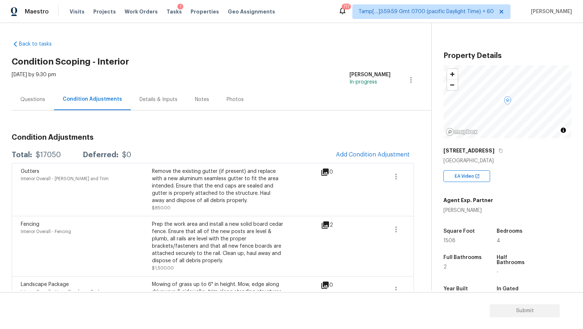
click at [37, 99] on div "Questions" at bounding box center [32, 99] width 25 height 7
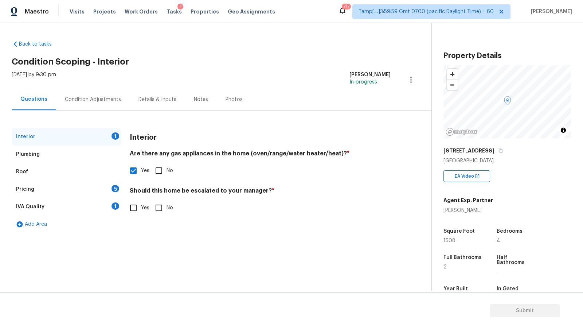
click at [137, 209] on input "Yes" at bounding box center [133, 207] width 15 height 15
checkbox input "true"
click at [141, 265] on icon "button" at bounding box center [138, 265] width 7 height 7
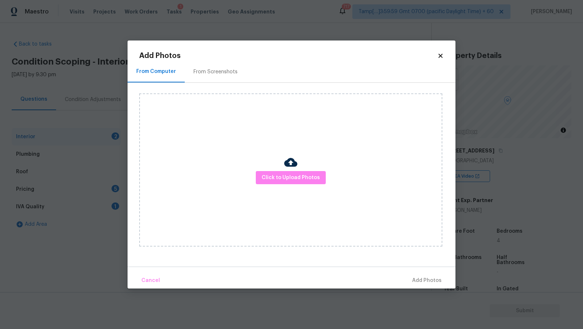
click at [275, 164] on div "Click to Upload Photos" at bounding box center [290, 169] width 303 height 153
click at [272, 176] on span "Click to Upload Photos" at bounding box center [291, 177] width 58 height 9
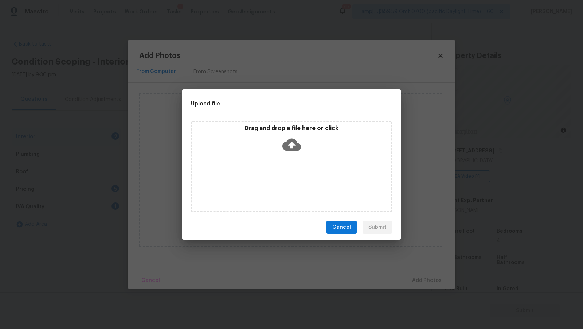
click at [283, 133] on div "Drag and drop a file here or click" at bounding box center [291, 140] width 199 height 31
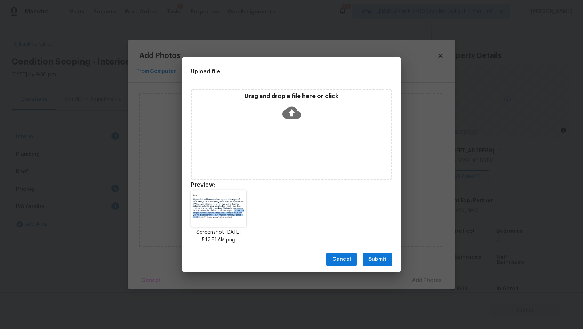
click at [381, 255] on span "Submit" at bounding box center [378, 259] width 18 height 9
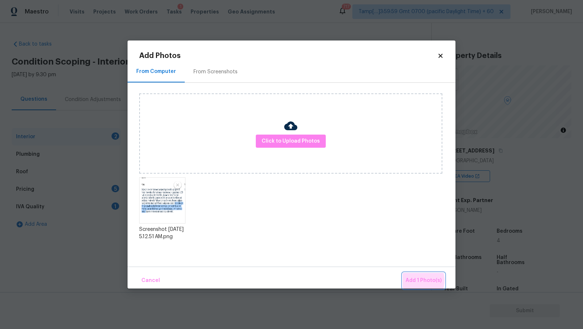
click at [417, 280] on span "Add 1 Photo(s)" at bounding box center [424, 280] width 36 height 9
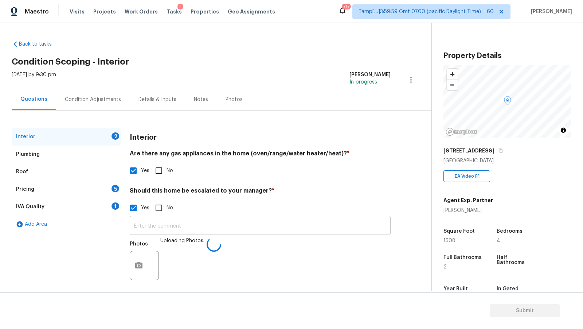
click at [207, 225] on input "text" at bounding box center [260, 226] width 261 height 17
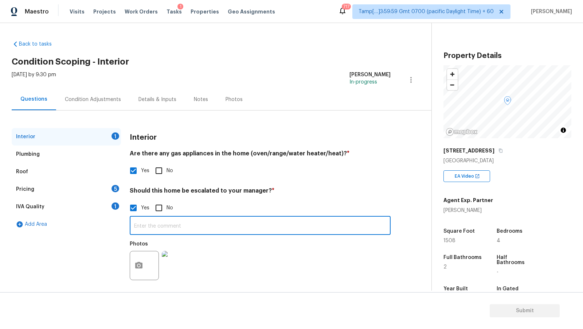
click at [173, 228] on input "text" at bounding box center [260, 226] width 261 height 17
click at [199, 224] on input "text" at bounding box center [260, 226] width 261 height 17
paste input "organic growth"
click at [190, 225] on input "HPM mentioned about organic growth"" at bounding box center [260, 226] width 261 height 17
type input "HPM mentioned about "organic growth""
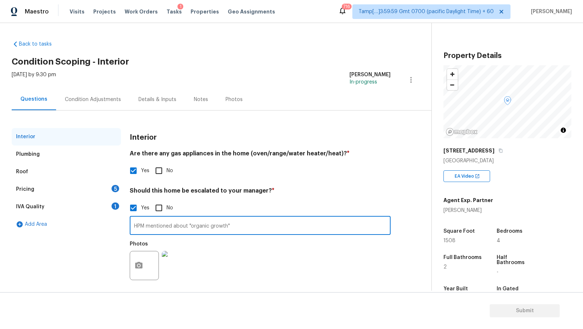
click at [98, 106] on div "Condition Adjustments" at bounding box center [93, 100] width 74 height 22
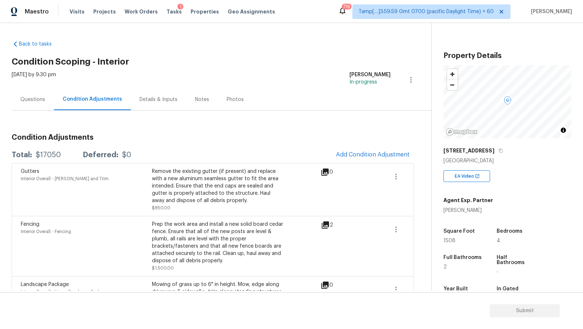
click at [174, 137] on h3 "Condition Adjustments" at bounding box center [213, 137] width 402 height 7
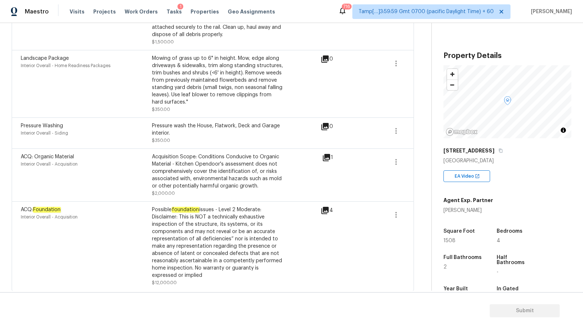
scroll to position [225, 0]
click at [332, 210] on div "4" at bounding box center [339, 211] width 36 height 9
click at [329, 208] on icon at bounding box center [324, 211] width 7 height 7
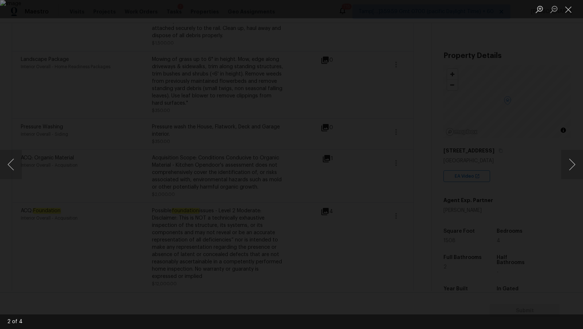
click at [489, 114] on div "Lightbox" at bounding box center [291, 164] width 583 height 329
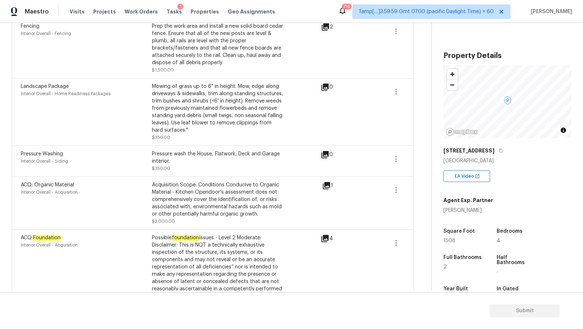
scroll to position [198, 0]
click at [333, 184] on div "1" at bounding box center [339, 185] width 34 height 9
click at [330, 185] on icon at bounding box center [326, 185] width 7 height 7
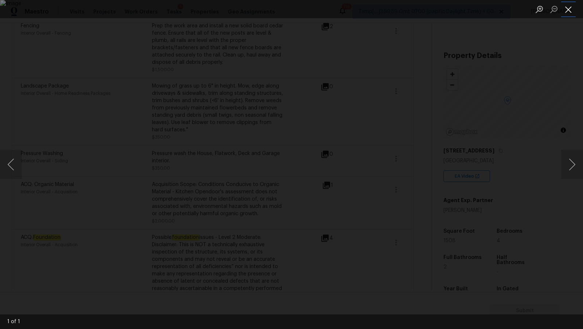
click at [570, 11] on button "Close lightbox" at bounding box center [568, 9] width 15 height 13
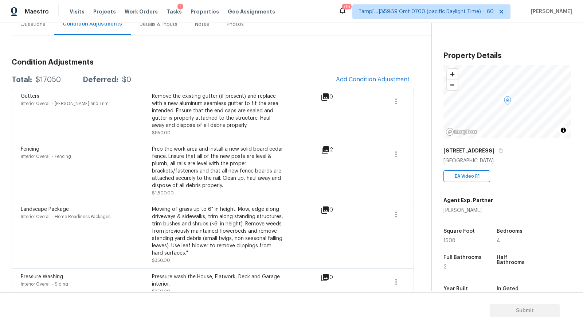
scroll to position [75, 0]
click at [312, 48] on div "Condition Adjustments Total: $17050 Deferred: $0 Add Condition Adjustment Gutte…" at bounding box center [213, 239] width 402 height 406
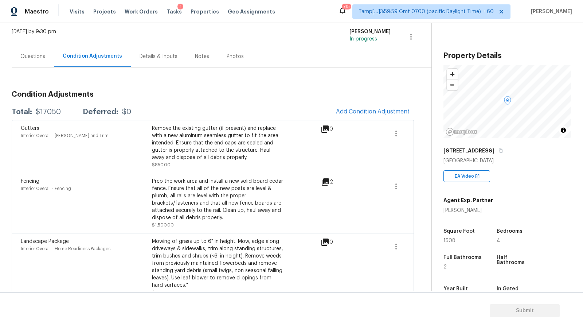
scroll to position [35, 0]
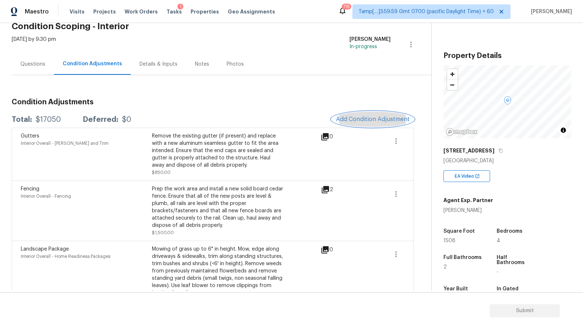
click at [339, 119] on span "Add Condition Adjustment" at bounding box center [373, 119] width 74 height 7
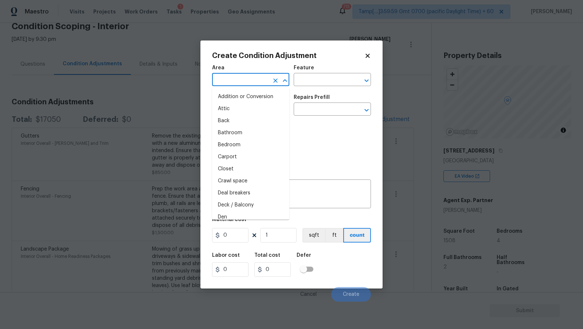
click at [248, 77] on input "text" at bounding box center [240, 80] width 57 height 11
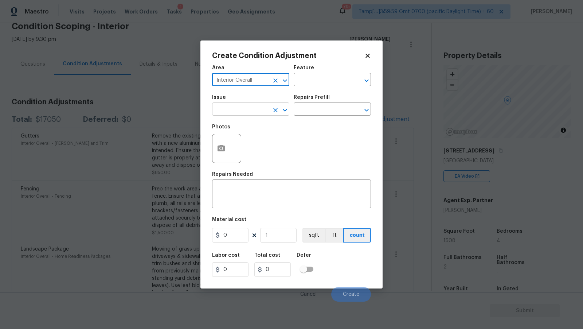
type input "Interior Overall"
click at [253, 112] on input "text" at bounding box center [240, 109] width 57 height 11
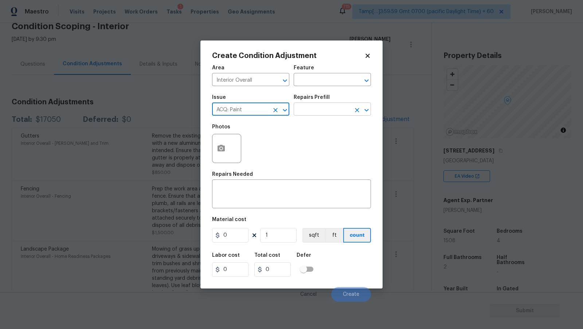
type input "ACQ: Paint"
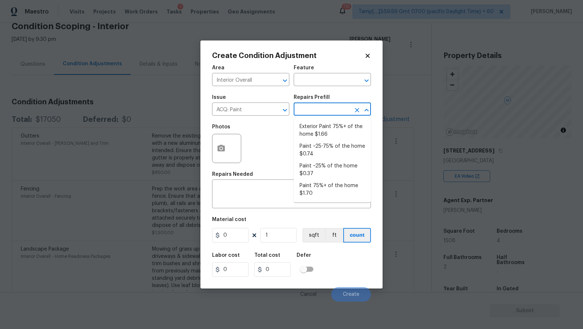
click at [313, 111] on input "text" at bounding box center [322, 109] width 57 height 11
click at [325, 198] on li "Paint 75%+ of the home $1.70" at bounding box center [332, 190] width 77 height 20
type input "Acquisition"
type textarea "Acquisition Scope: 75%+ of the home will likely require interior paint"
type input "1.7"
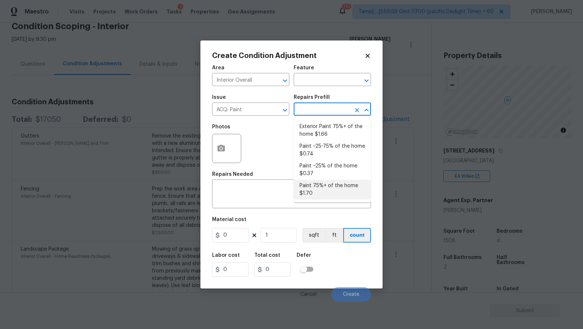
type input "1.7"
click at [318, 189] on li "Paint 75%+ of the home $1.70" at bounding box center [332, 190] width 77 height 20
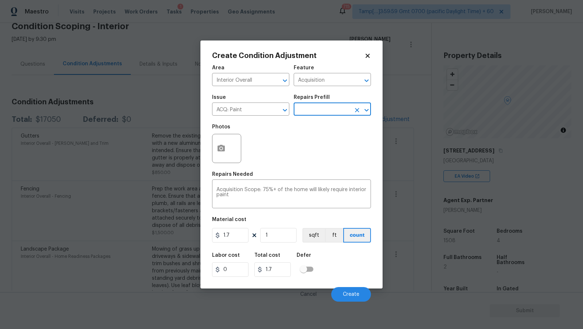
click at [231, 153] on div at bounding box center [226, 148] width 29 height 29
click at [222, 151] on icon "button" at bounding box center [221, 148] width 7 height 7
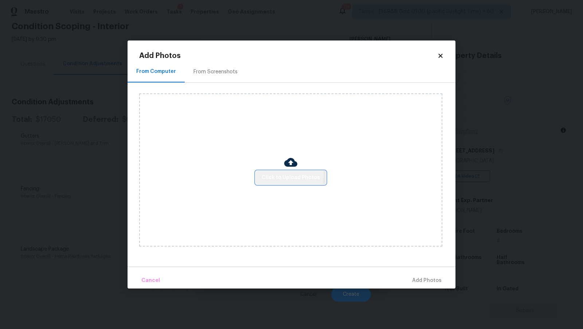
click at [280, 176] on span "Click to Upload Photos" at bounding box center [291, 177] width 58 height 9
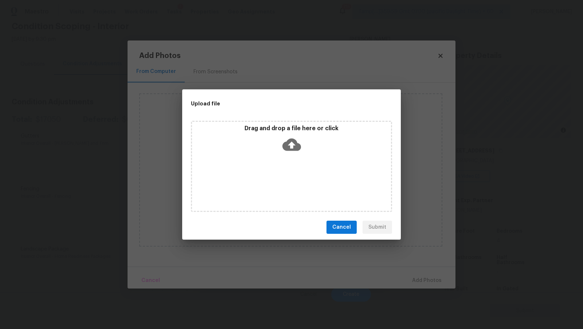
click at [283, 133] on div "Drag and drop a file here or click" at bounding box center [291, 140] width 199 height 31
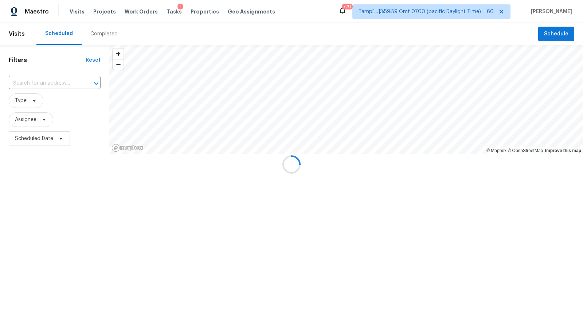
click at [99, 36] on div at bounding box center [291, 164] width 583 height 329
click at [101, 32] on div at bounding box center [291, 164] width 583 height 329
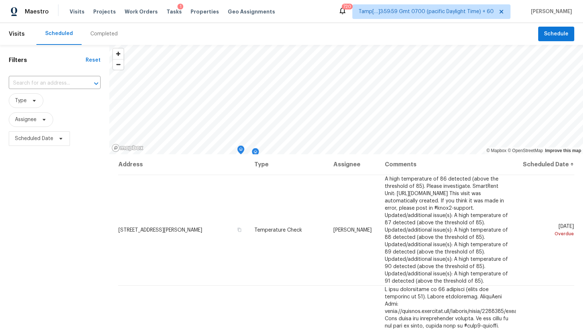
click at [101, 32] on div "Completed" at bounding box center [103, 33] width 27 height 7
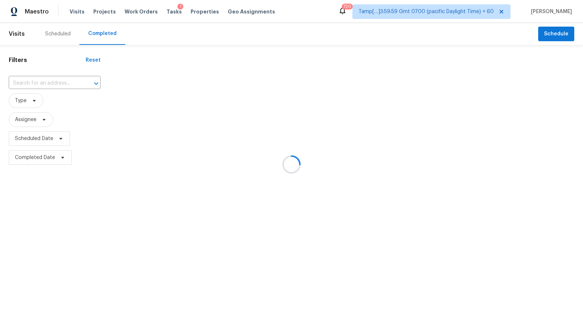
click at [48, 81] on div at bounding box center [291, 164] width 583 height 329
click at [42, 84] on div at bounding box center [291, 164] width 583 height 329
click at [58, 79] on div at bounding box center [291, 164] width 583 height 329
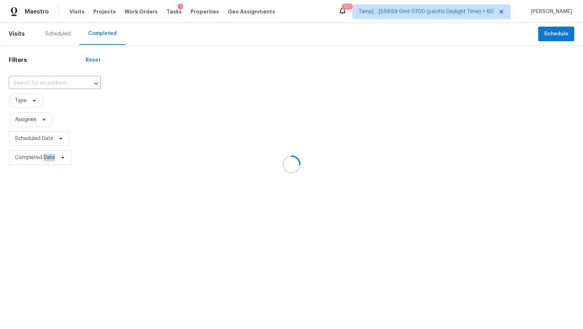
click at [58, 79] on div at bounding box center [291, 164] width 583 height 329
click at [63, 88] on div at bounding box center [291, 164] width 583 height 329
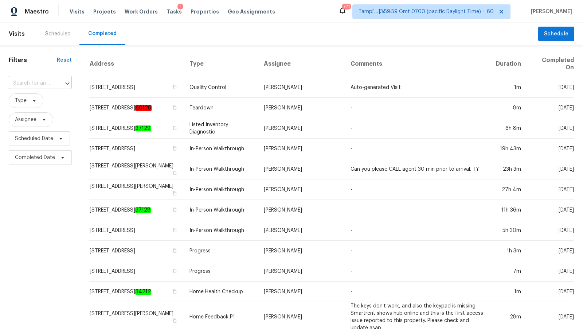
click at [42, 81] on input "text" at bounding box center [30, 83] width 43 height 11
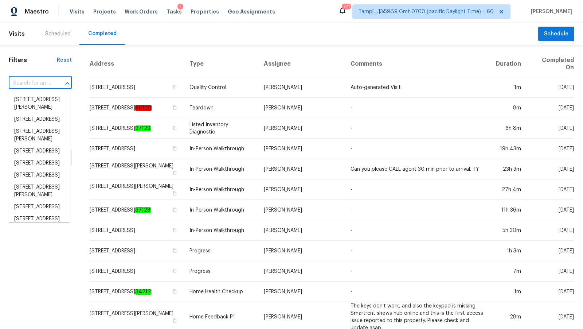
paste input "[STREET_ADDRESS][PERSON_NAME]"
type input "[STREET_ADDRESS][PERSON_NAME]"
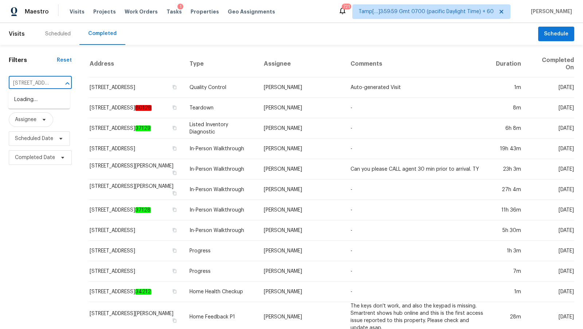
scroll to position [0, 53]
click at [46, 102] on li "[STREET_ADDRESS][PERSON_NAME]" at bounding box center [39, 104] width 62 height 20
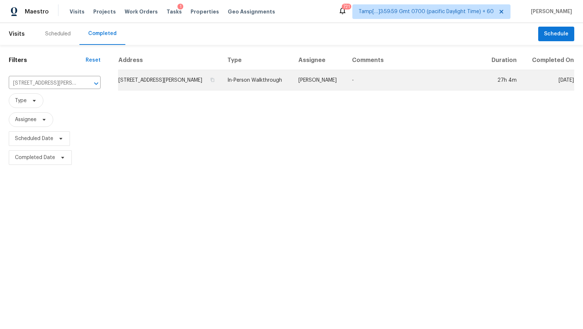
click at [222, 86] on td "[STREET_ADDRESS][PERSON_NAME]" at bounding box center [170, 80] width 104 height 20
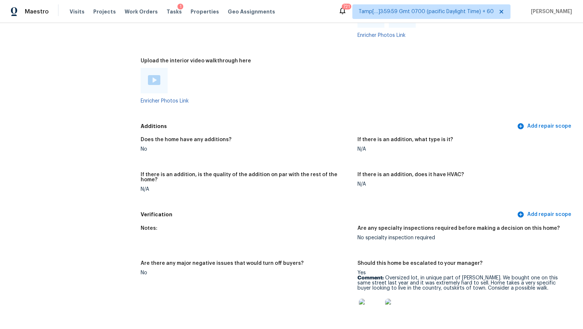
scroll to position [1318, 0]
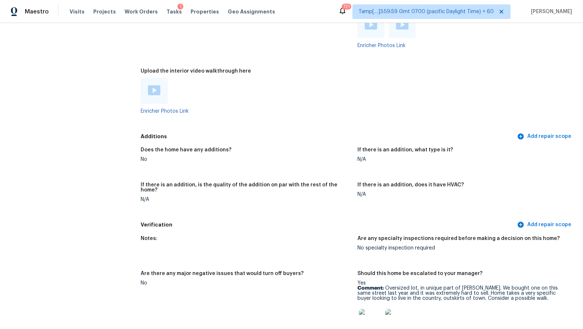
click at [152, 92] on img at bounding box center [154, 90] width 12 height 10
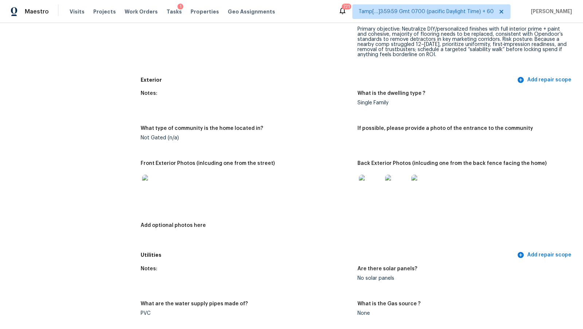
scroll to position [0, 0]
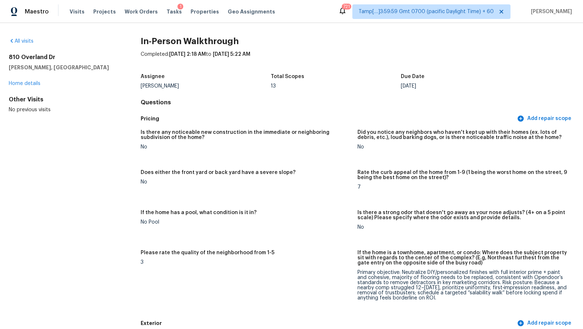
click at [338, 100] on h4 "Questions" at bounding box center [358, 102] width 434 height 7
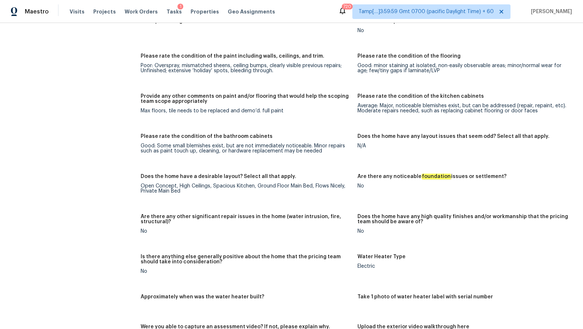
scroll to position [2137, 0]
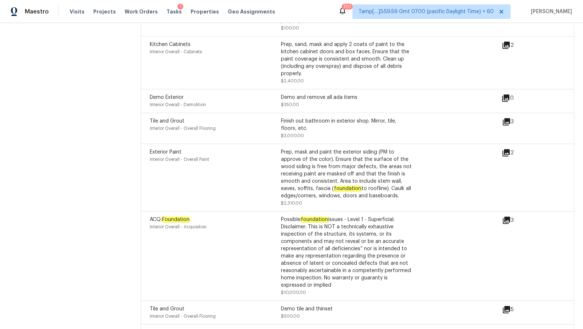
click at [509, 217] on icon at bounding box center [506, 220] width 7 height 7
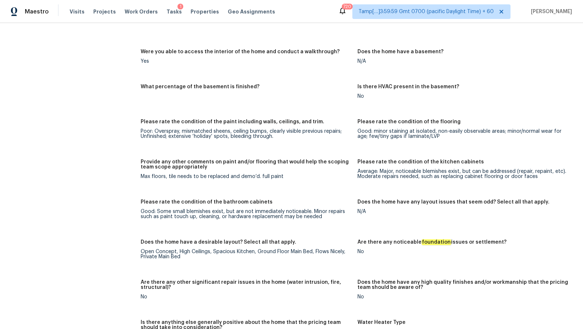
scroll to position [2077, 0]
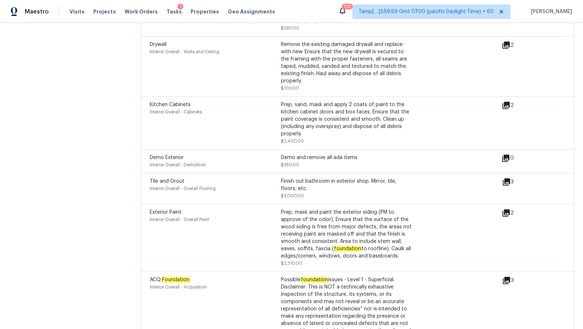
click at [511, 178] on icon at bounding box center [506, 182] width 9 height 9
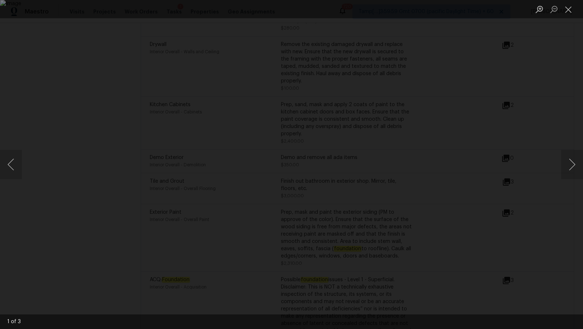
click at [532, 140] on div "Lightbox" at bounding box center [291, 164] width 583 height 329
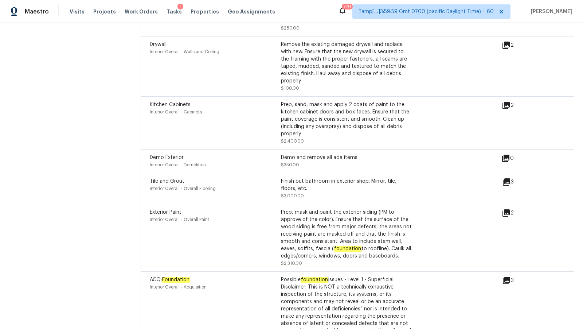
click at [504, 178] on icon at bounding box center [506, 181] width 7 height 7
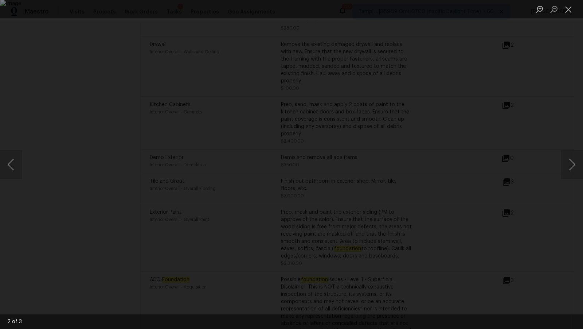
click at [554, 107] on div "Lightbox" at bounding box center [291, 164] width 583 height 329
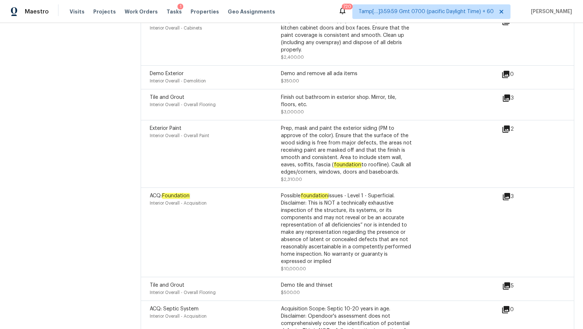
scroll to position [2163, 0]
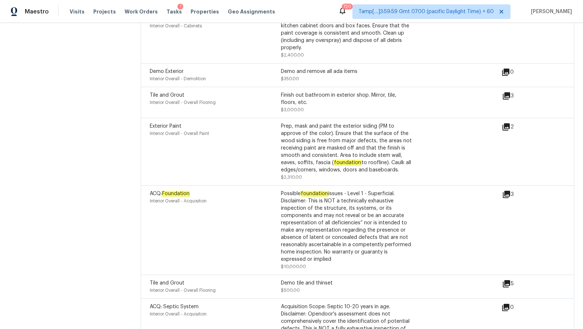
click at [508, 279] on icon at bounding box center [506, 283] width 9 height 9
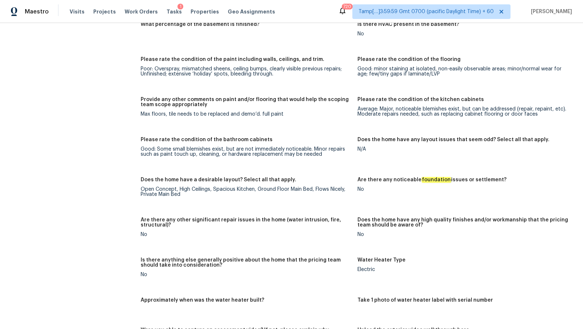
scroll to position [973, 0]
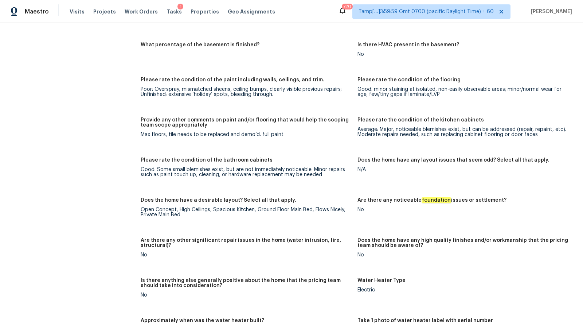
click at [168, 135] on div "Max floors, tile needs to be replaced and demo’d. full paint" at bounding box center [246, 134] width 211 height 5
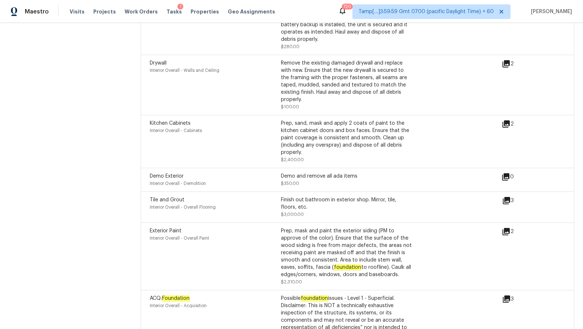
scroll to position [2242, 0]
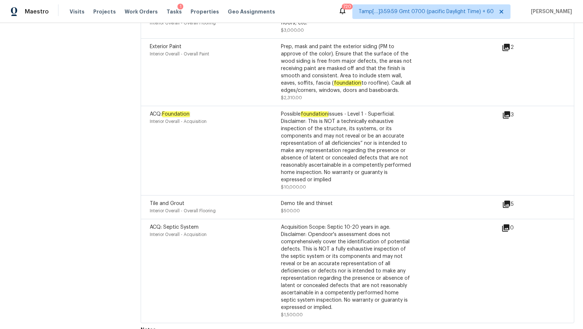
click at [296, 200] on div "Demo tile and thinset $500.00" at bounding box center [346, 207] width 131 height 15
click at [303, 200] on div "Demo tile and thinset" at bounding box center [346, 203] width 131 height 7
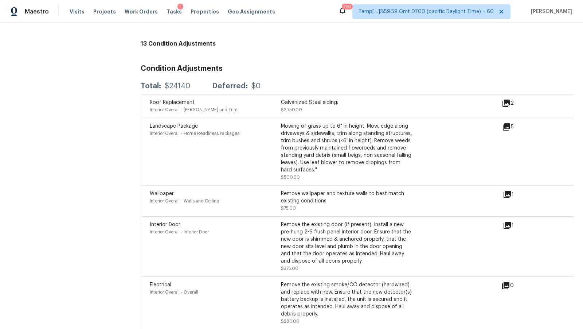
scroll to position [1787, 0]
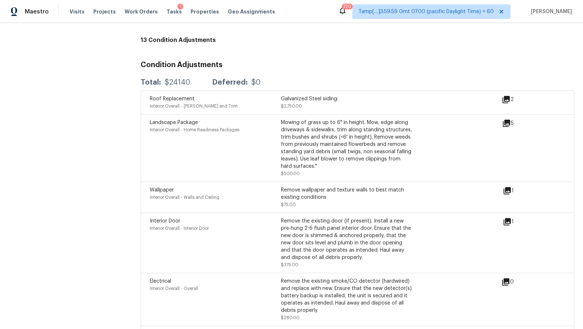
click at [505, 219] on icon at bounding box center [507, 221] width 9 height 9
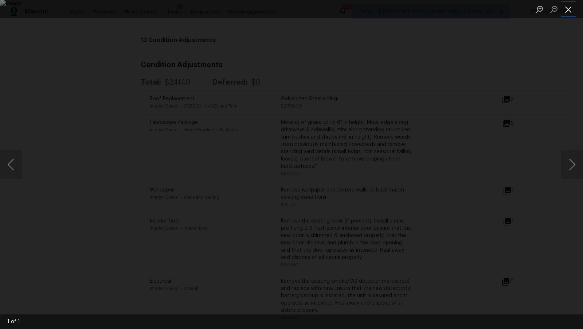
click at [567, 8] on button "Close lightbox" at bounding box center [568, 9] width 15 height 13
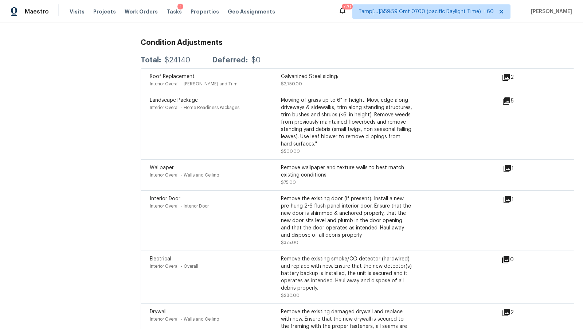
scroll to position [1816, 0]
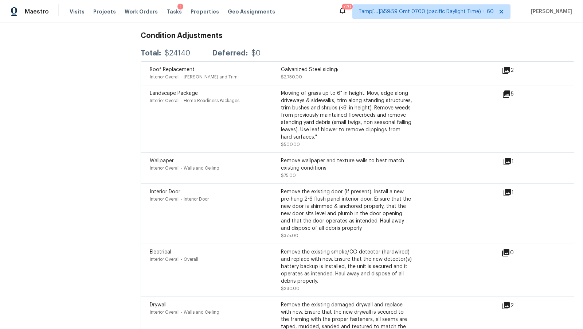
click at [513, 188] on div "1" at bounding box center [520, 192] width 34 height 9
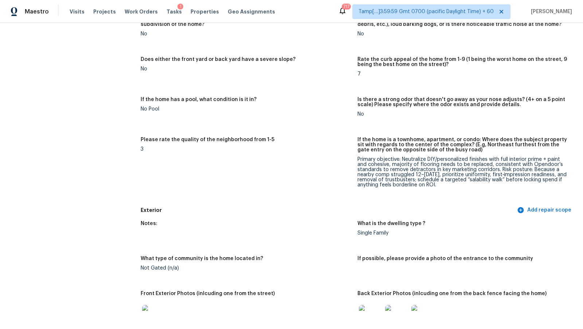
scroll to position [0, 0]
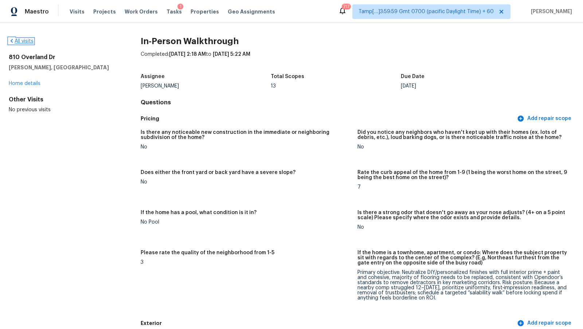
click at [19, 42] on link "All visits" at bounding box center [21, 41] width 25 height 5
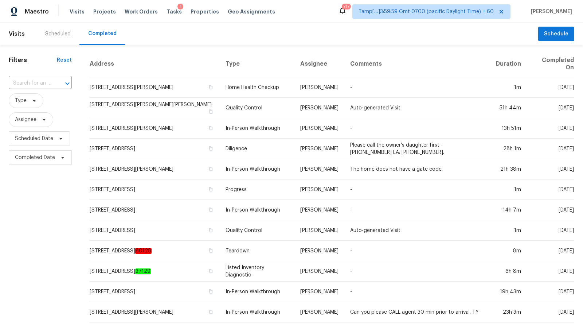
click at [43, 84] on input "text" at bounding box center [30, 83] width 43 height 11
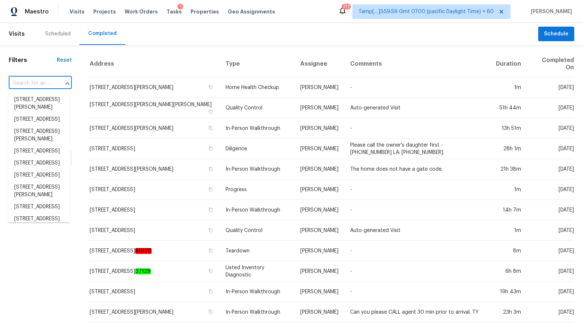
paste input "[STREET_ADDRESS]"
type input "[STREET_ADDRESS]"
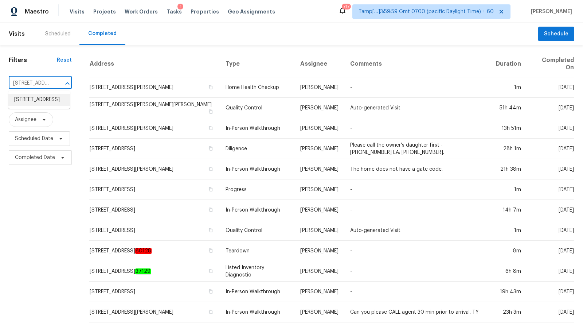
click at [47, 98] on li "[STREET_ADDRESS]" at bounding box center [39, 100] width 62 height 12
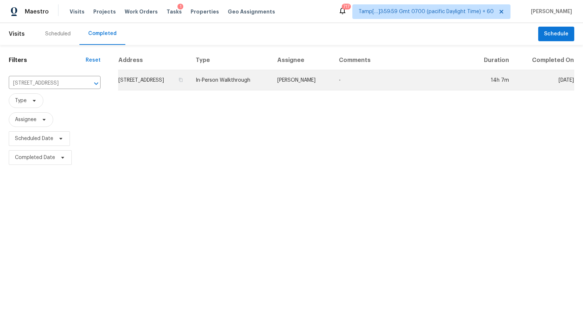
click at [306, 81] on td "[PERSON_NAME]" at bounding box center [303, 80] width 62 height 20
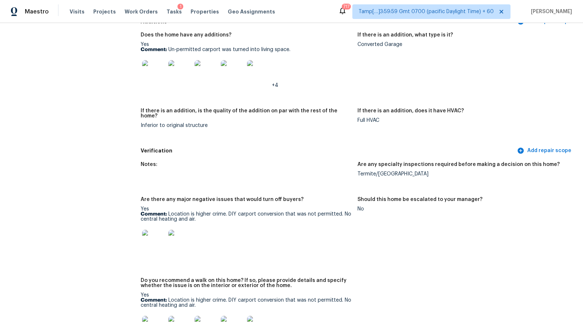
scroll to position [1720, 0]
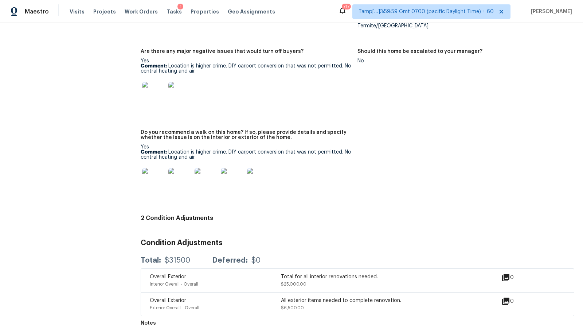
click at [397, 179] on div "Notes: Are any specialty inspections required before making a decision on this …" at bounding box center [358, 110] width 434 height 202
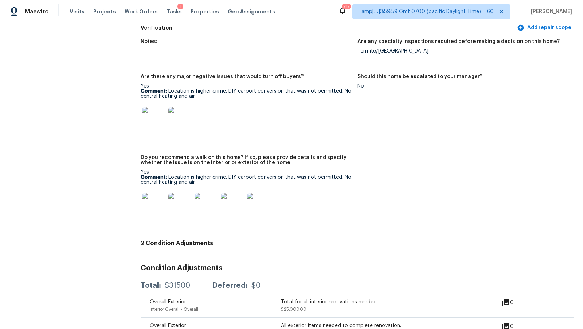
scroll to position [1641, 0]
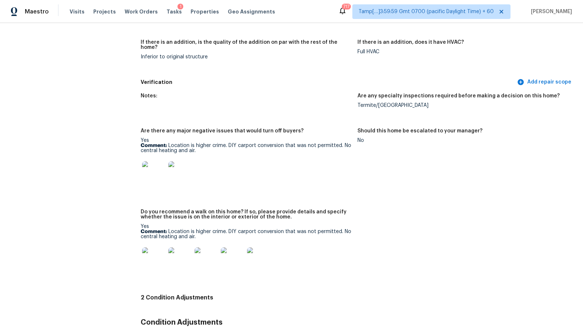
click at [149, 165] on img at bounding box center [153, 172] width 23 height 23
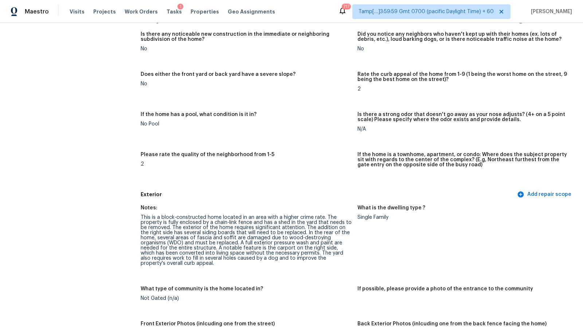
scroll to position [0, 0]
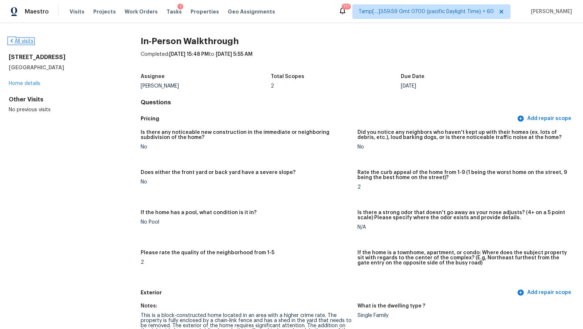
click at [20, 39] on link "All visits" at bounding box center [21, 41] width 25 height 5
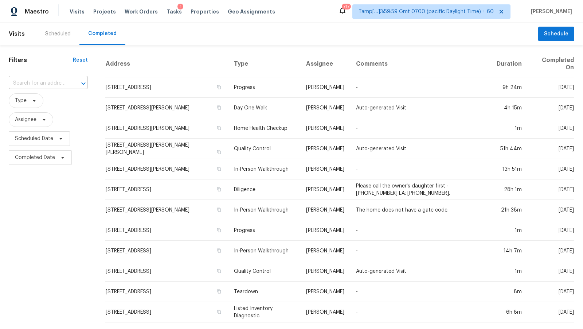
click at [54, 83] on input "text" at bounding box center [38, 83] width 59 height 11
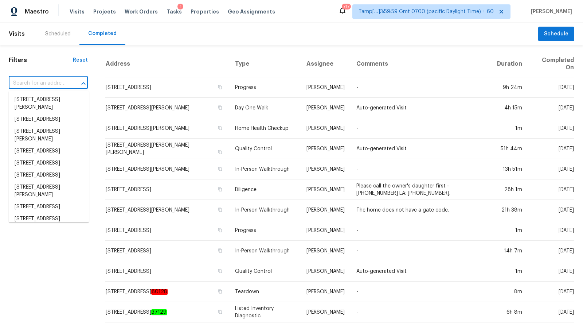
click at [54, 83] on input "text" at bounding box center [38, 83] width 59 height 11
paste input "[STREET_ADDRESS]"
type input "[STREET_ADDRESS]"
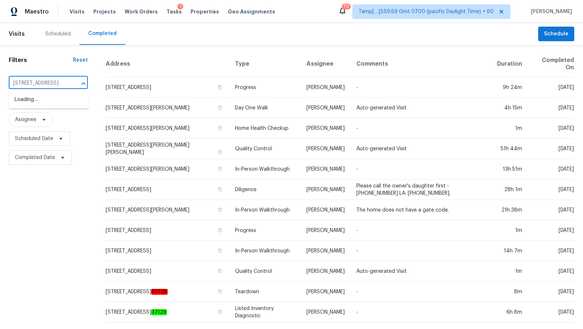
scroll to position [0, 41]
click at [48, 106] on li "[STREET_ADDRESS]" at bounding box center [49, 100] width 80 height 12
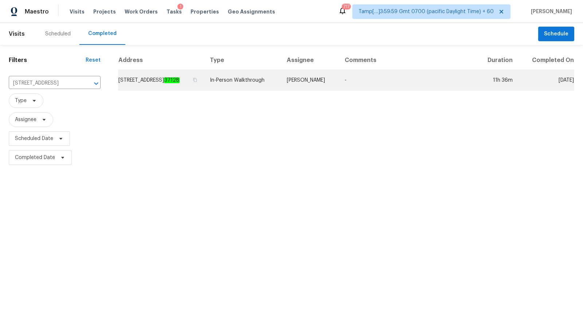
click at [273, 85] on td "In-Person Walkthrough" at bounding box center [242, 80] width 77 height 20
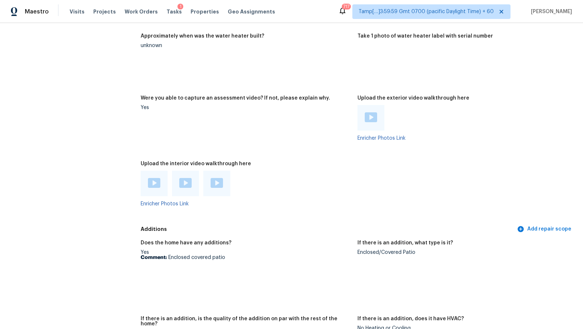
scroll to position [1574, 0]
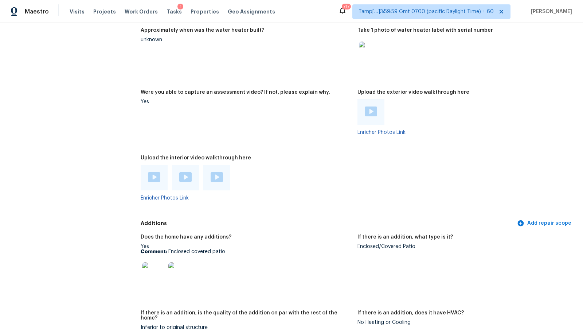
click at [159, 265] on img at bounding box center [153, 273] width 23 height 23
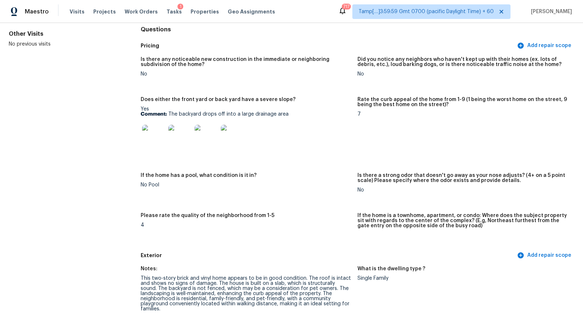
scroll to position [0, 0]
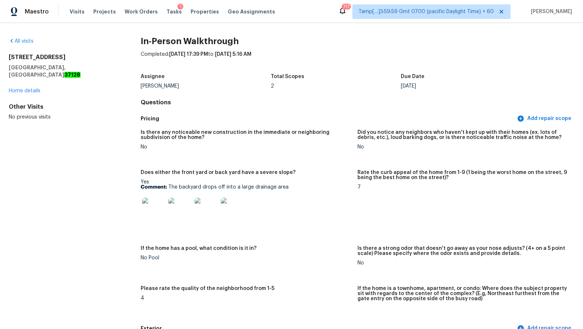
click at [40, 12] on span "Maestro" at bounding box center [37, 11] width 24 height 7
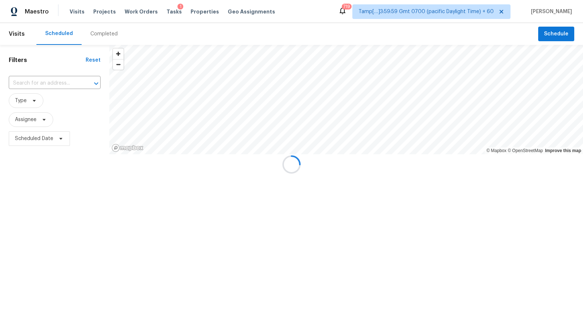
click at [121, 33] on div at bounding box center [291, 164] width 583 height 329
click at [117, 33] on div at bounding box center [291, 164] width 583 height 329
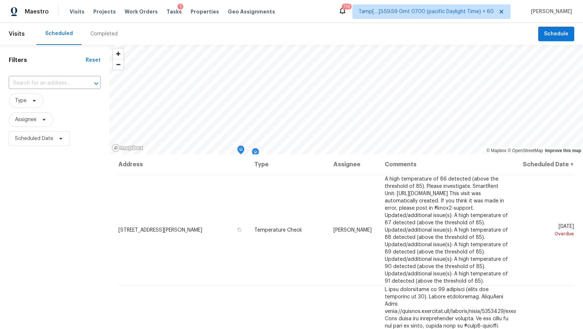
click at [109, 32] on div "Completed" at bounding box center [103, 33] width 27 height 7
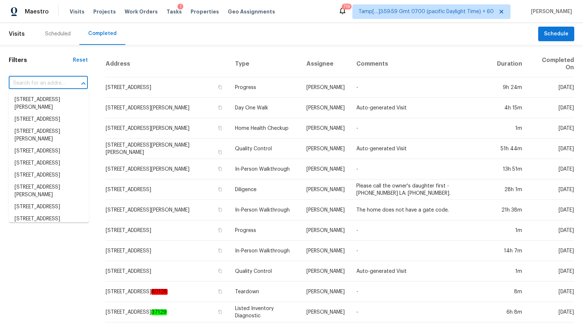
click at [54, 82] on input "text" at bounding box center [38, 83] width 59 height 11
paste input "[STREET_ADDRESS]"
type input "[STREET_ADDRESS]"
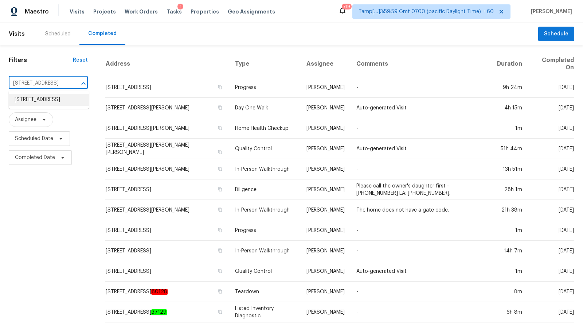
click at [55, 101] on li "[STREET_ADDRESS]" at bounding box center [49, 100] width 80 height 12
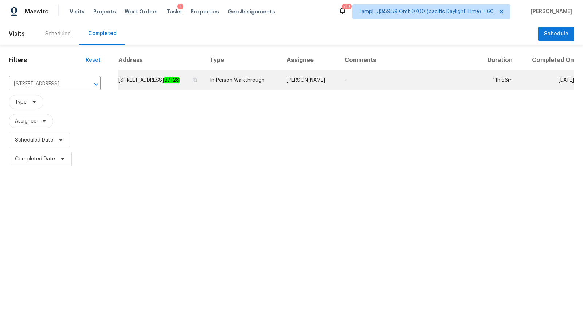
click at [187, 70] on td "[STREET_ADDRESS]" at bounding box center [161, 80] width 86 height 20
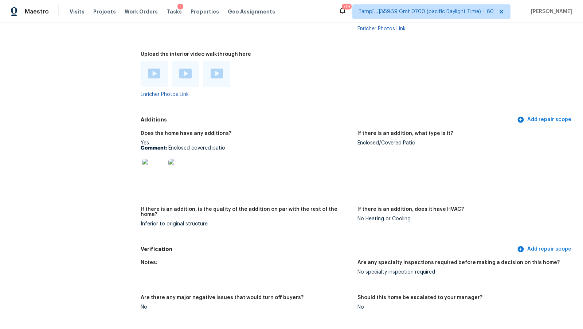
scroll to position [1575, 0]
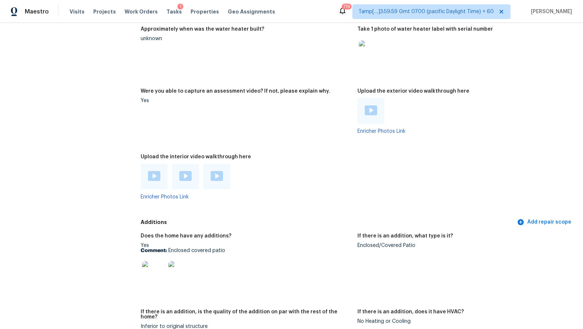
click at [159, 171] on img at bounding box center [154, 176] width 12 height 10
click at [199, 164] on div at bounding box center [188, 177] width 94 height 26
click at [191, 164] on div at bounding box center [185, 177] width 27 height 26
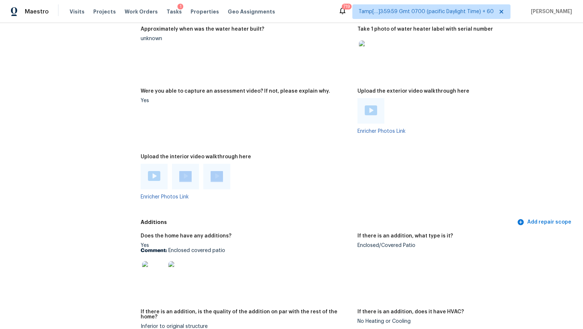
click at [189, 171] on img at bounding box center [185, 176] width 12 height 10
click at [221, 171] on img at bounding box center [217, 176] width 12 height 10
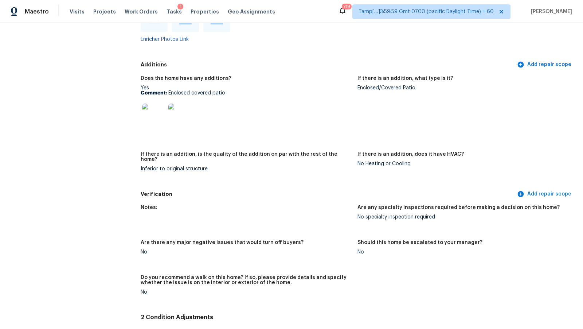
scroll to position [1914, 0]
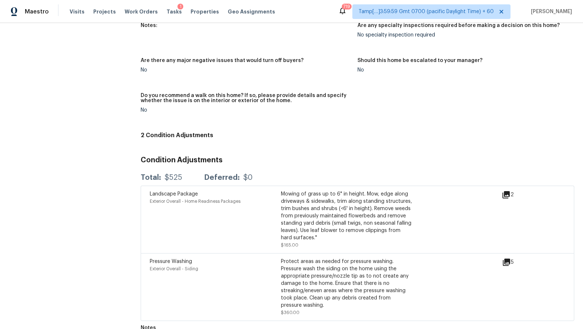
click at [252, 108] on div "No" at bounding box center [246, 110] width 211 height 5
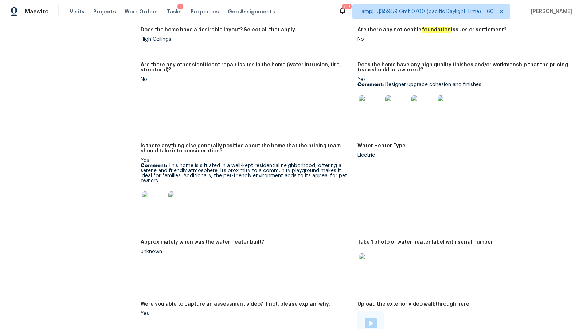
scroll to position [1616, 0]
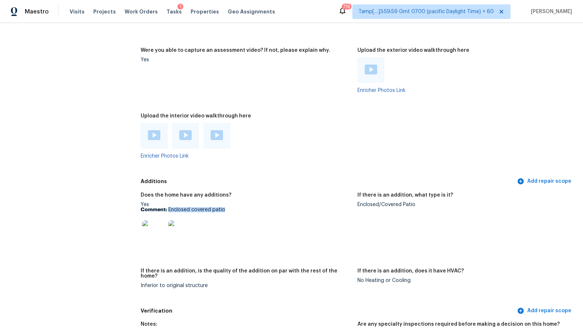
drag, startPoint x: 169, startPoint y: 204, endPoint x: 253, endPoint y: 204, distance: 84.2
click at [253, 207] on p "Comment: Enclosed covered patio" at bounding box center [246, 209] width 211 height 5
copy p "Enclosed covered patio"
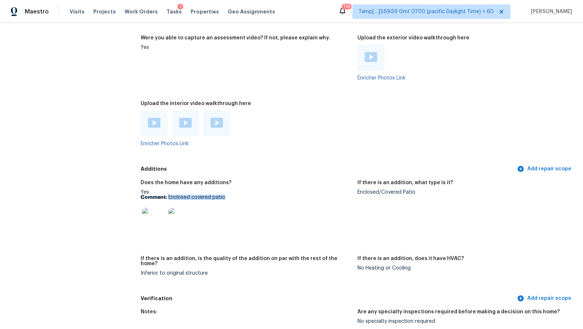
scroll to position [1630, 0]
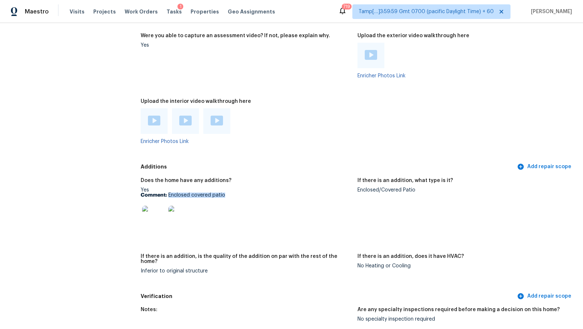
click at [156, 209] on img at bounding box center [153, 217] width 23 height 23
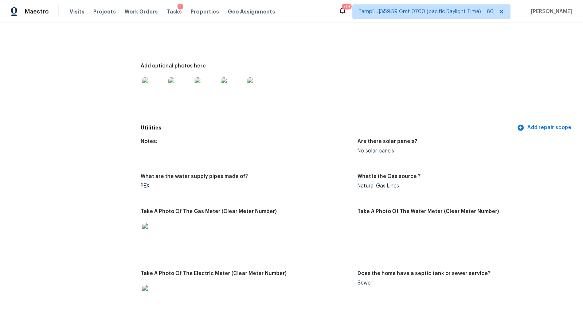
scroll to position [866, 0]
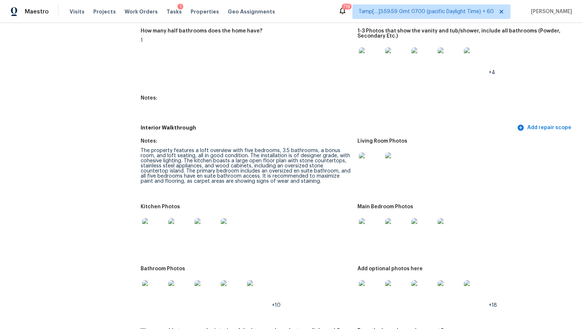
click at [141, 154] on div "The property features a loft overview with five bedrooms, 3.5 bathrooms, a bonu…" at bounding box center [246, 166] width 211 height 36
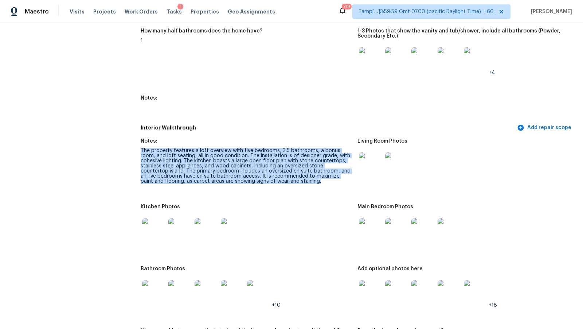
drag, startPoint x: 141, startPoint y: 149, endPoint x: 311, endPoint y: 190, distance: 174.3
click at [311, 190] on figure "Notes: The property features a loft overview with five bedrooms, 3.5 bathrooms,…" at bounding box center [249, 167] width 217 height 57
copy div "The property features a loft overview with five bedrooms, 3.5 bathrooms, a bonu…"
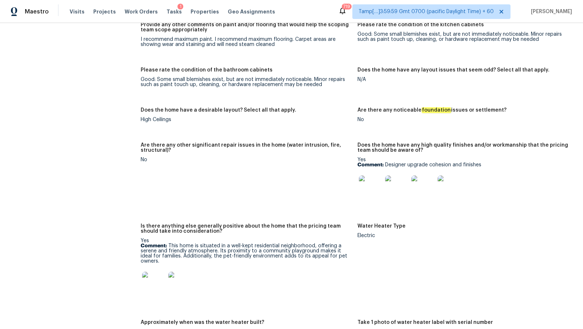
scroll to position [1284, 0]
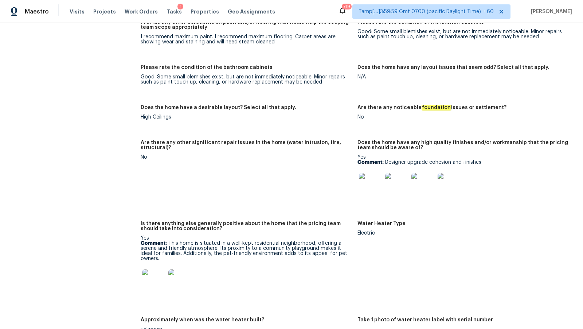
click at [318, 109] on div "Does the home have a desirable layout? Select all that apply." at bounding box center [246, 109] width 211 height 9
click at [265, 86] on figure "Please rate the condition of the bathroom cabinets Good: Some small blemishes e…" at bounding box center [249, 80] width 217 height 31
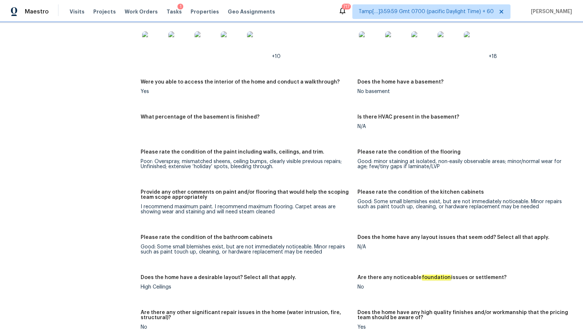
scroll to position [1121, 0]
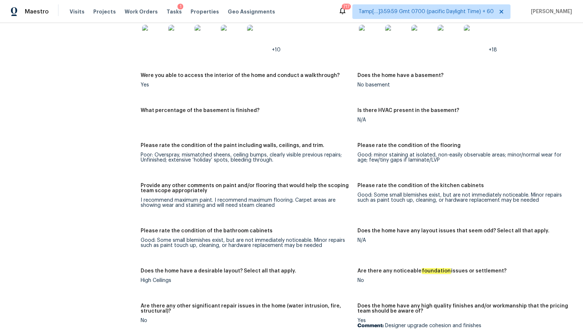
click at [226, 201] on div "I recommend maximum paint. I recommend maximum flooring. Carpet areas are showi…" at bounding box center [246, 203] width 211 height 10
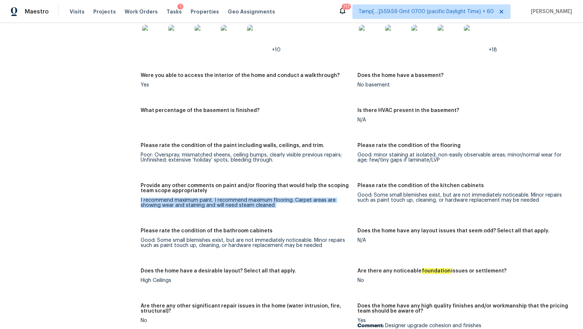
click at [226, 201] on div "I recommend maximum paint. I recommend maximum flooring. Carpet areas are showi…" at bounding box center [246, 203] width 211 height 10
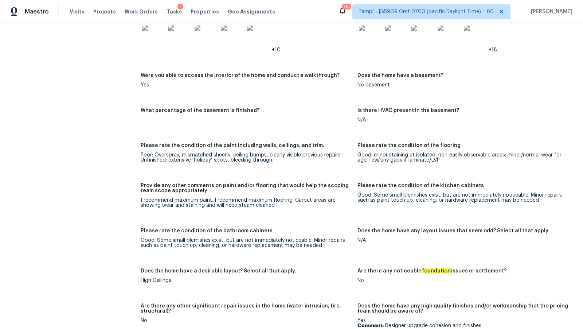
click at [303, 194] on div "Provide any other comments on paint and/or flooring that would help the scoping…" at bounding box center [246, 190] width 211 height 15
drag, startPoint x: 240, startPoint y: 204, endPoint x: 277, endPoint y: 203, distance: 36.5
click at [277, 203] on div "I recommend maximum paint. I recommend maximum flooring. Carpet areas are showi…" at bounding box center [246, 203] width 211 height 10
click at [252, 207] on div "I recommend maximum paint. I recommend maximum flooring. Carpet areas are showi…" at bounding box center [246, 203] width 211 height 10
drag, startPoint x: 239, startPoint y: 204, endPoint x: 284, endPoint y: 204, distance: 45.6
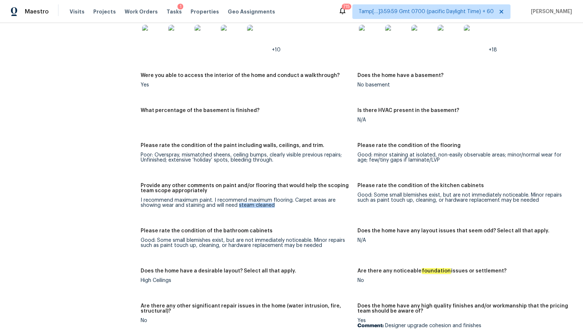
click at [284, 204] on div "I recommend maximum paint. I recommend maximum flooring. Carpet areas are showi…" at bounding box center [246, 203] width 211 height 10
copy div "steam cleaned"
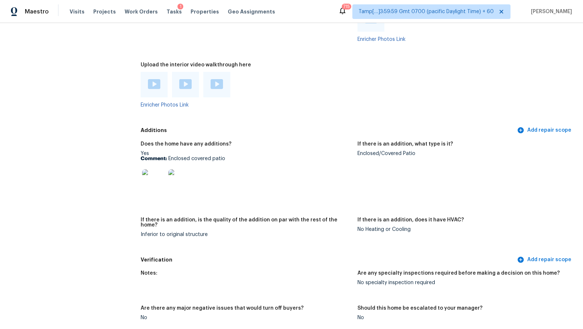
scroll to position [1674, 0]
